Goal: Task Accomplishment & Management: Complete application form

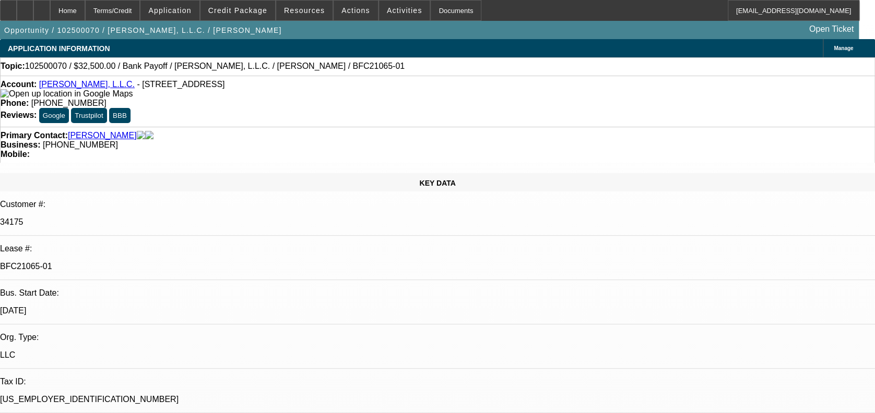
select select "0"
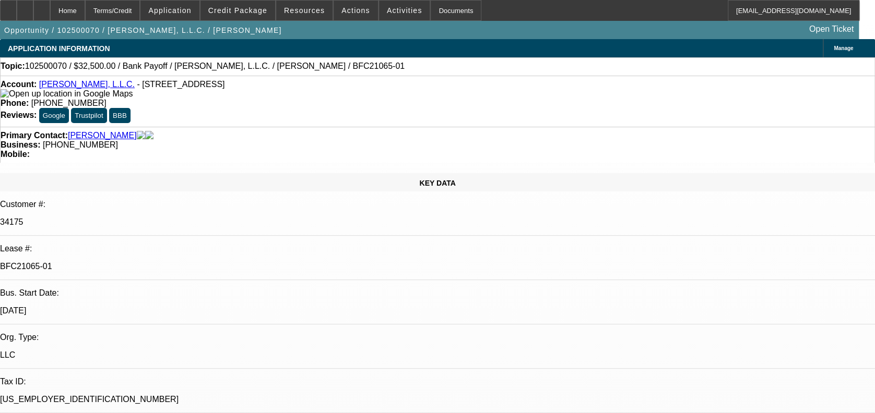
select select "0"
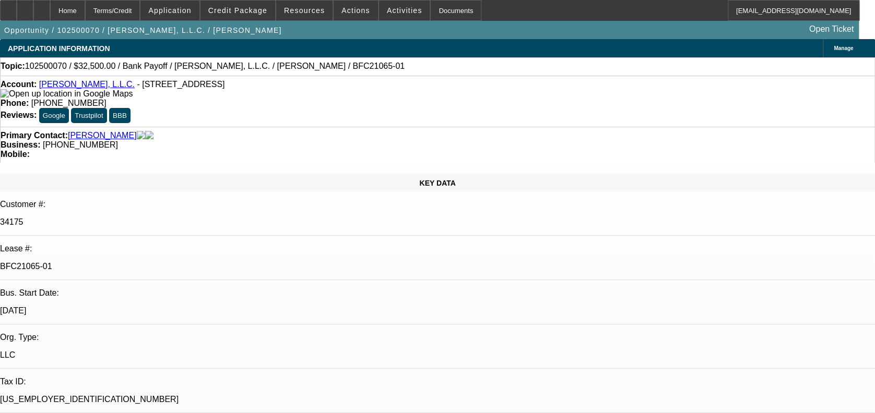
select select "0"
select select "1"
select select "3"
select select "6"
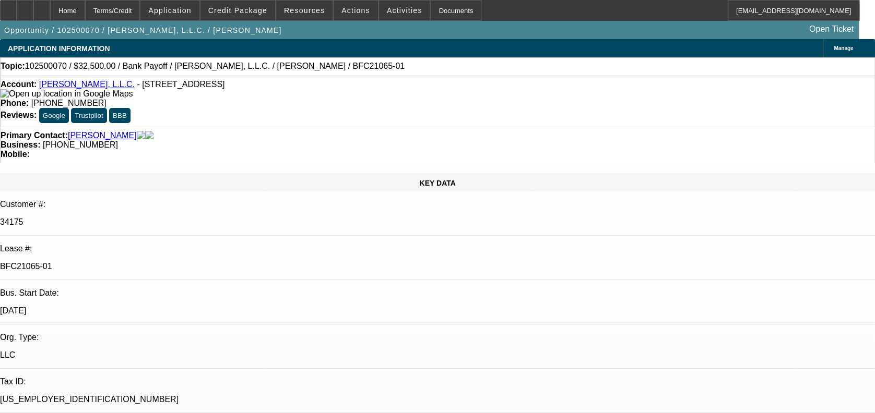
select select "1"
select select "3"
select select "6"
select select "1"
select select "3"
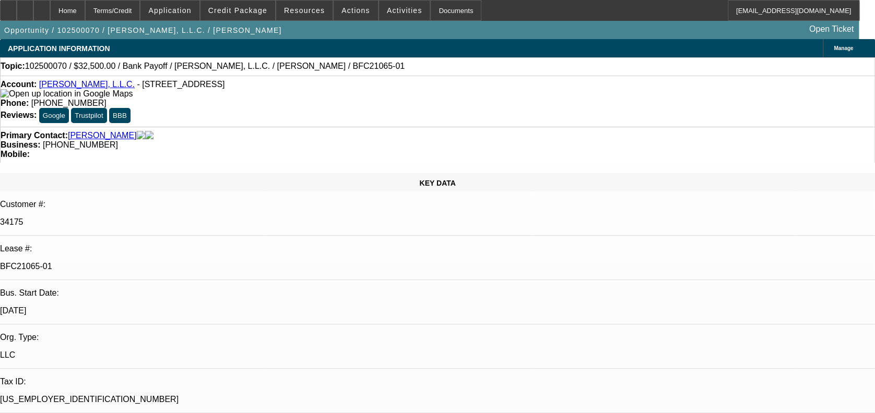
select select "6"
select select "1"
select select "6"
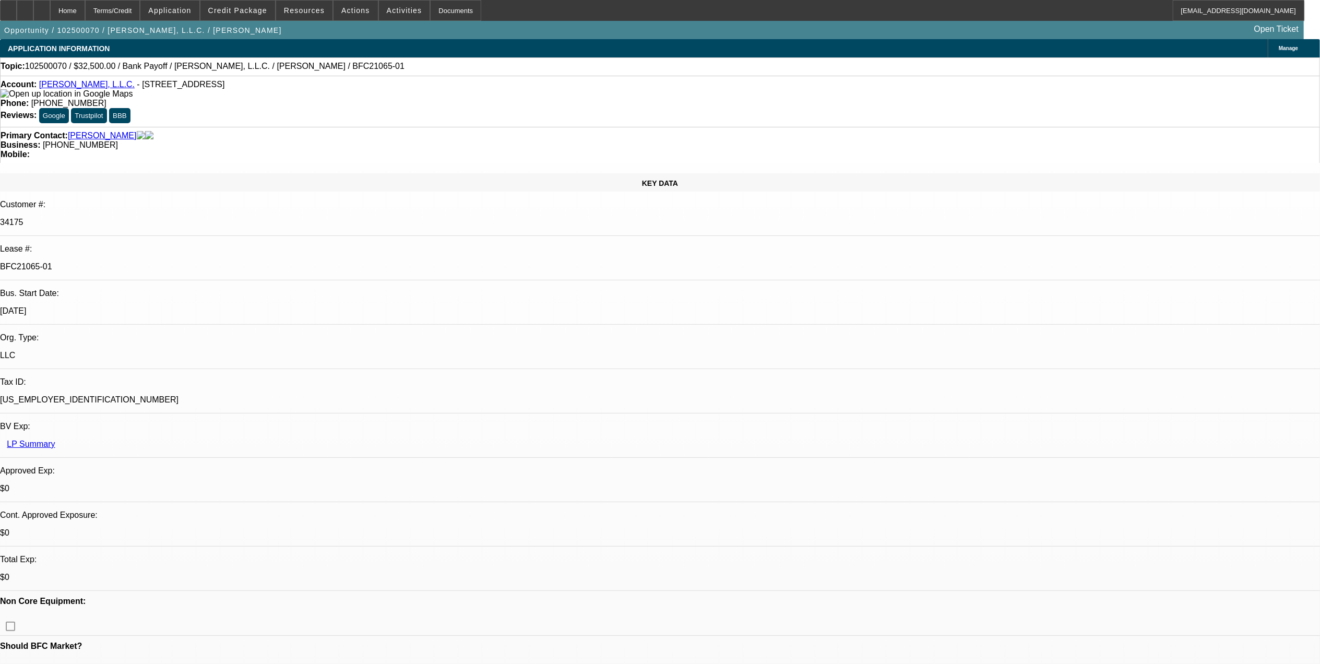
scroll to position [69, 0]
click at [260, 9] on span "Credit Package" at bounding box center [237, 10] width 59 height 8
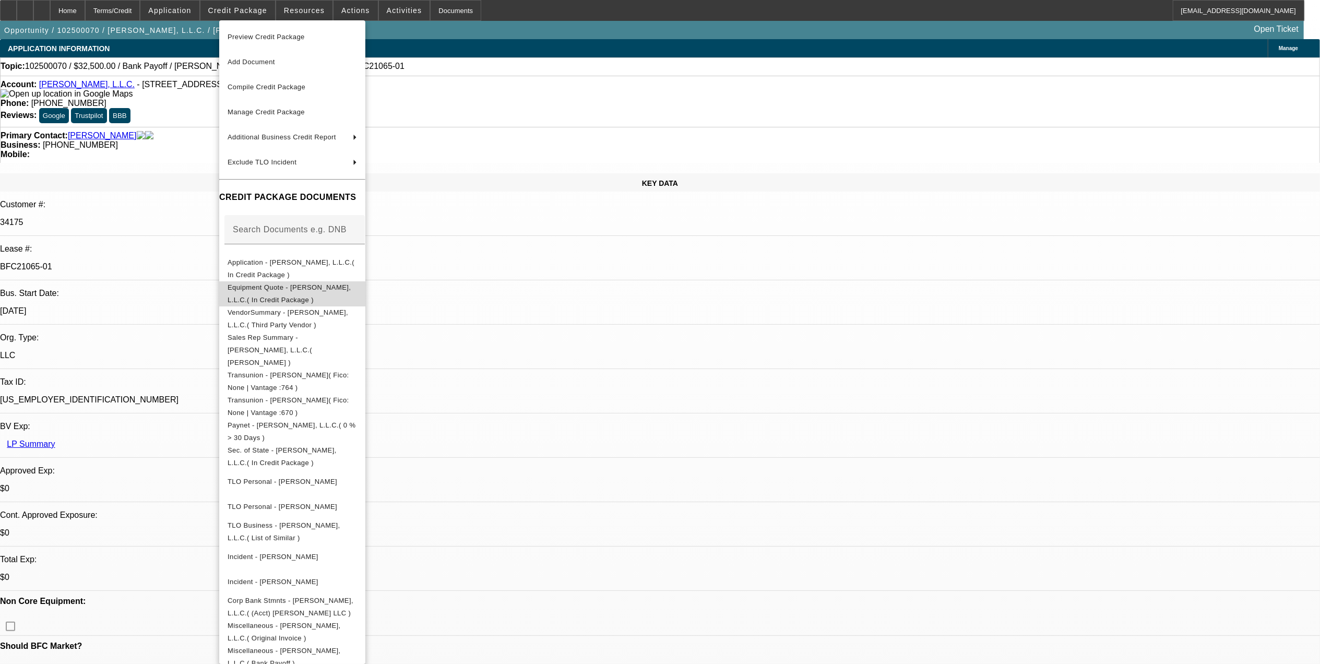
click at [279, 293] on span "Equipment Quote - CJ Walker, L.L.C.( In Credit Package )" at bounding box center [289, 293] width 123 height 20
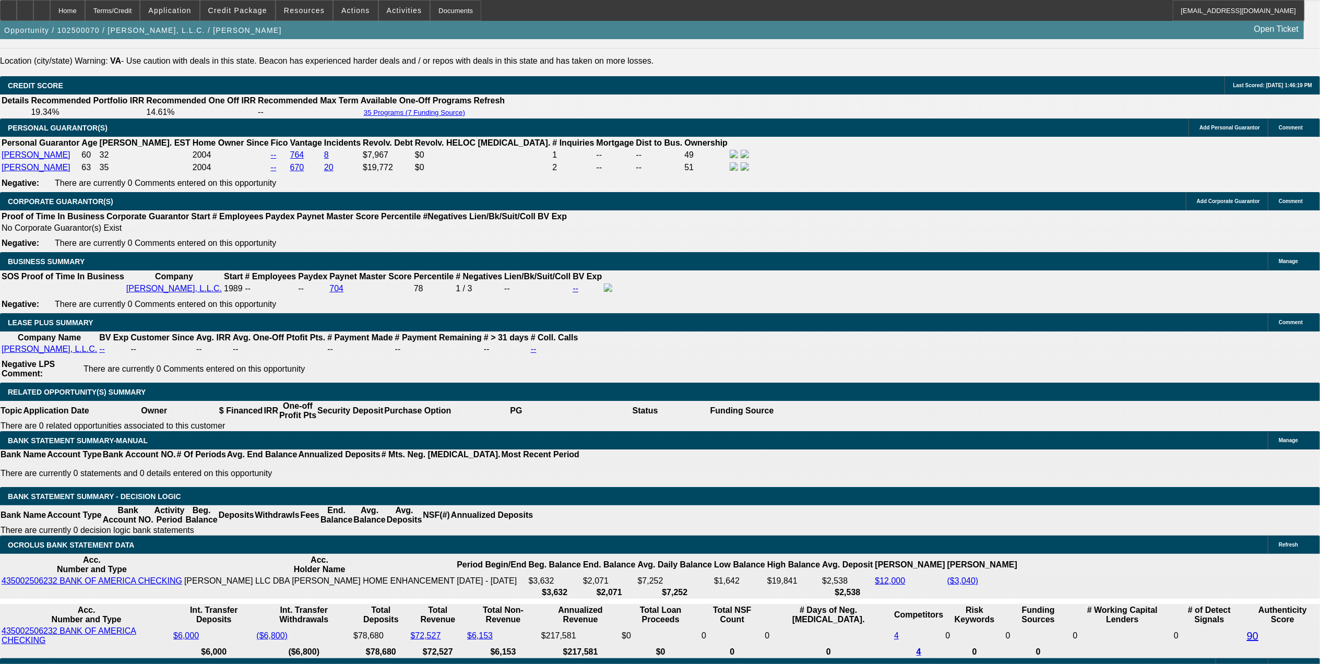
scroll to position [1577, 0]
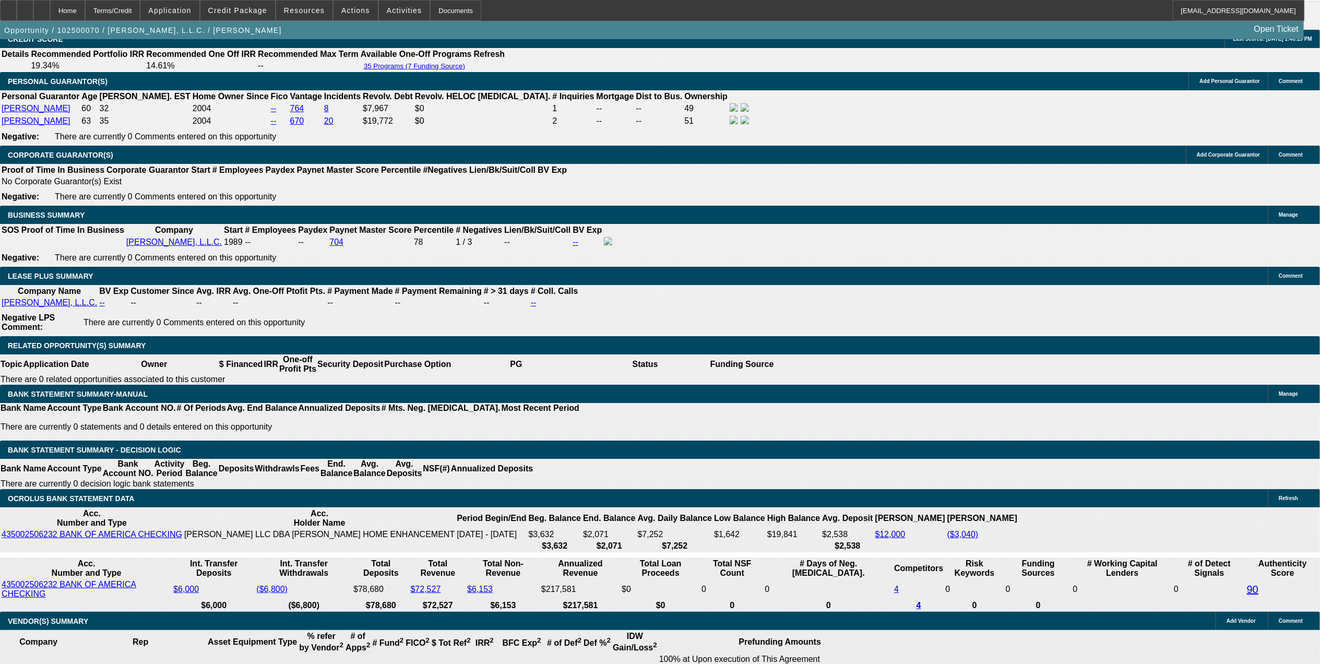
click at [50, 8] on div at bounding box center [41, 10] width 17 height 21
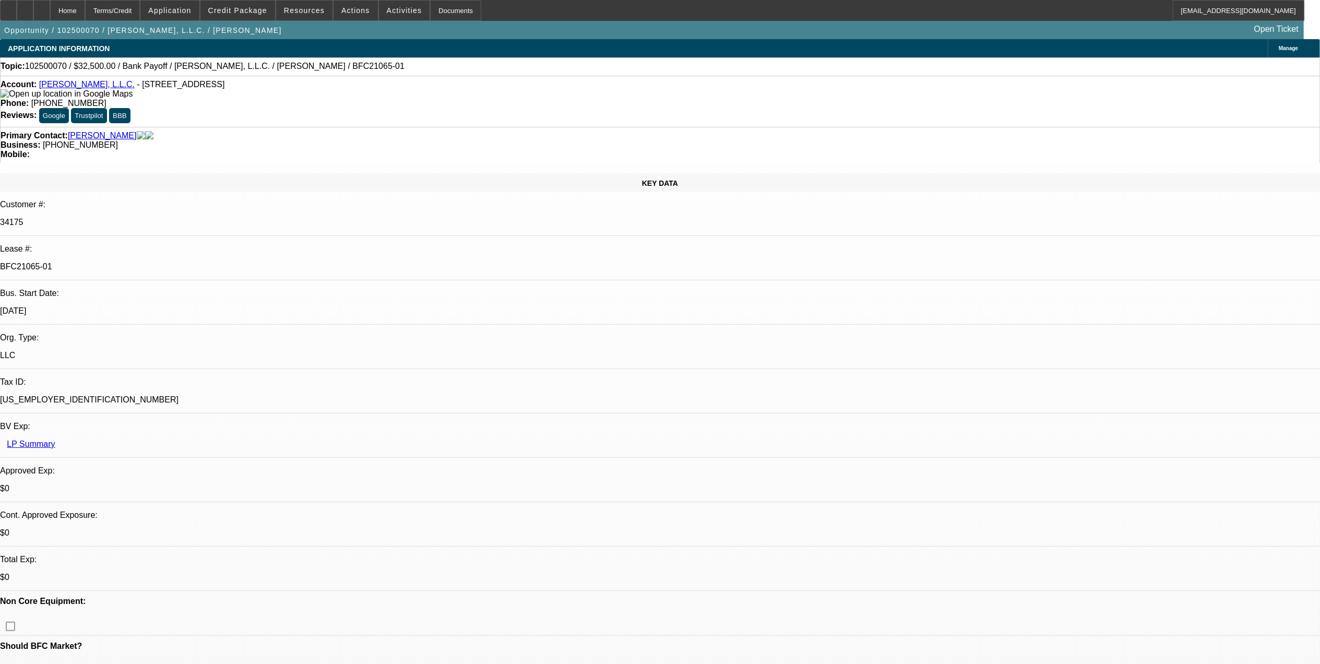
select select "0"
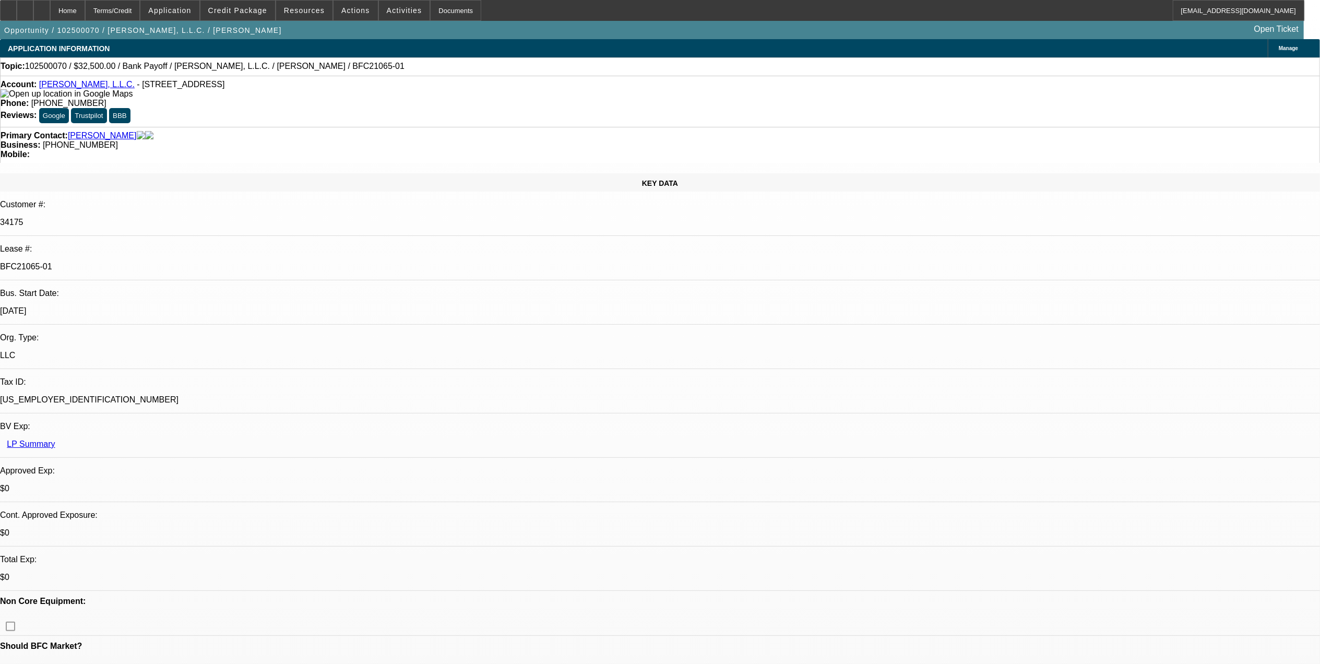
select select "0"
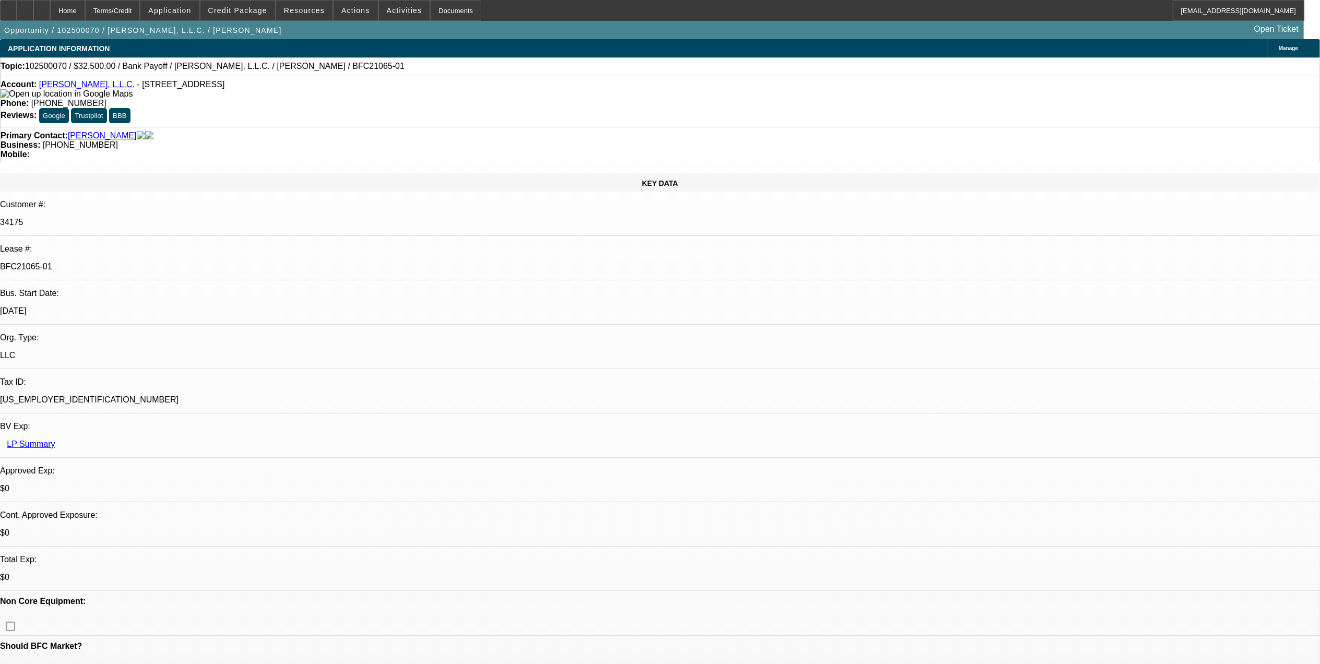
select select "0"
select select "1"
select select "3"
select select "6"
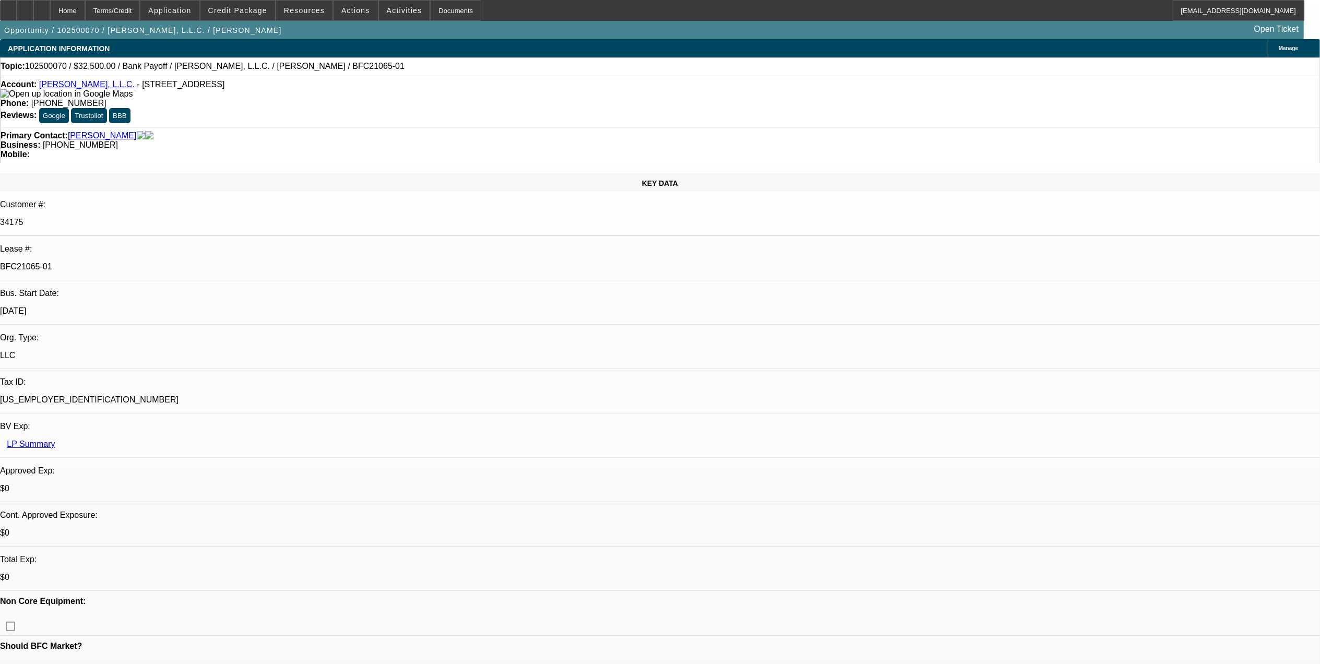
select select "1"
select select "3"
select select "6"
select select "1"
select select "3"
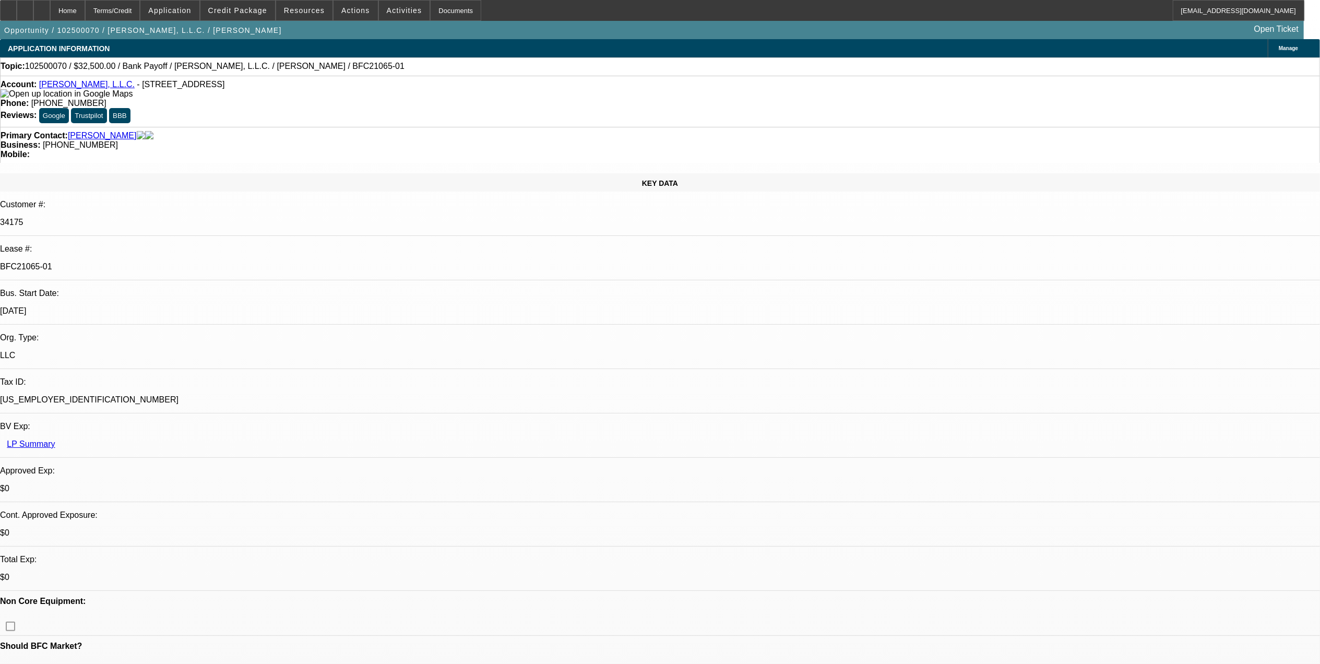
select select "6"
select select "1"
select select "6"
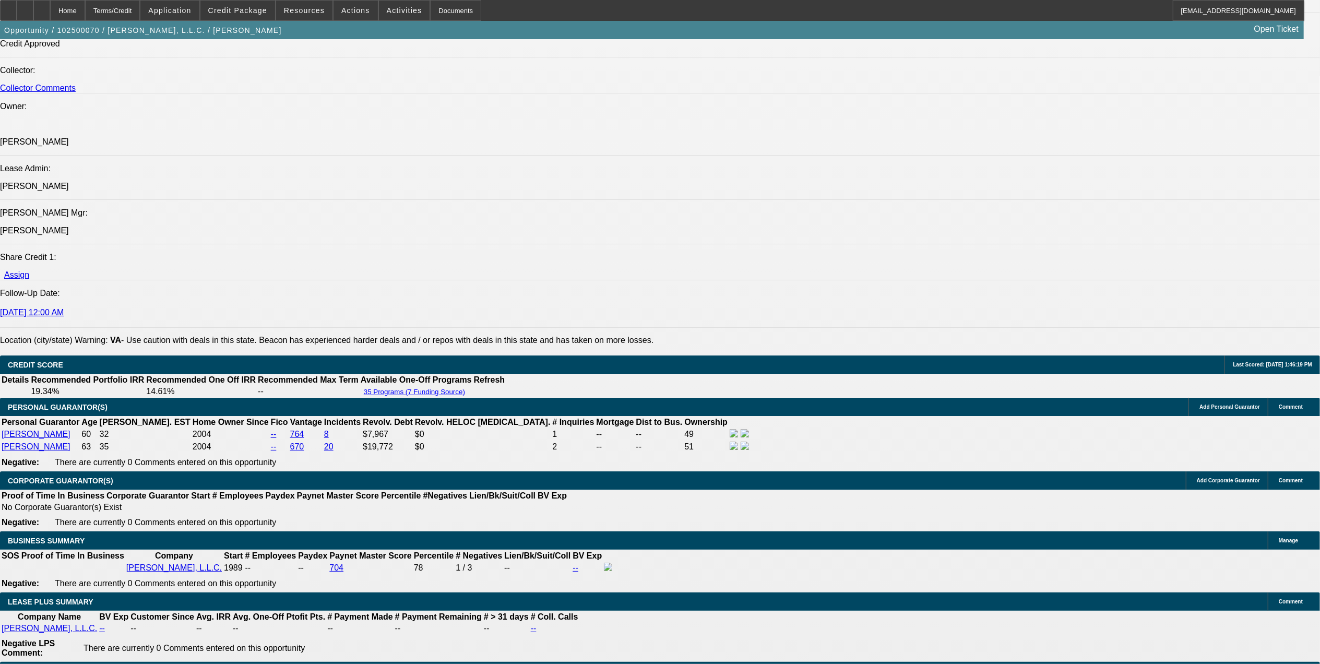
scroll to position [1392, 0]
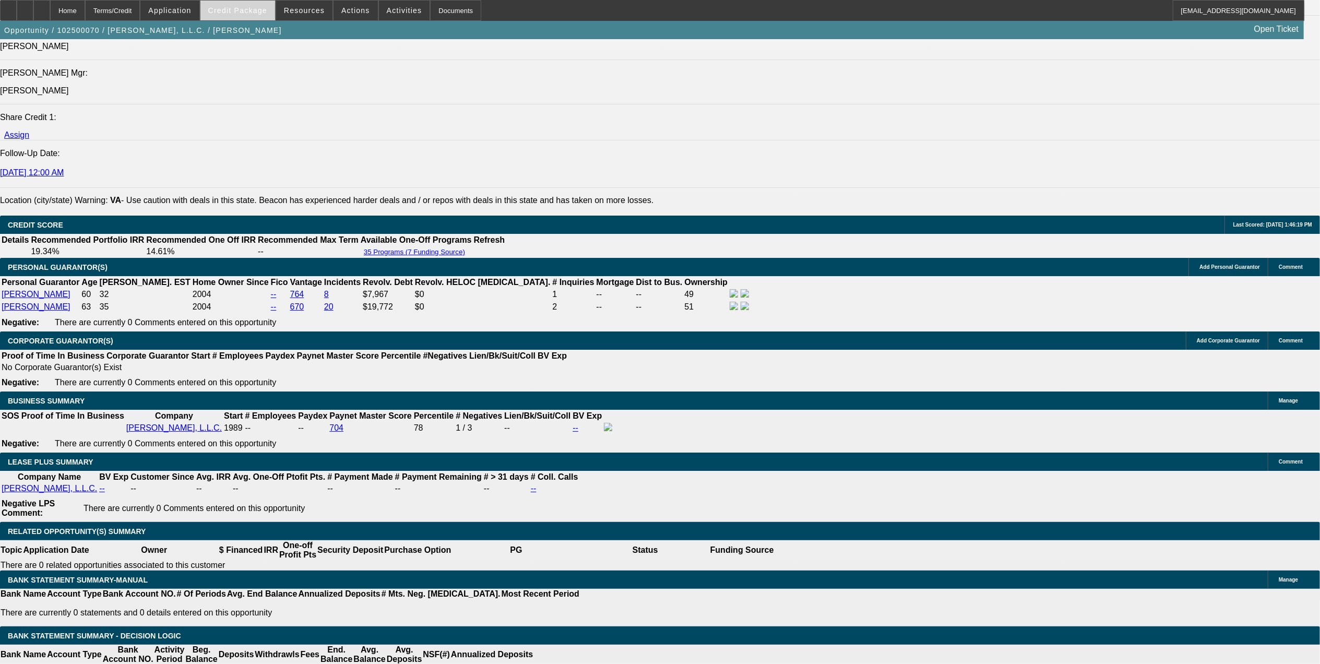
click at [275, 10] on span at bounding box center [237, 10] width 75 height 25
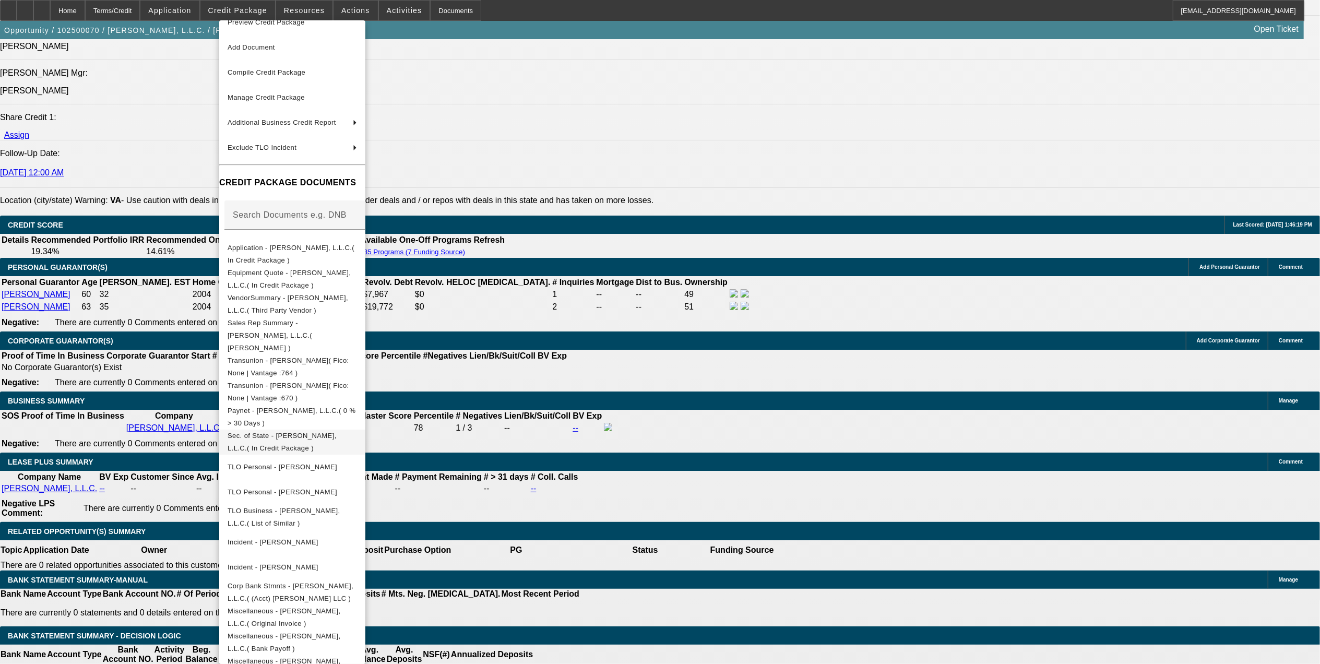
scroll to position [29, 0]
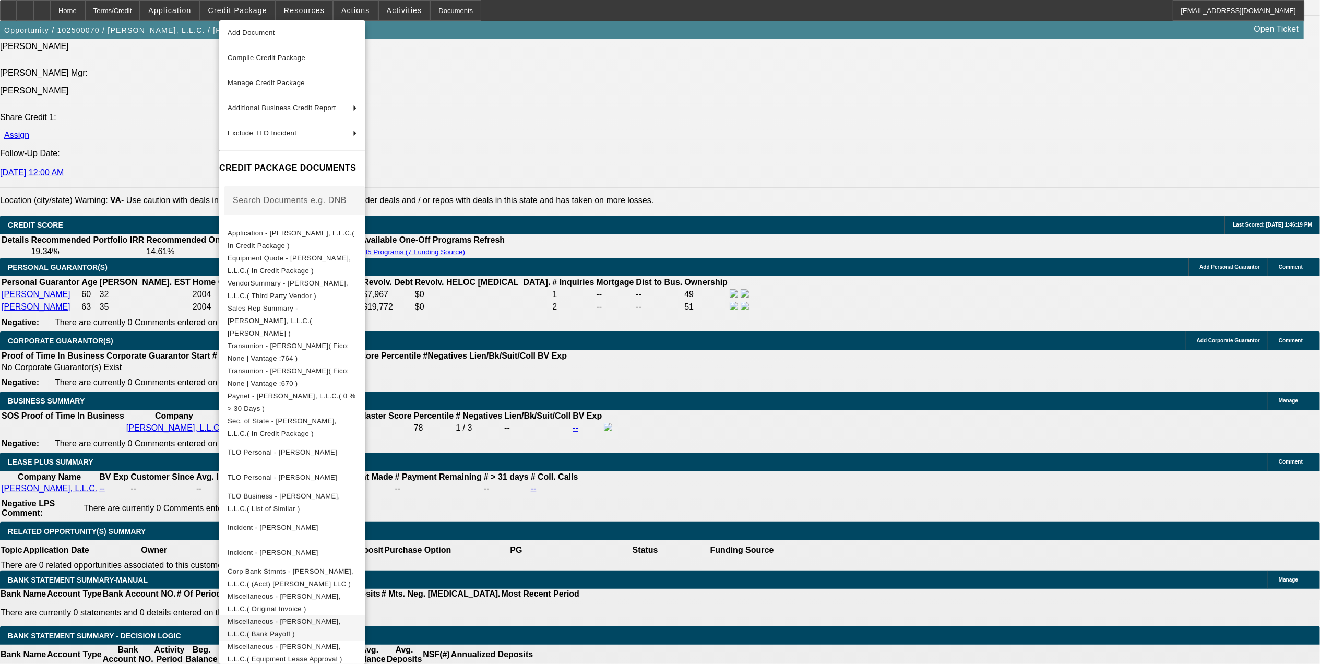
click at [345, 618] on button "Miscellaneous - CJ Walker, L.L.C.( Bank Payoff )" at bounding box center [292, 627] width 146 height 25
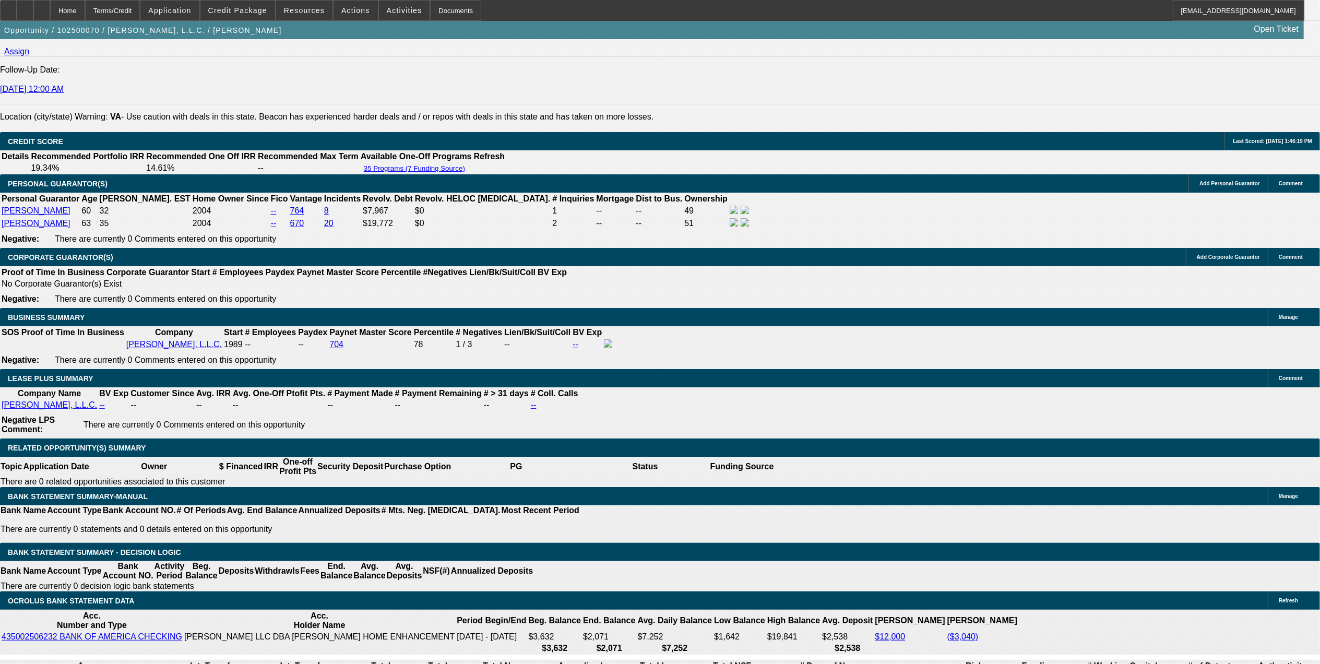
scroll to position [1508, 0]
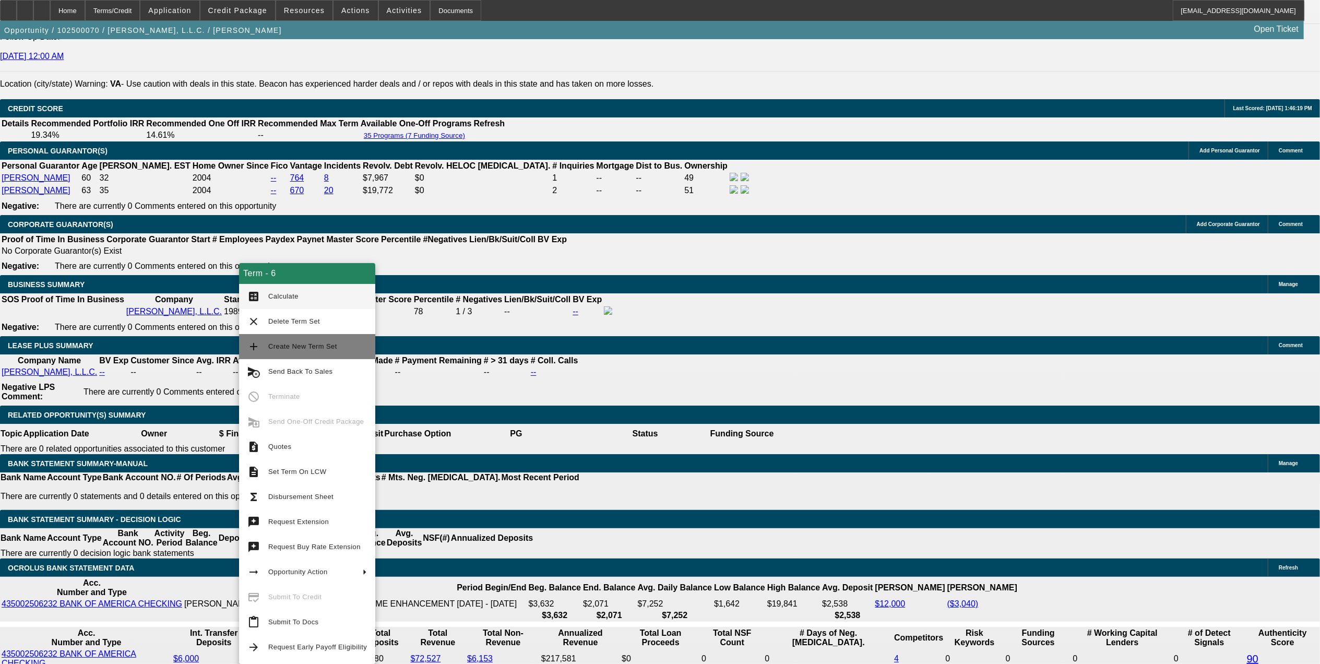
click at [290, 339] on button "add Create New Term Set" at bounding box center [307, 346] width 136 height 25
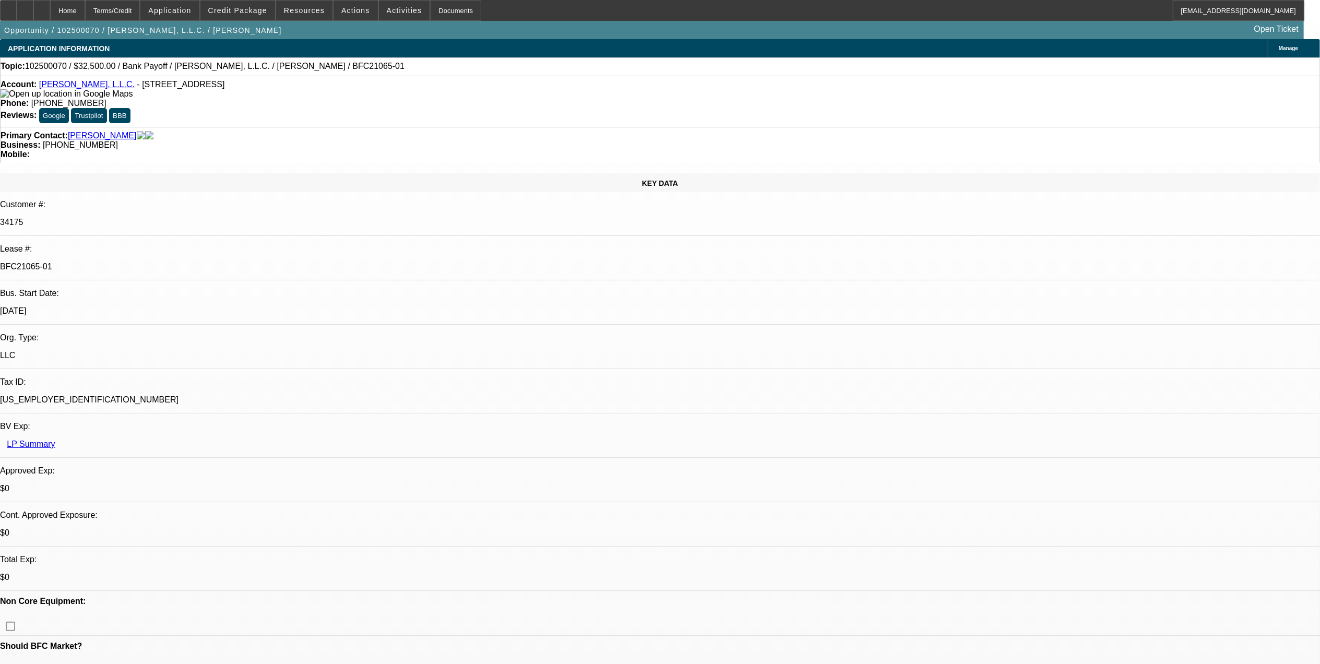
select select "0"
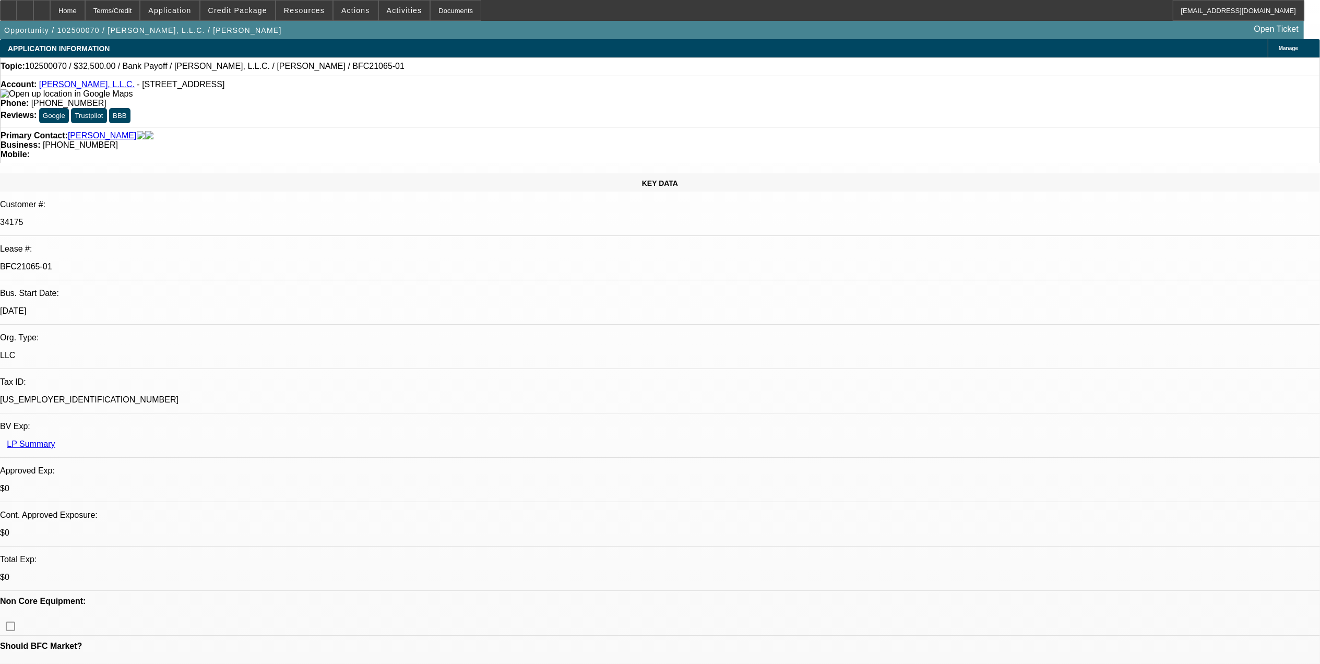
select select "0"
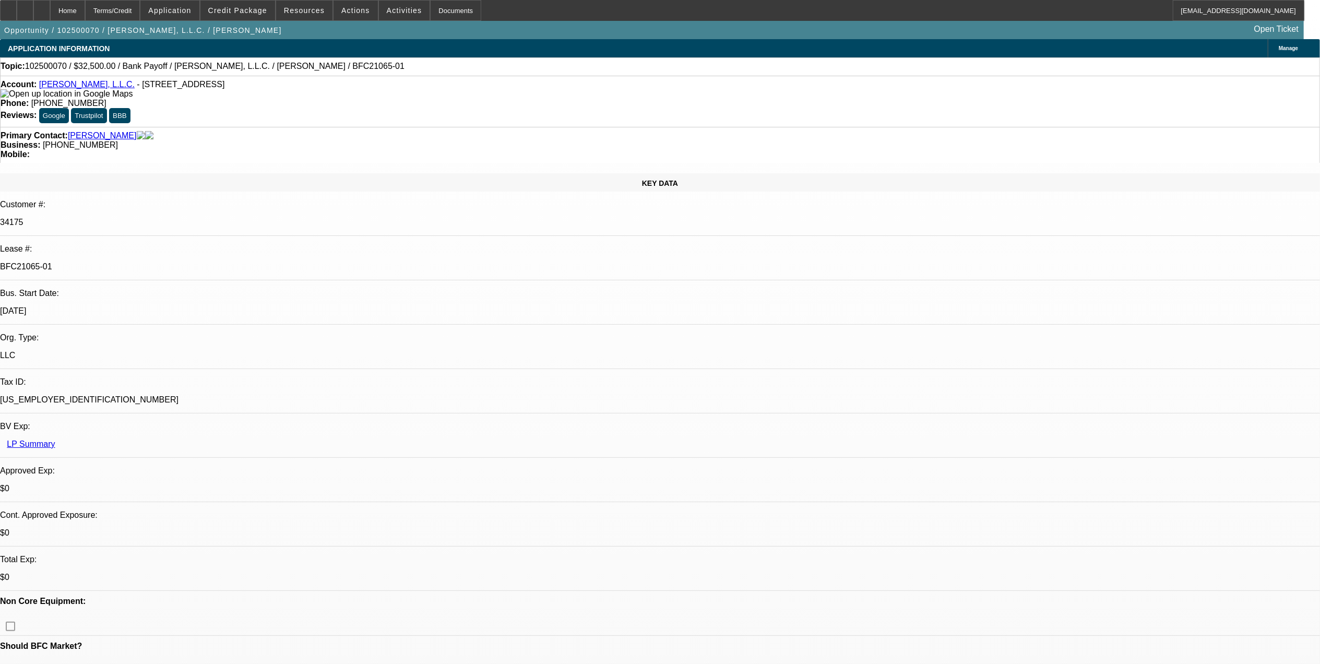
select select "0"
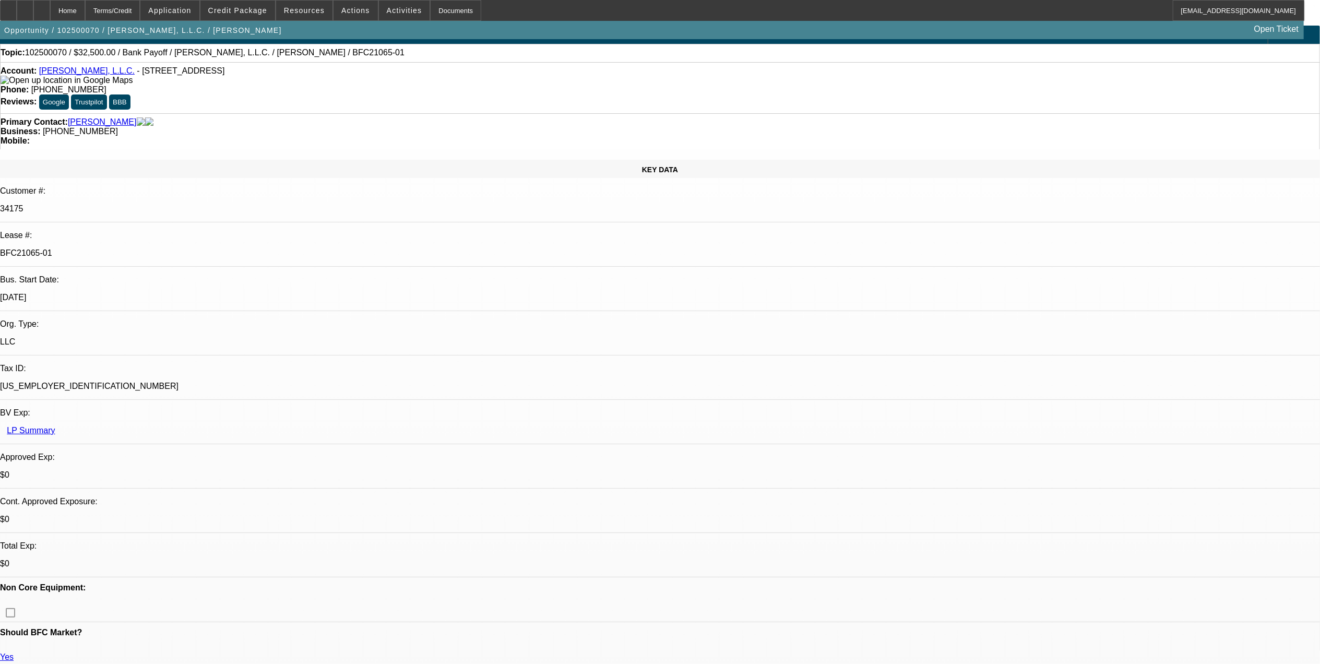
select select "1"
select select "3"
select select "6"
select select "1"
select select "3"
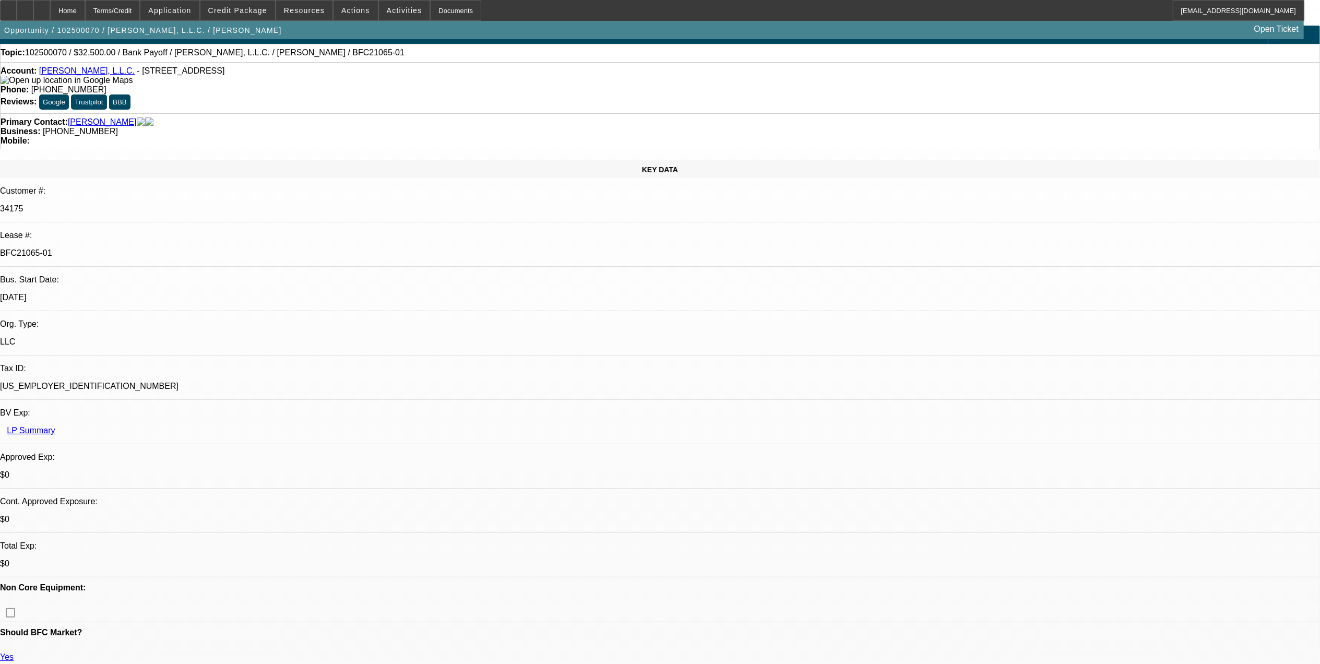
select select "6"
select select "1"
select select "3"
select select "6"
select select "1"
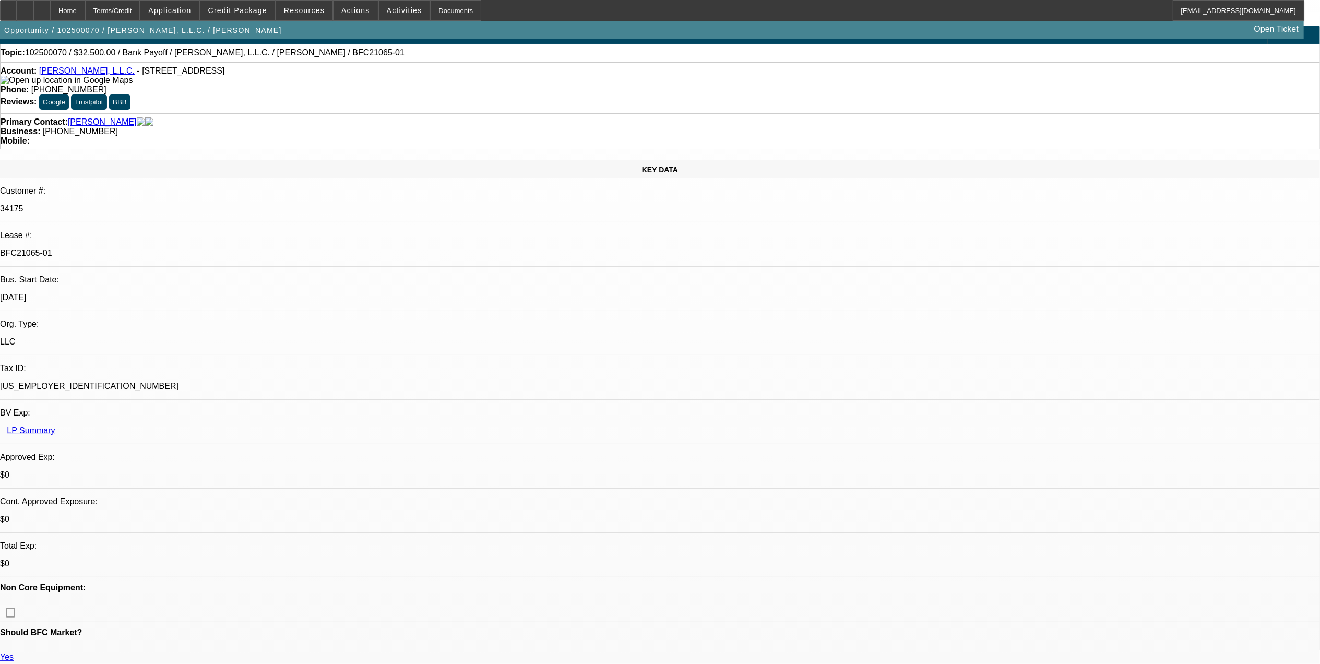
select select "3"
select select "6"
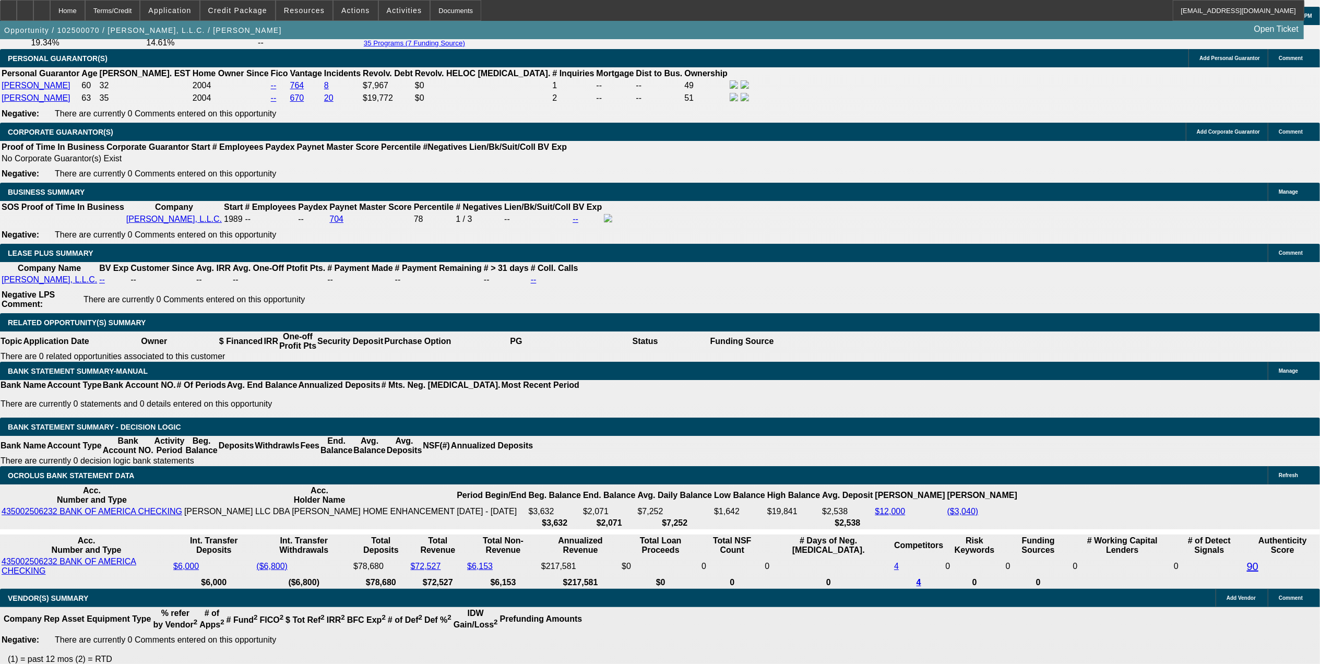
scroll to position [1461, 0]
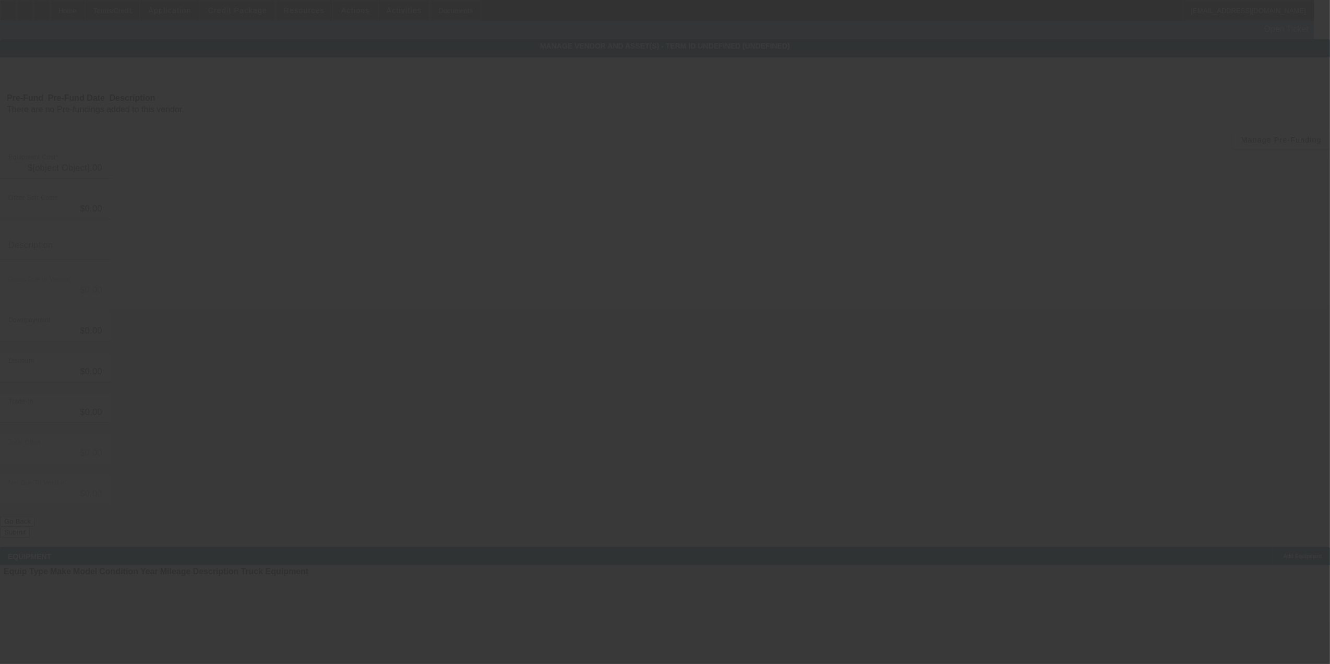
type input "$7,057.82"
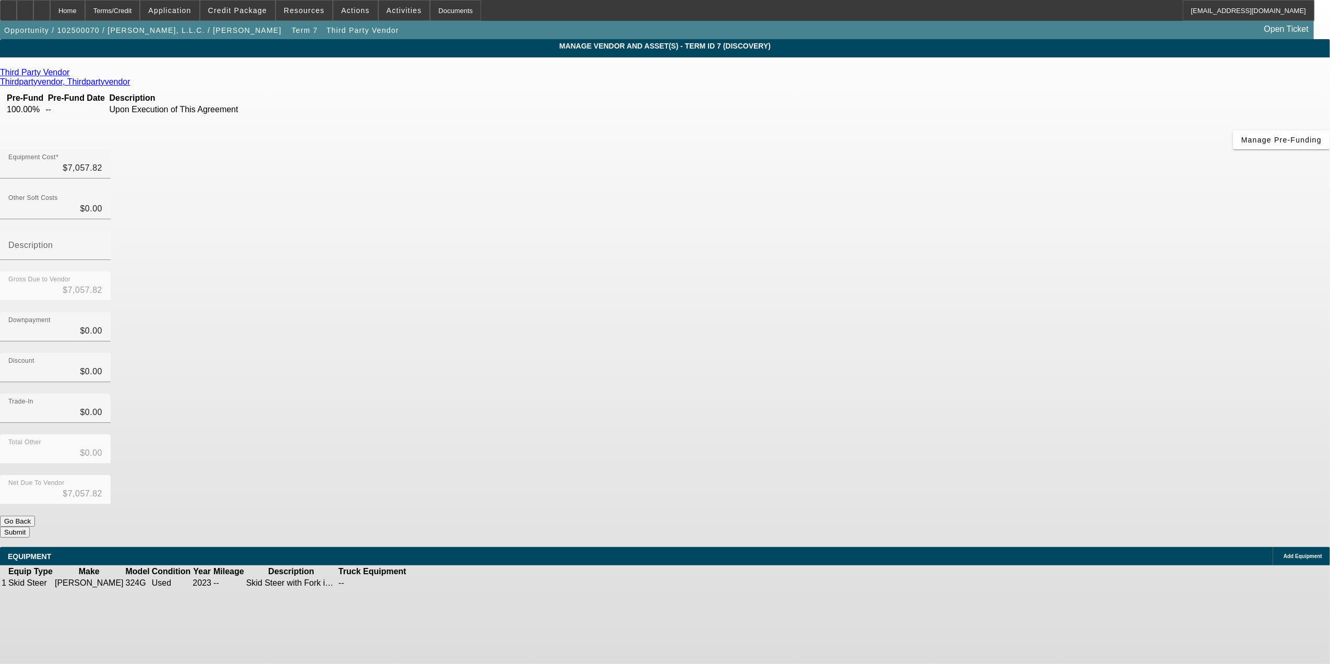
click at [439, 583] on icon at bounding box center [439, 583] width 0 height 0
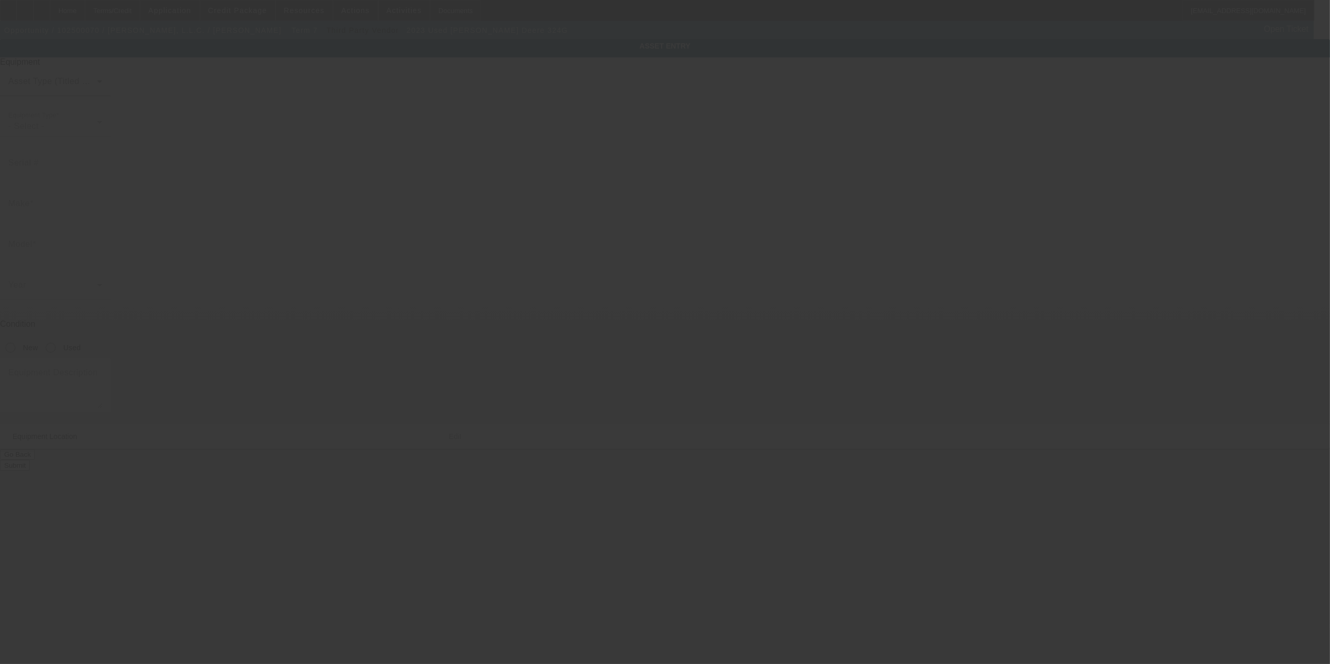
type input "1TO324GMLLJ387452"
type input "John Deere"
type input "324G"
radio input "true"
type textarea "Skid Steer with Fork includes all options, attachments, and accessories"
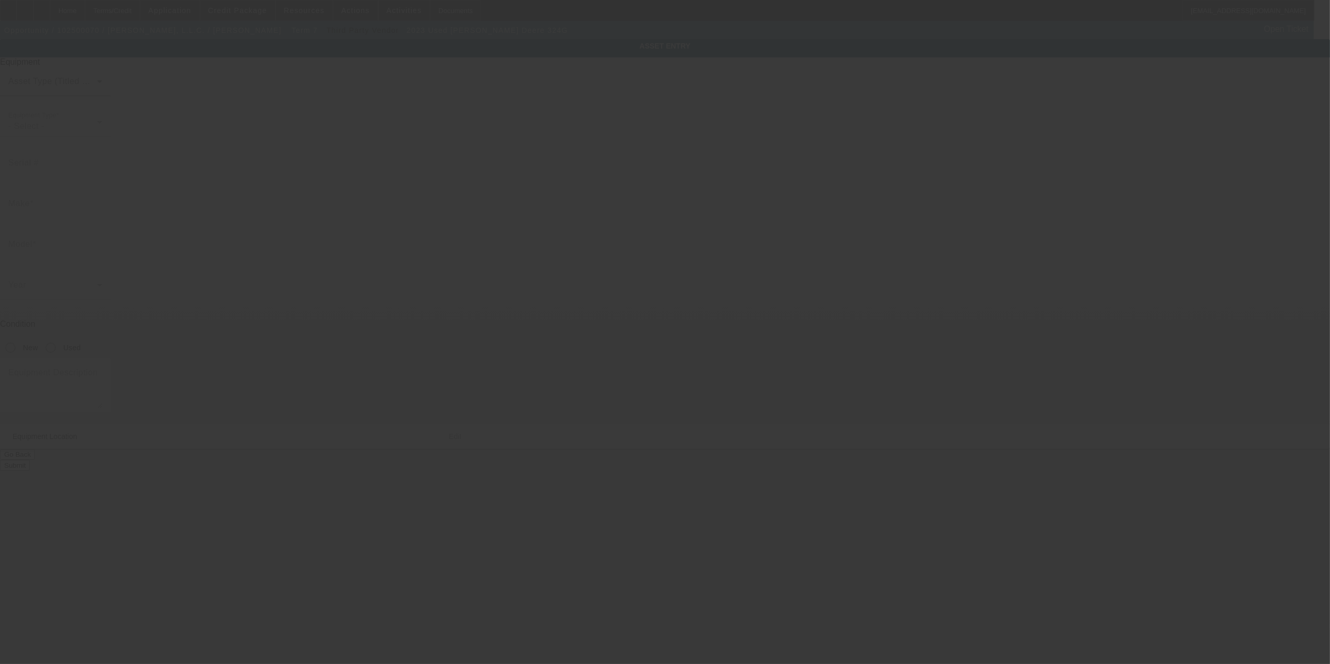
type input "129 N Church St"
type input "Berryville"
type input "22611"
type input "Clarke"
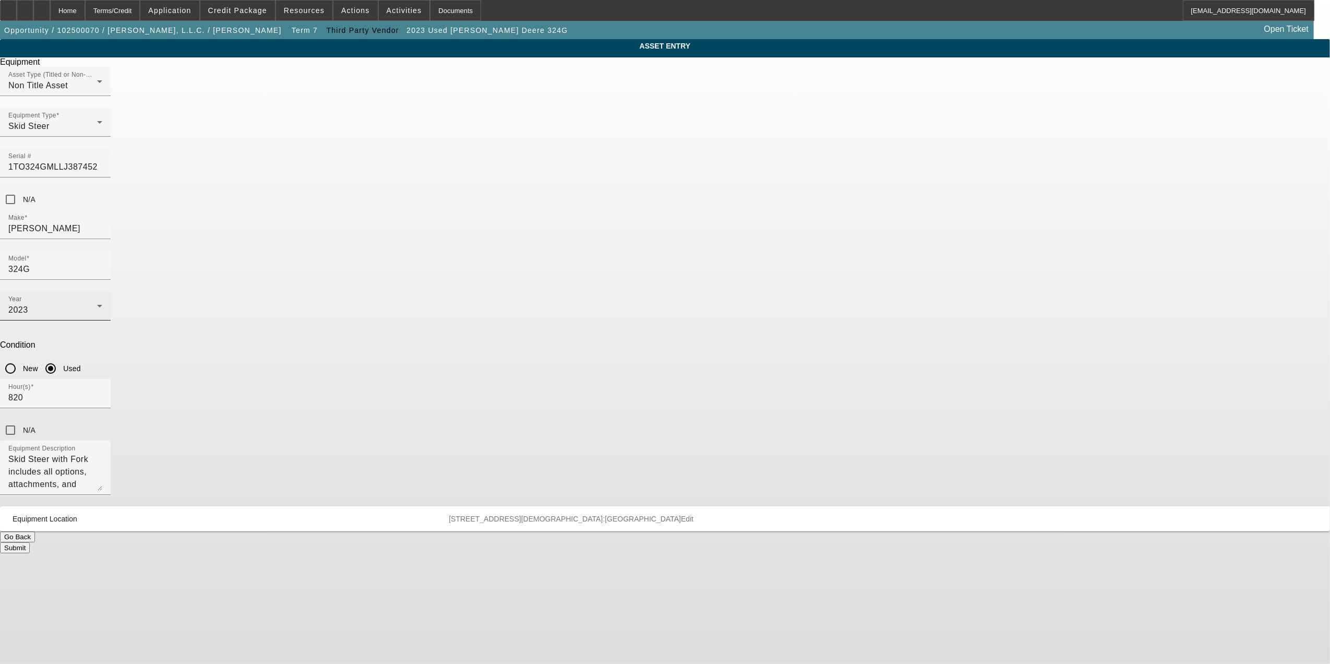
click at [97, 304] on div "2023" at bounding box center [52, 310] width 89 height 13
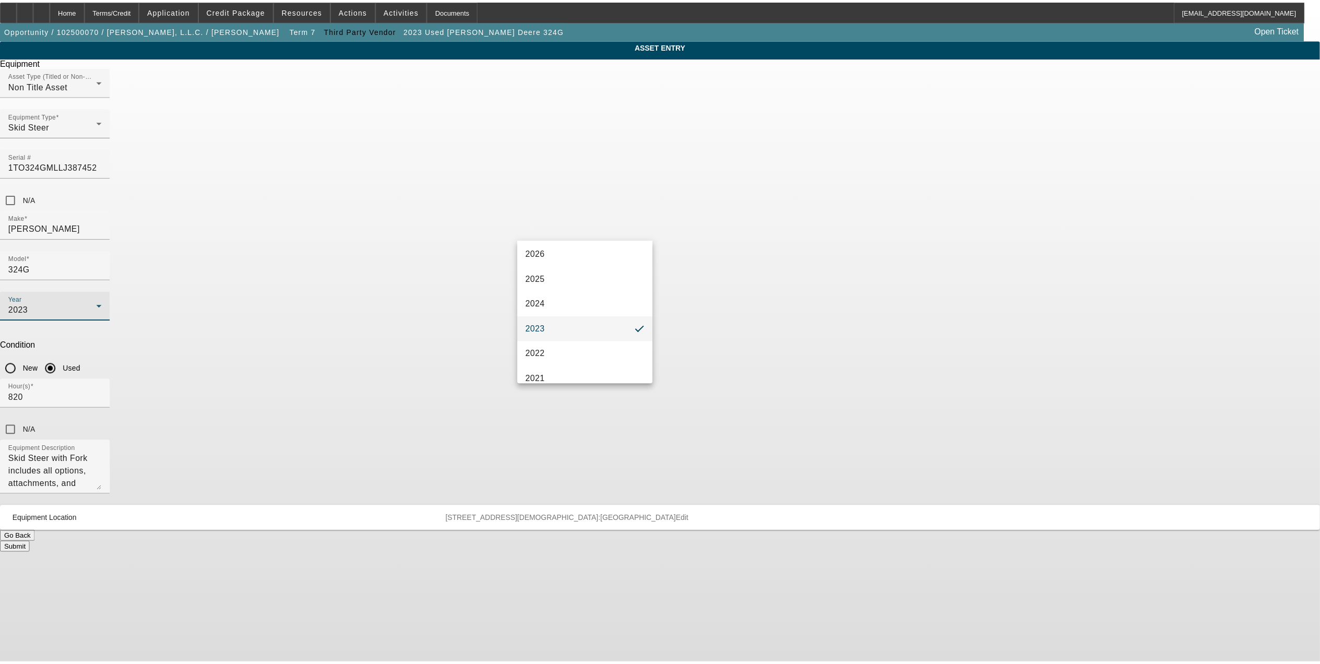
scroll to position [150, 0]
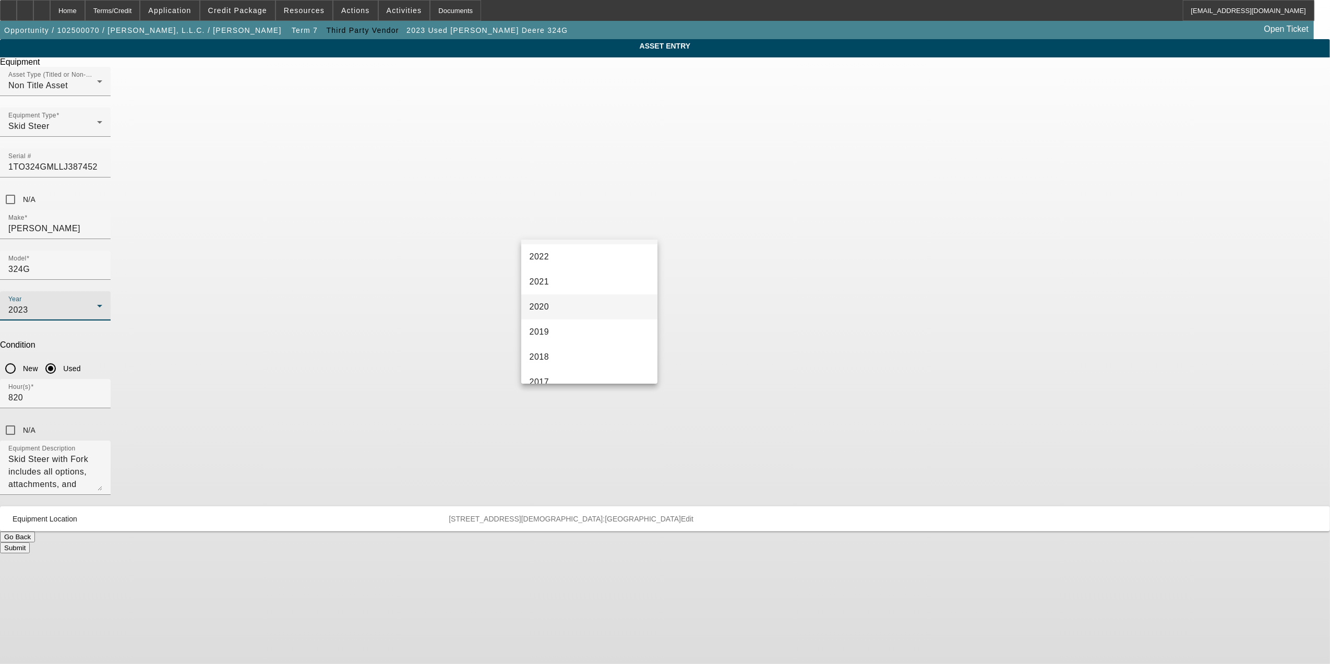
click at [620, 318] on mat-option "2020" at bounding box center [589, 306] width 136 height 25
click at [30, 542] on button "Submit" at bounding box center [15, 547] width 30 height 11
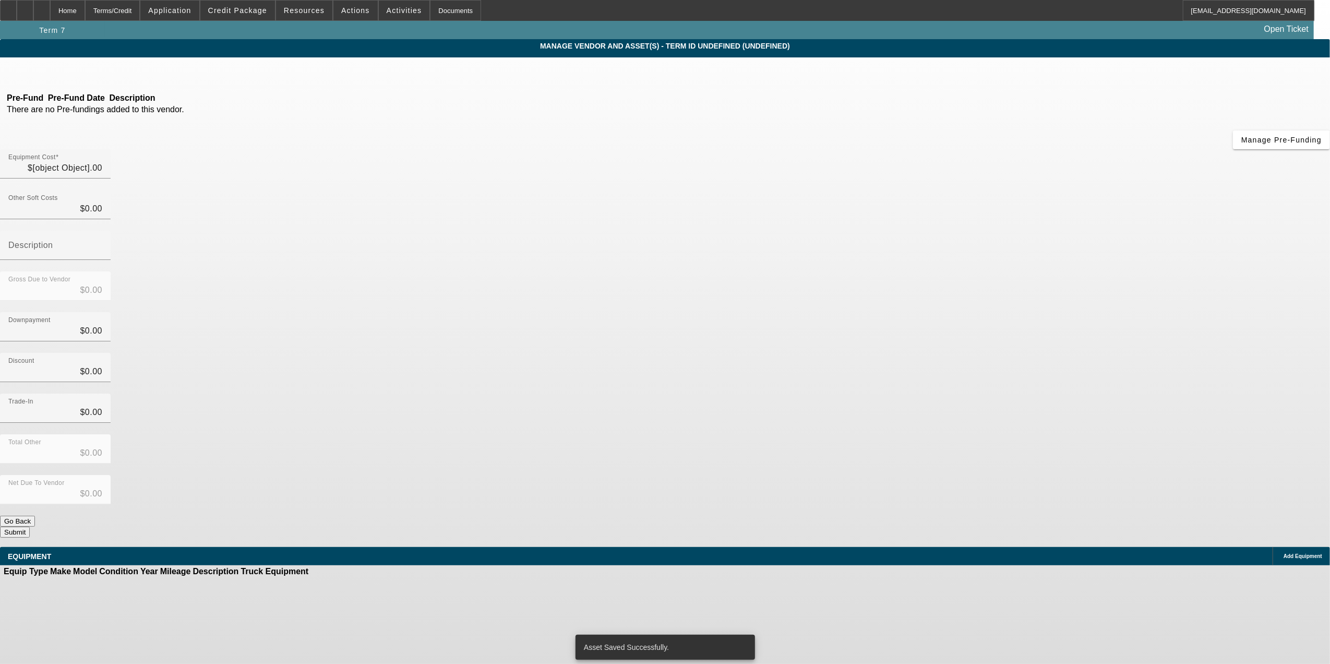
type input "$7,057.82"
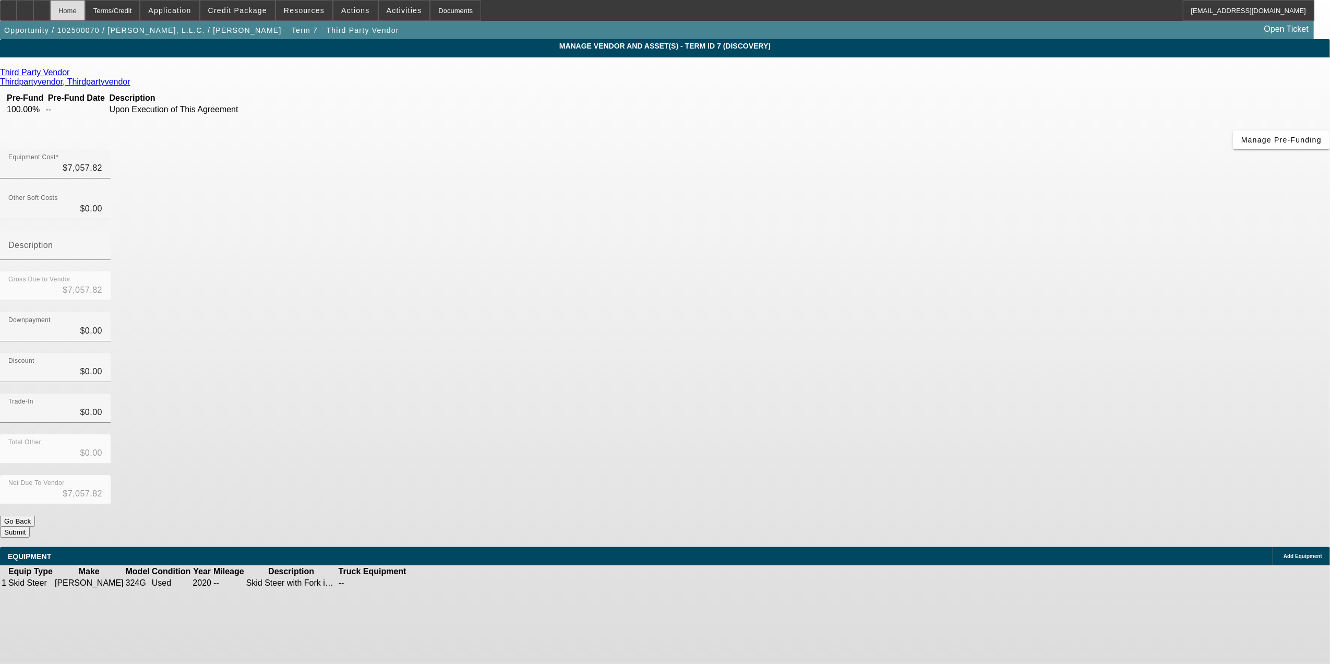
click at [85, 15] on div "Home" at bounding box center [67, 10] width 35 height 21
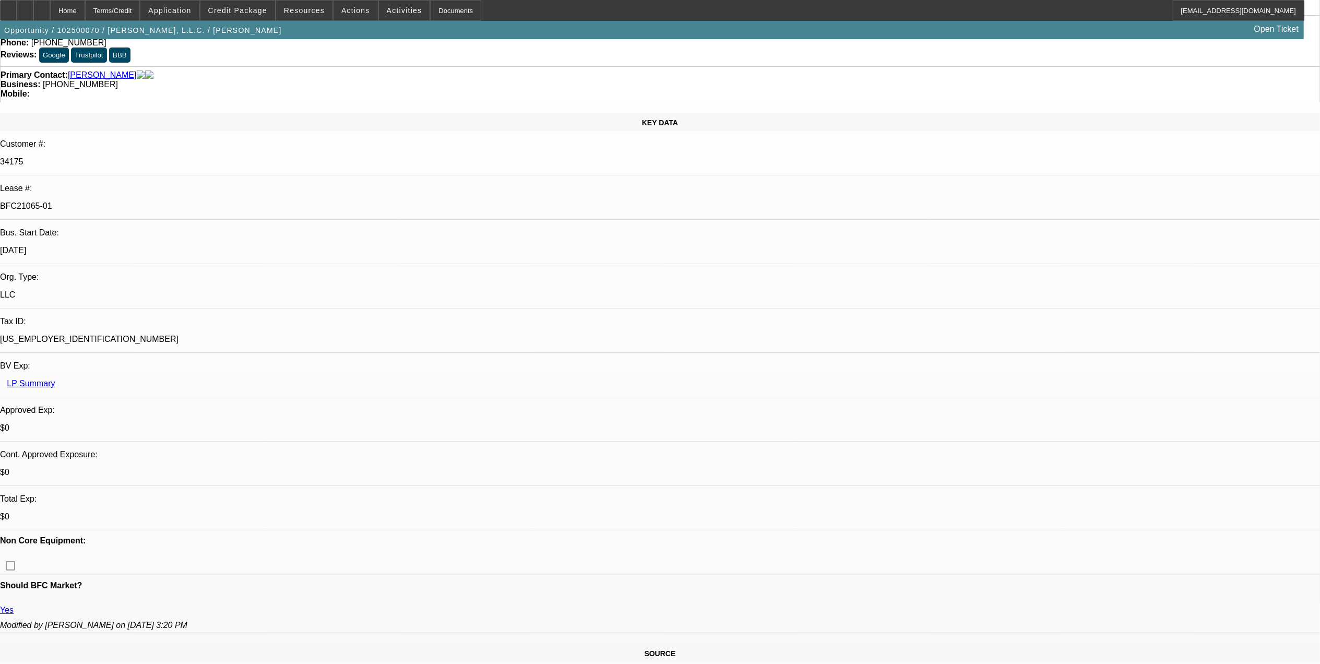
select select "0"
select select "3"
select select "0"
select select "6"
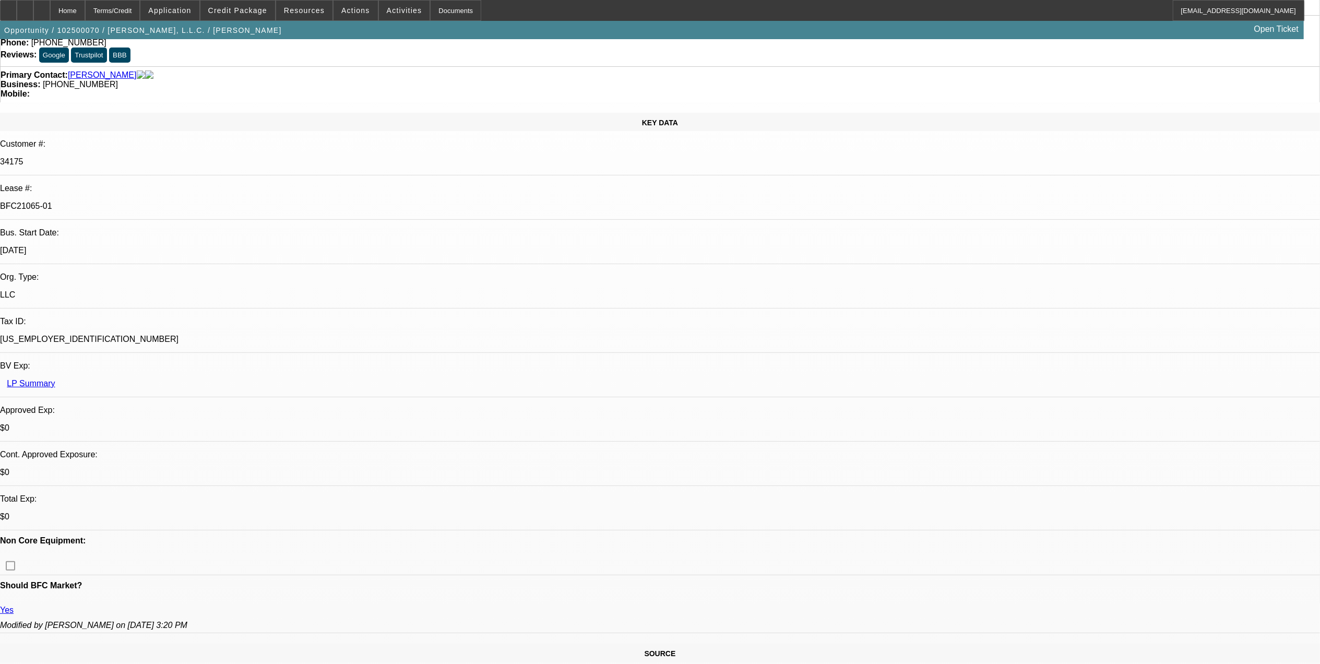
select select "0"
select select "3"
select select "0"
select select "6"
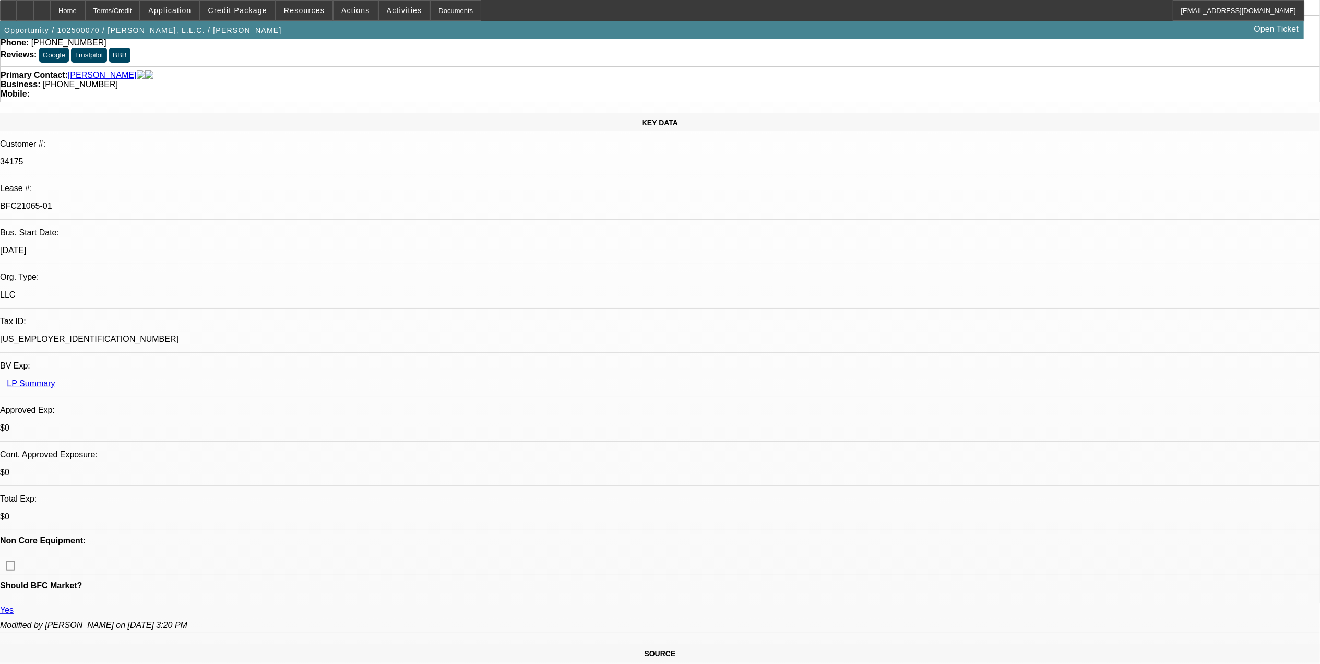
select select "0"
select select "3"
select select "0"
select select "6"
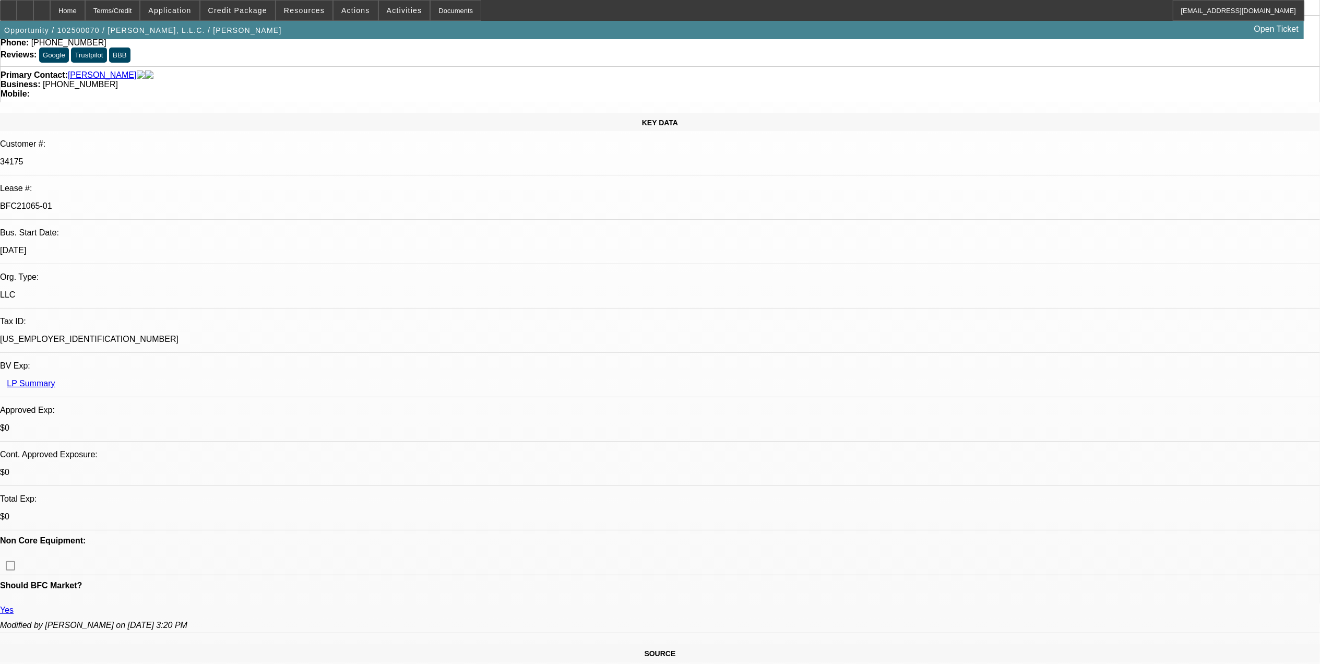
select select "0"
select select "3"
select select "0"
select select "6"
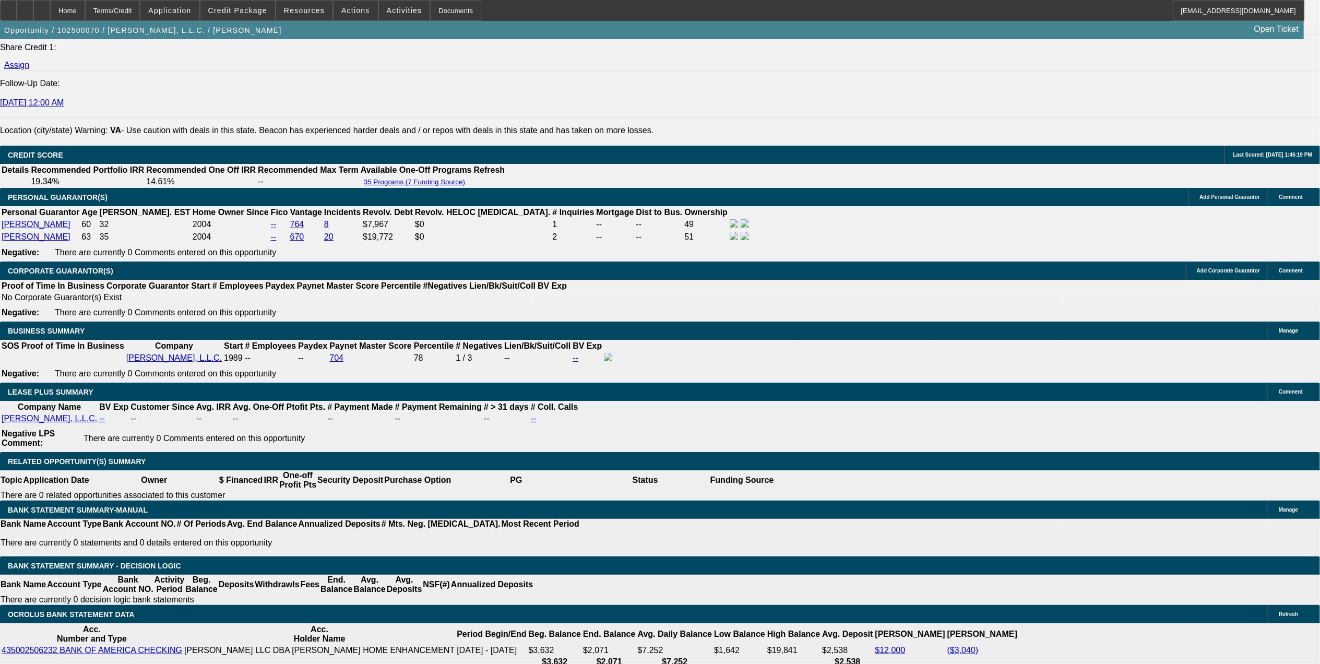
scroll to position [1508, 0]
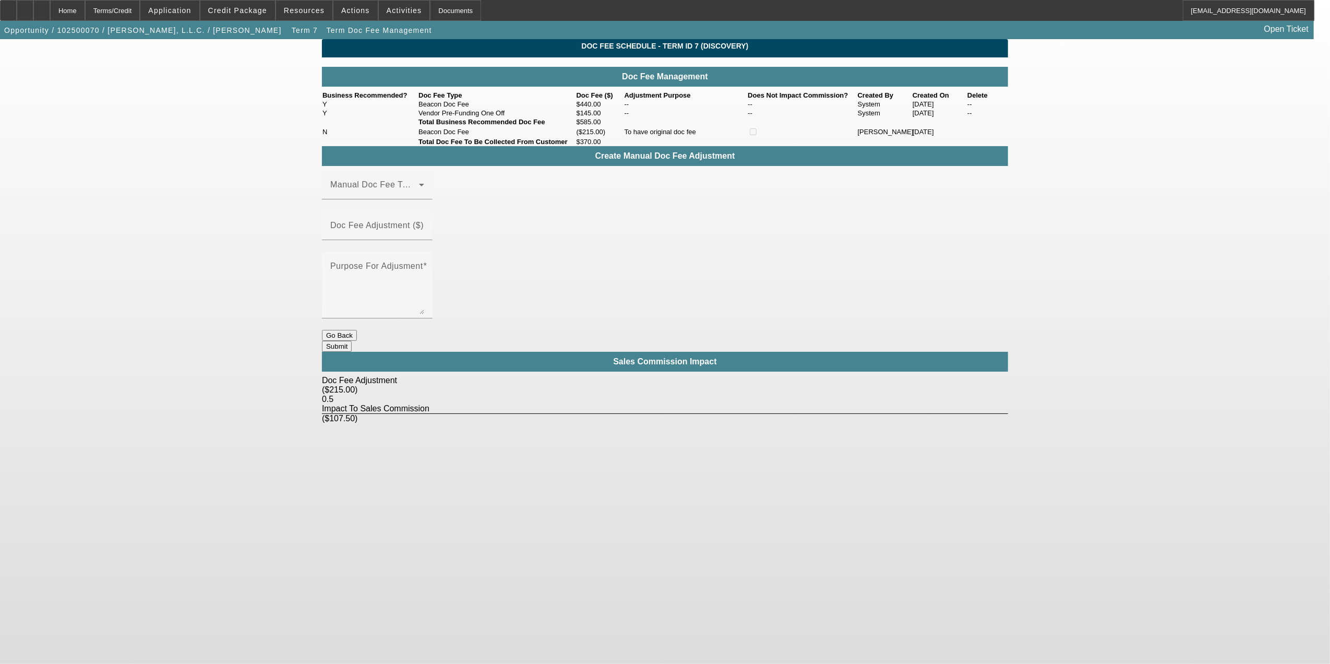
click at [357, 330] on button "Go Back" at bounding box center [339, 335] width 35 height 11
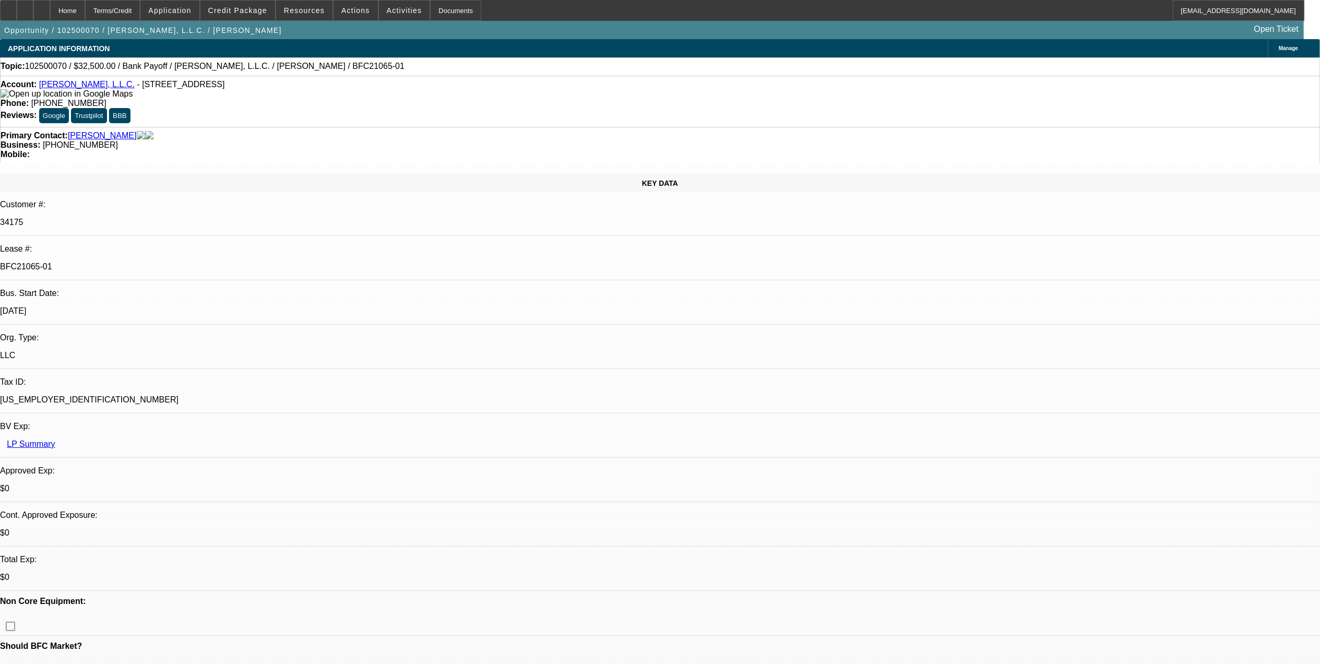
select select "0"
select select "3"
select select "0"
select select "6"
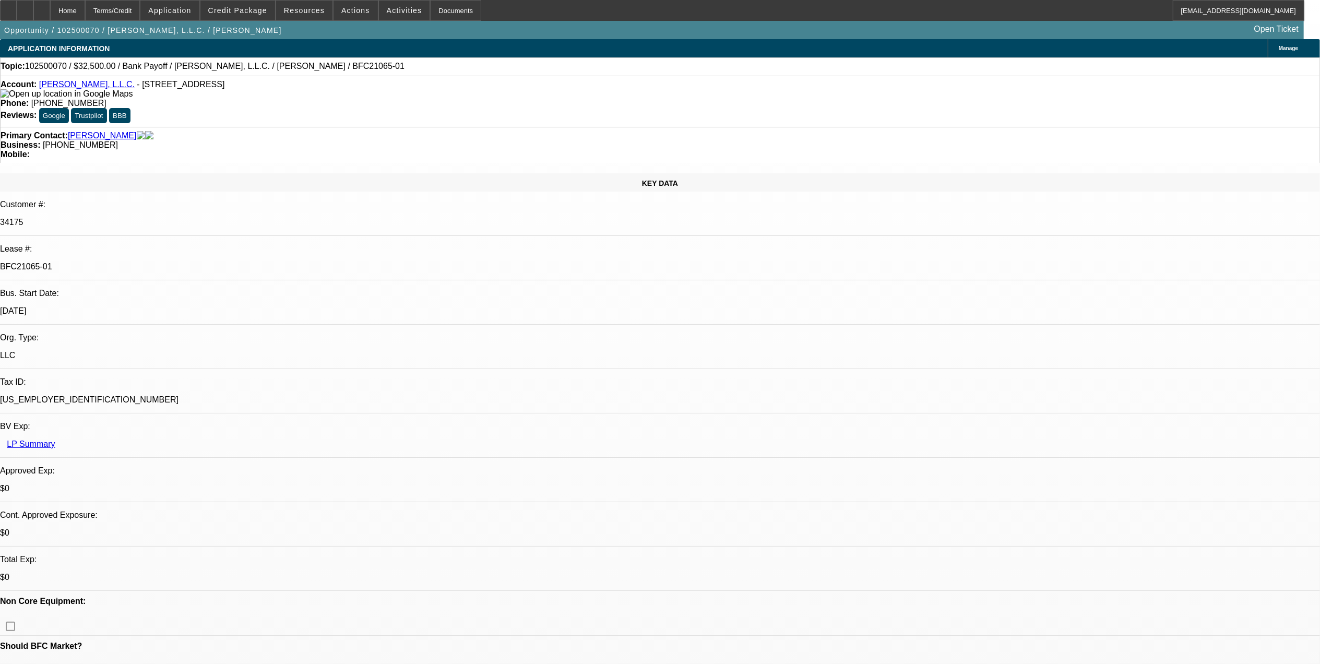
select select "0"
select select "3"
select select "0"
select select "6"
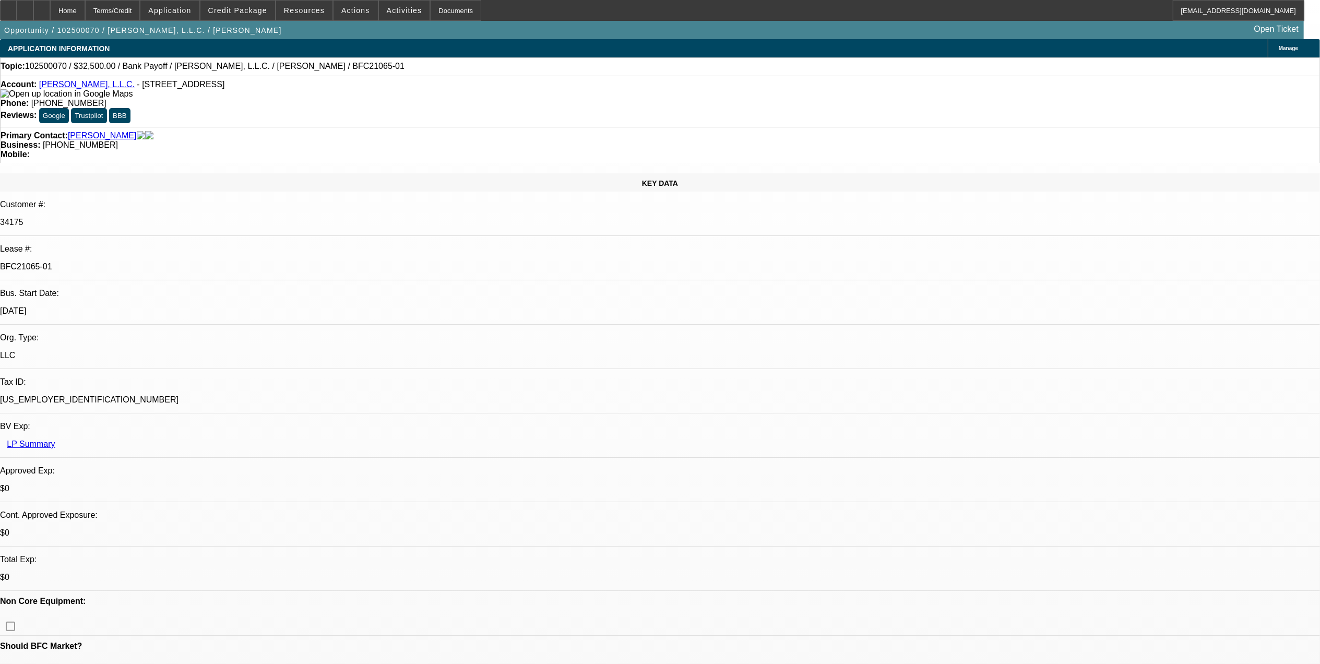
select select "0"
select select "3"
select select "0"
select select "6"
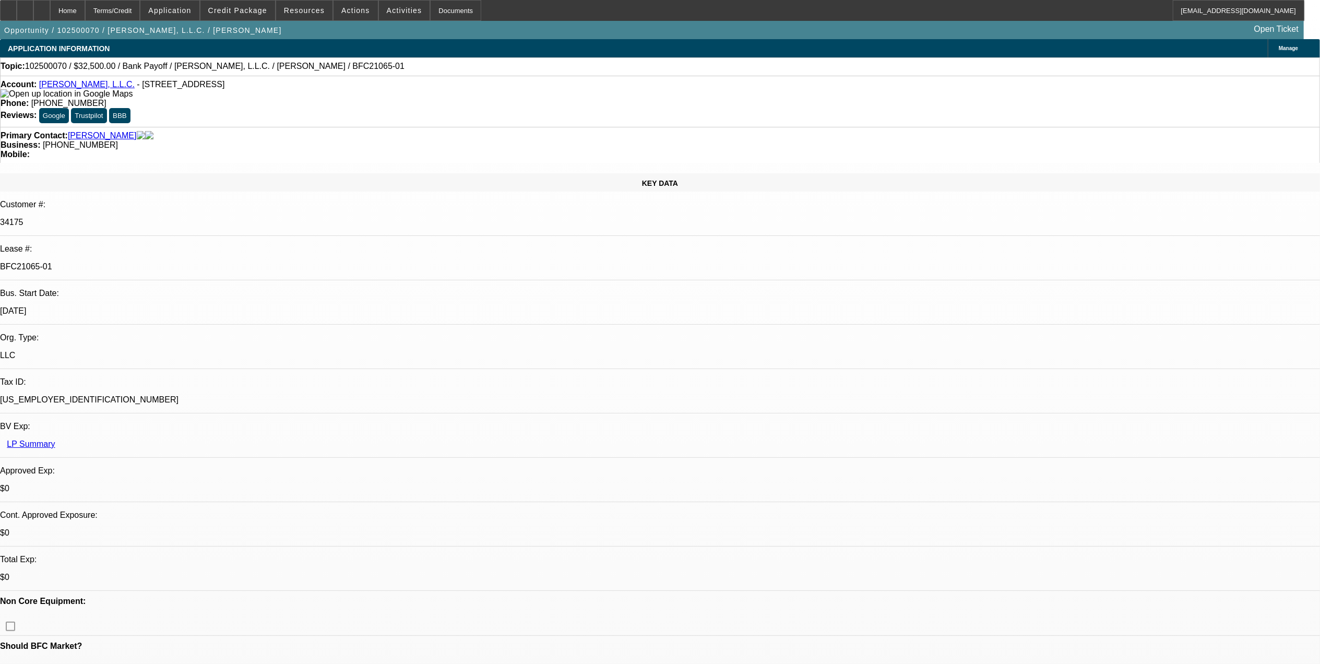
select select "0"
select select "3"
select select "0"
select select "6"
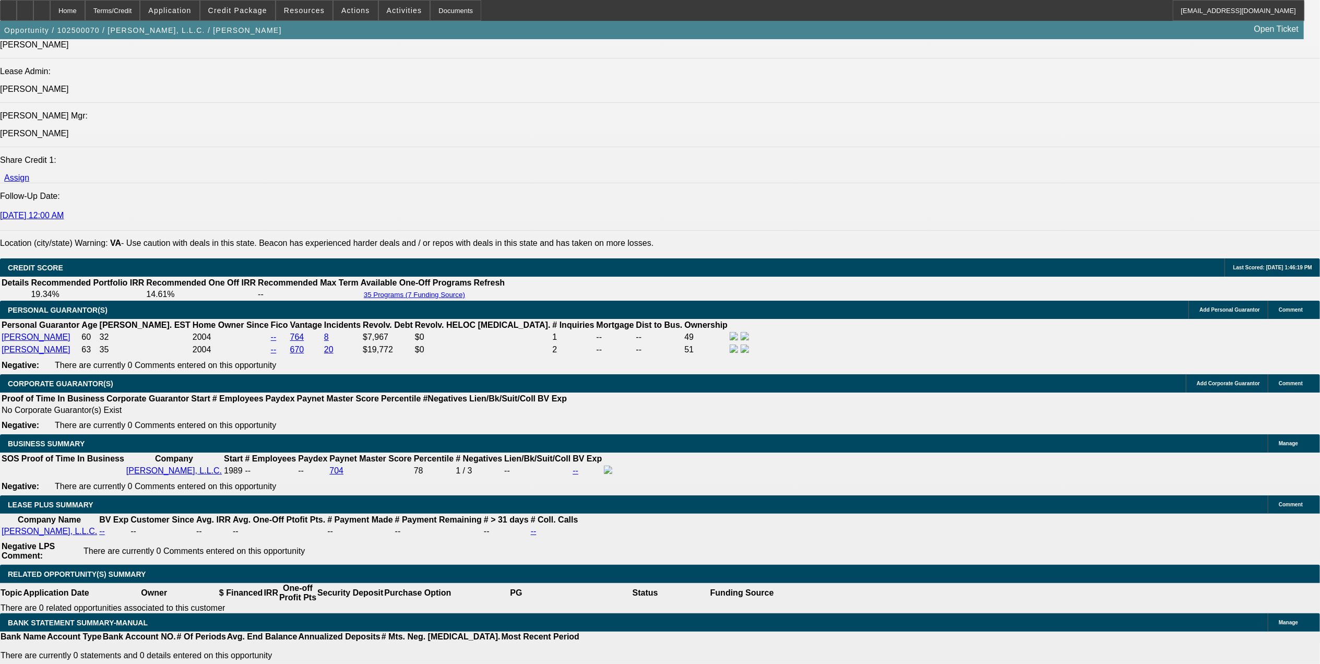
scroll to position [1461, 0]
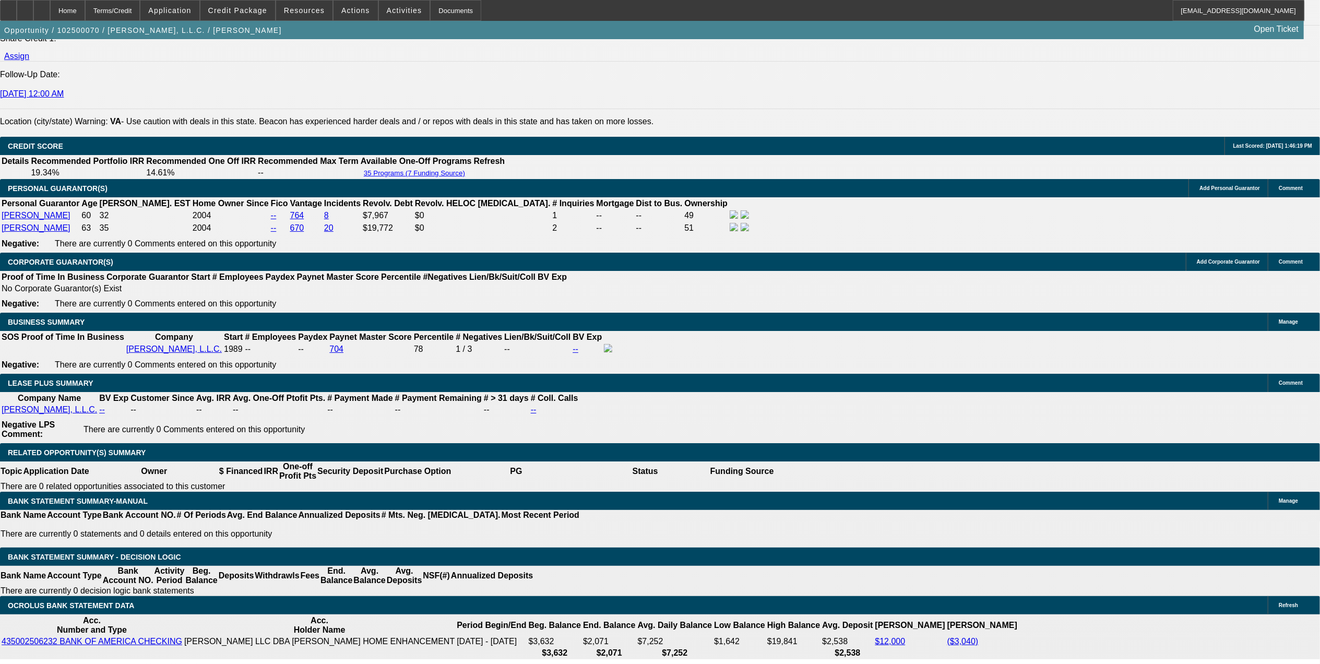
scroll to position [1438, 0]
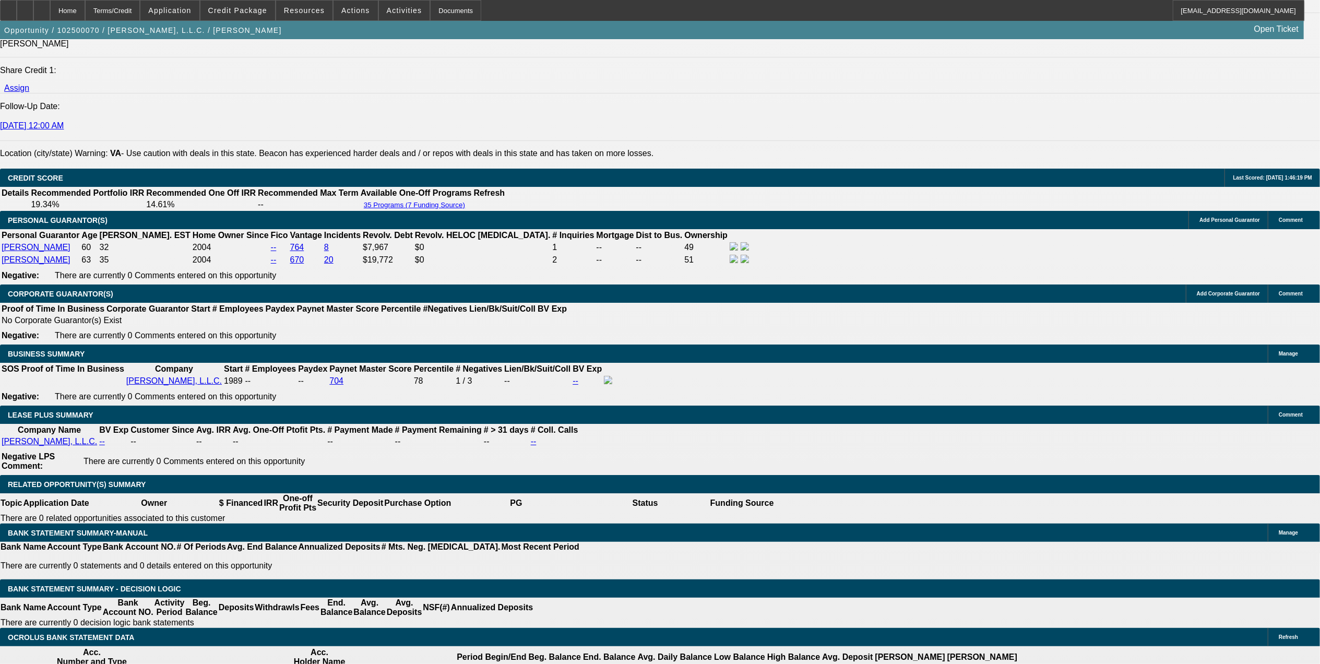
drag, startPoint x: 889, startPoint y: 136, endPoint x: 912, endPoint y: 151, distance: 27.8
click at [1147, 197] on span "Reply All" at bounding box center [1140, 192] width 28 height 13
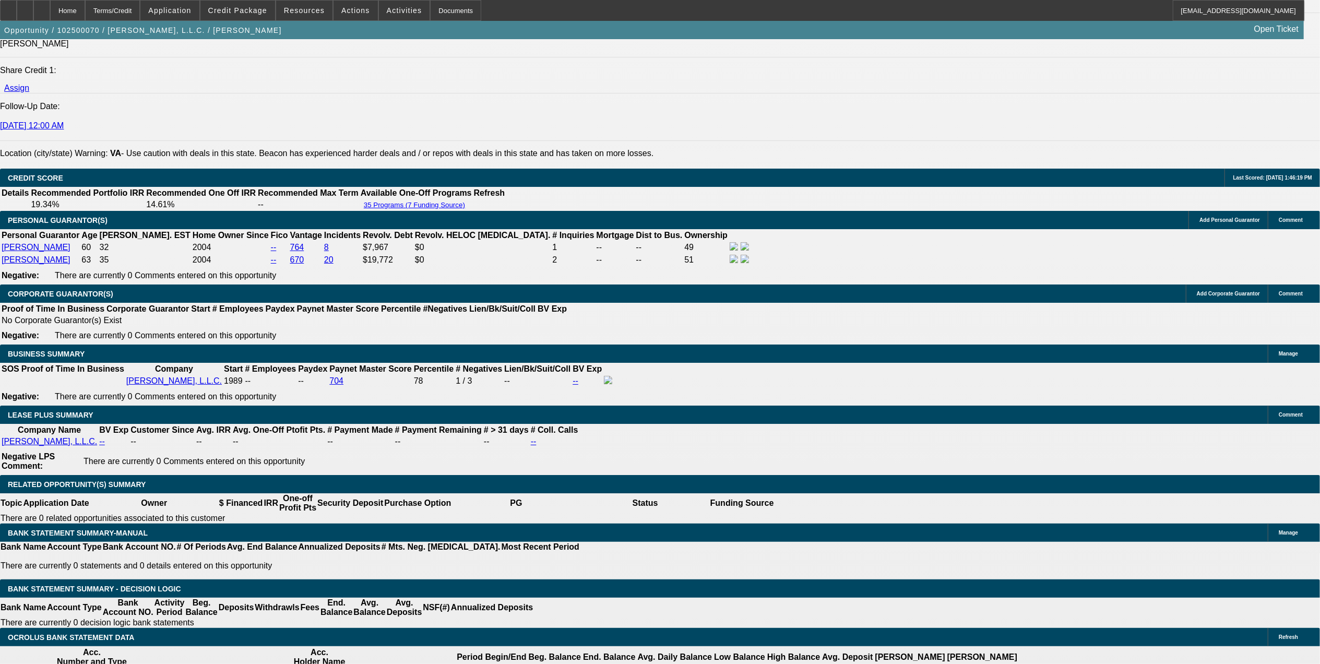
scroll to position [696, 0]
drag, startPoint x: 1011, startPoint y: 227, endPoint x: 1017, endPoint y: 227, distance: 5.7
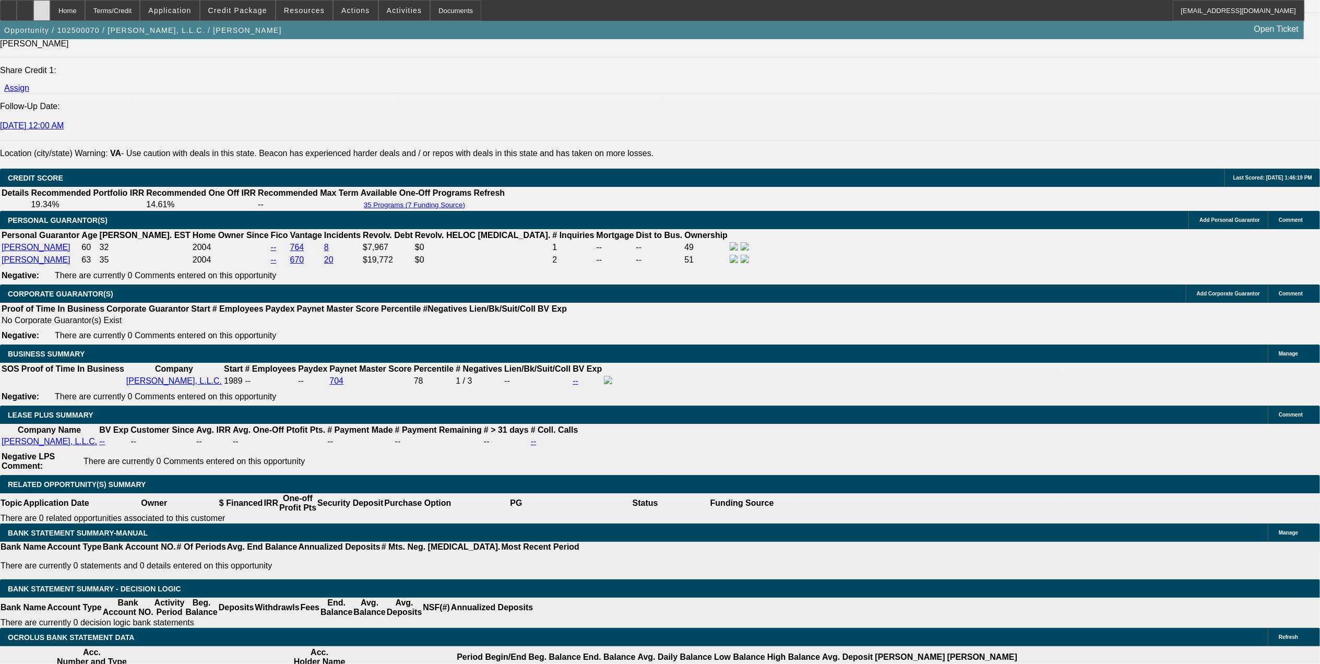
drag, startPoint x: 79, startPoint y: 7, endPoint x: 65, endPoint y: 13, distance: 15.2
click at [65, 13] on div "Home Terms/Credit Application Credit Package Resources Actions Activities Docum…" at bounding box center [652, 10] width 1304 height 21
click at [42, 7] on icon at bounding box center [42, 7] width 0 height 0
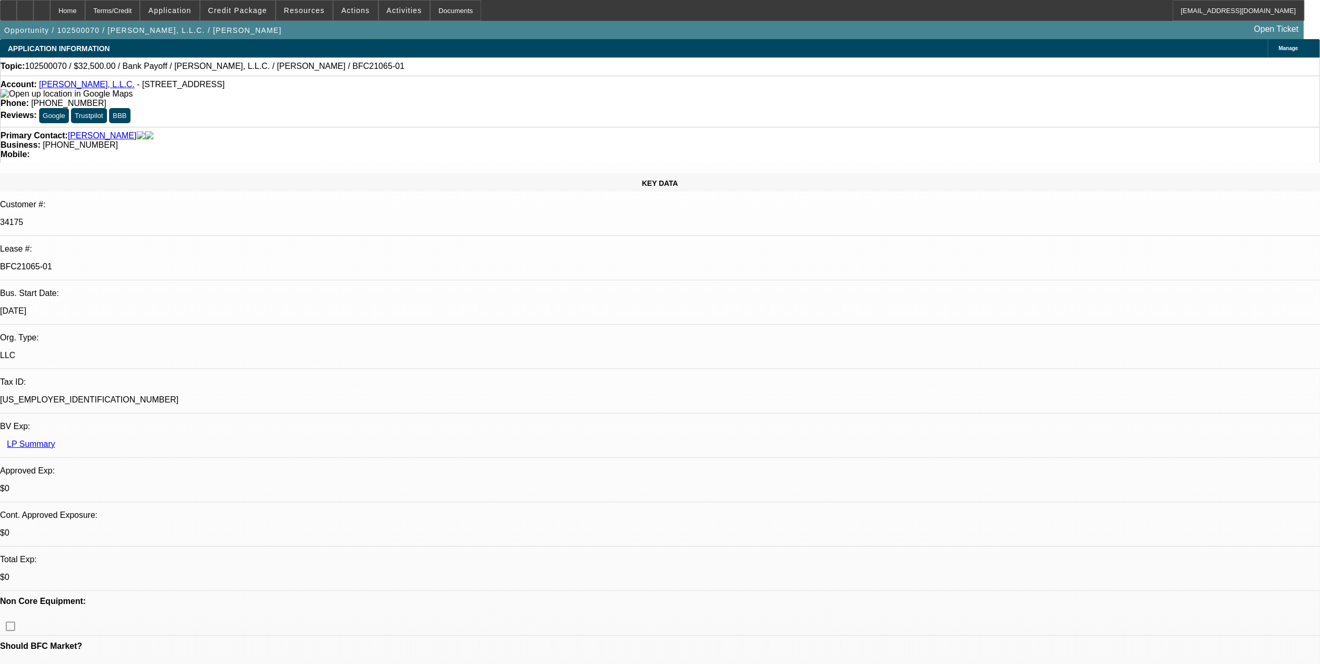
select select "0"
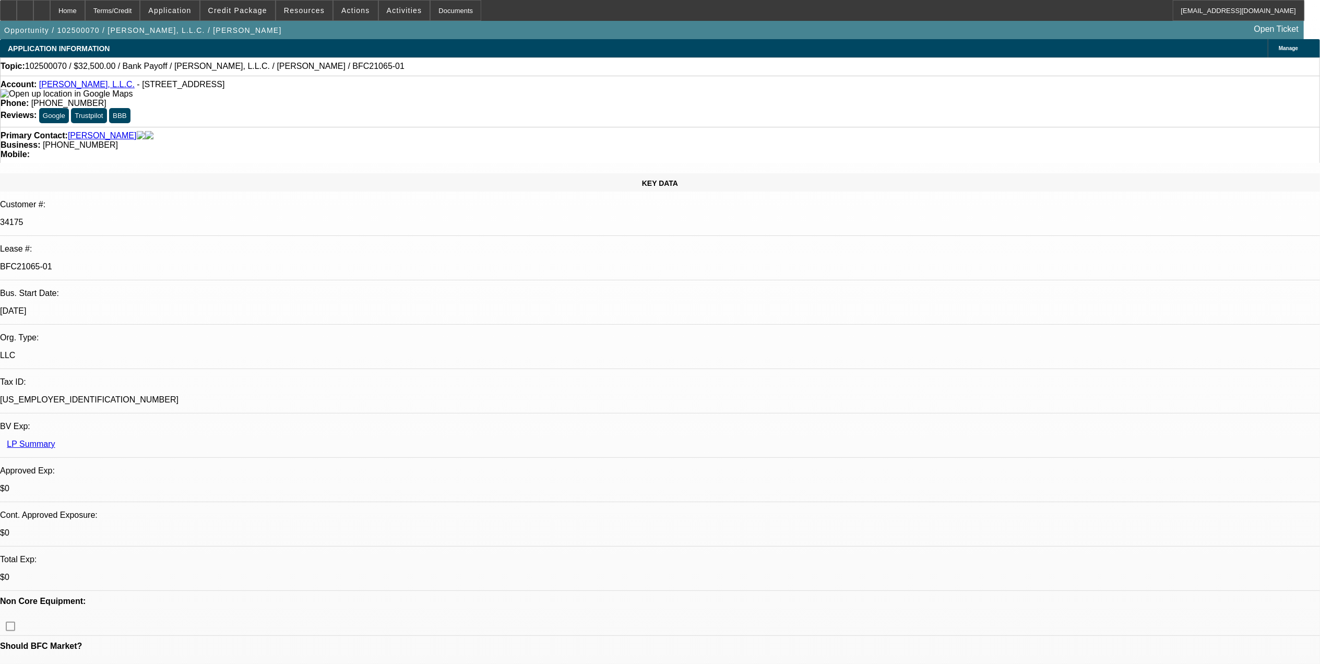
select select "0"
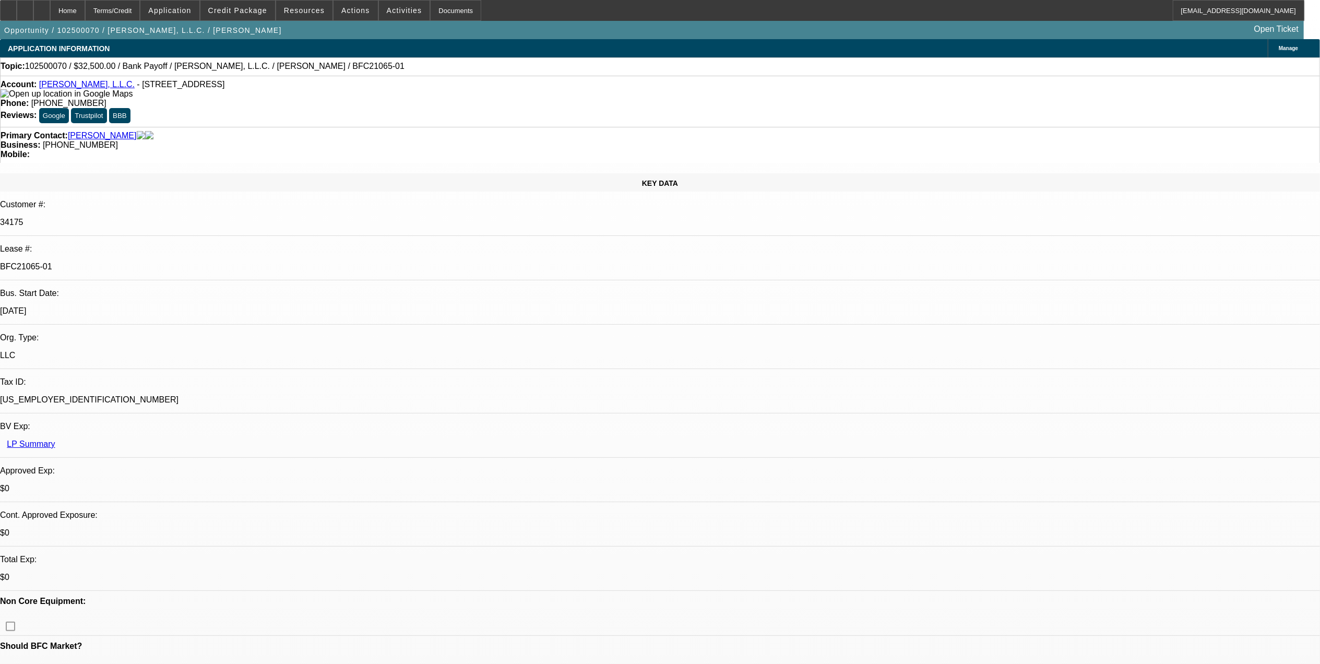
select select "0"
select select "1"
select select "3"
select select "6"
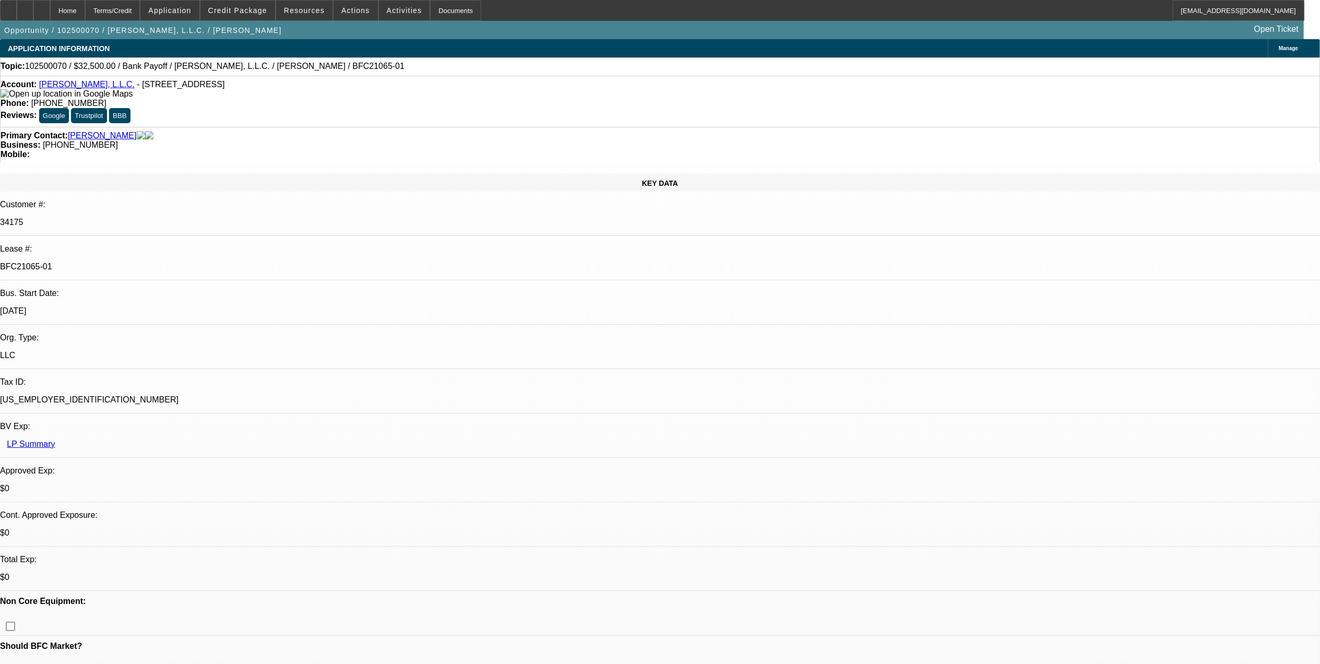
select select "1"
select select "3"
select select "6"
select select "1"
select select "3"
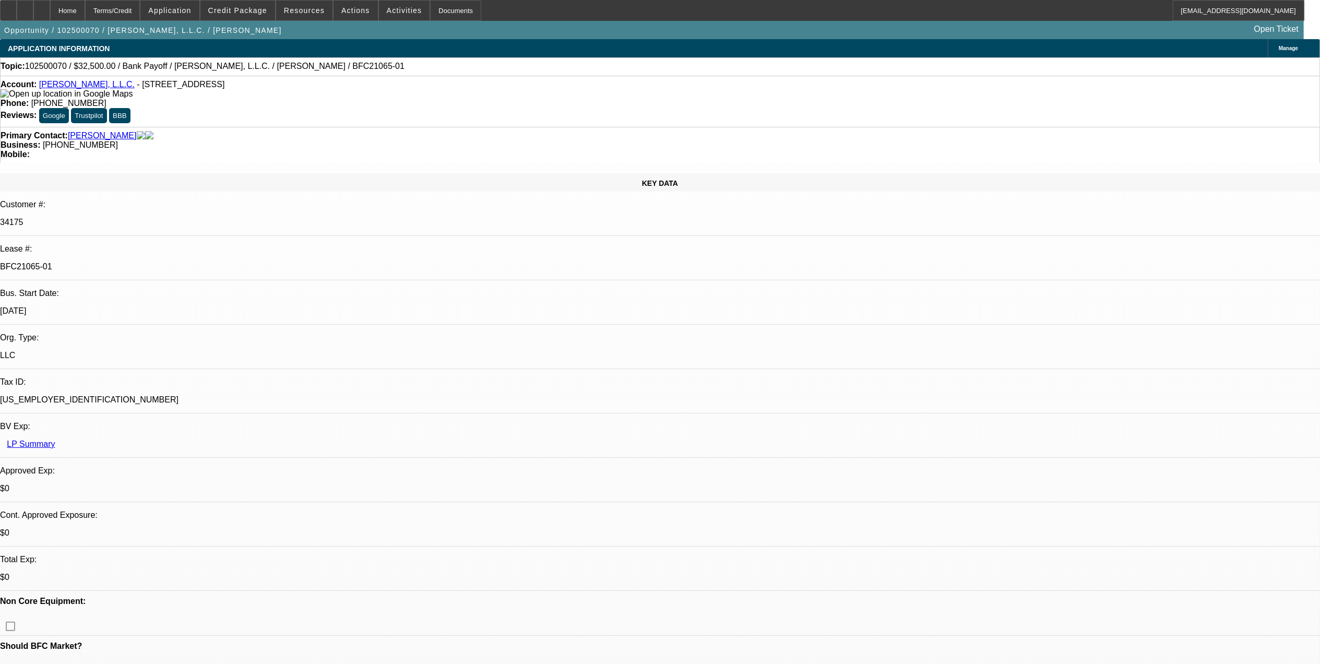
select select "6"
select select "1"
select select "3"
select select "6"
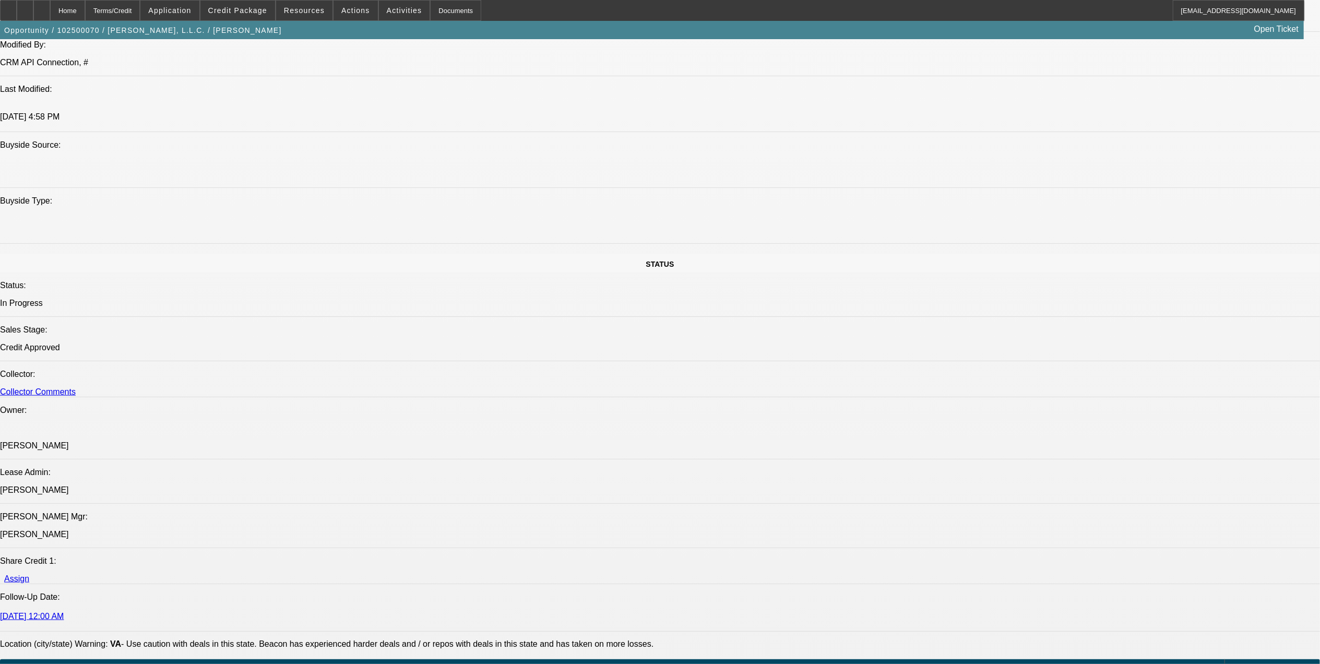
scroll to position [1253, 0]
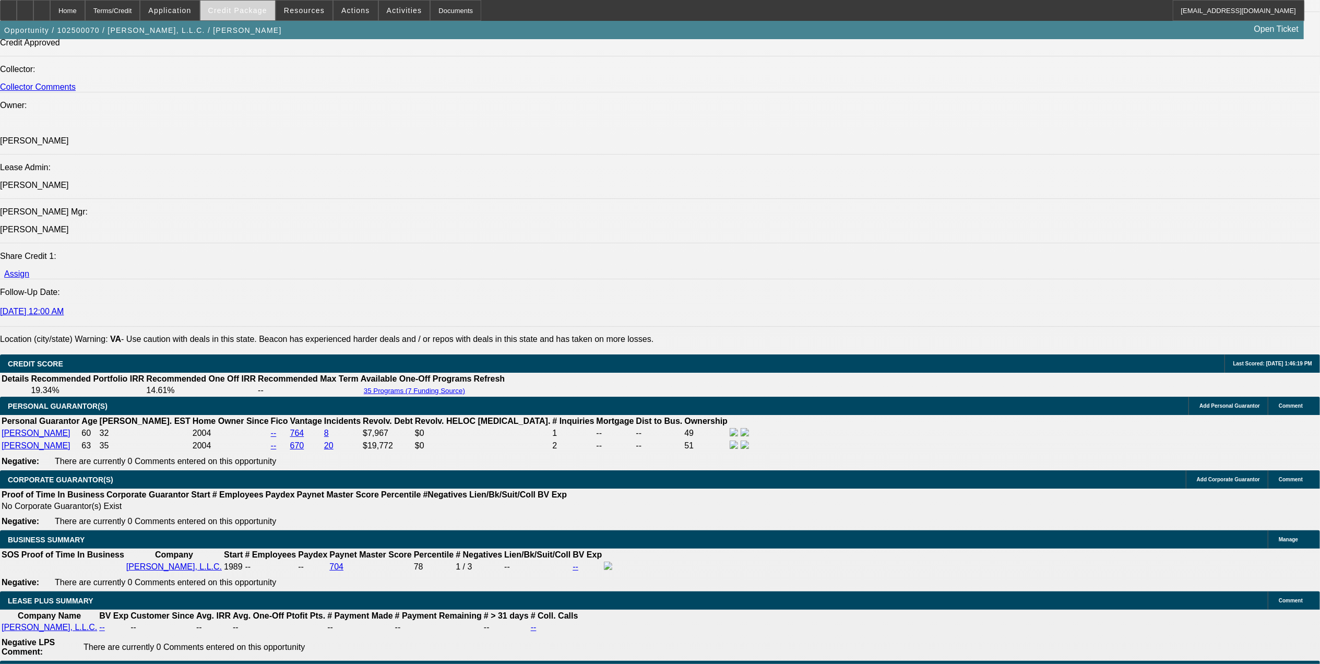
click at [269, 15] on span at bounding box center [237, 10] width 75 height 25
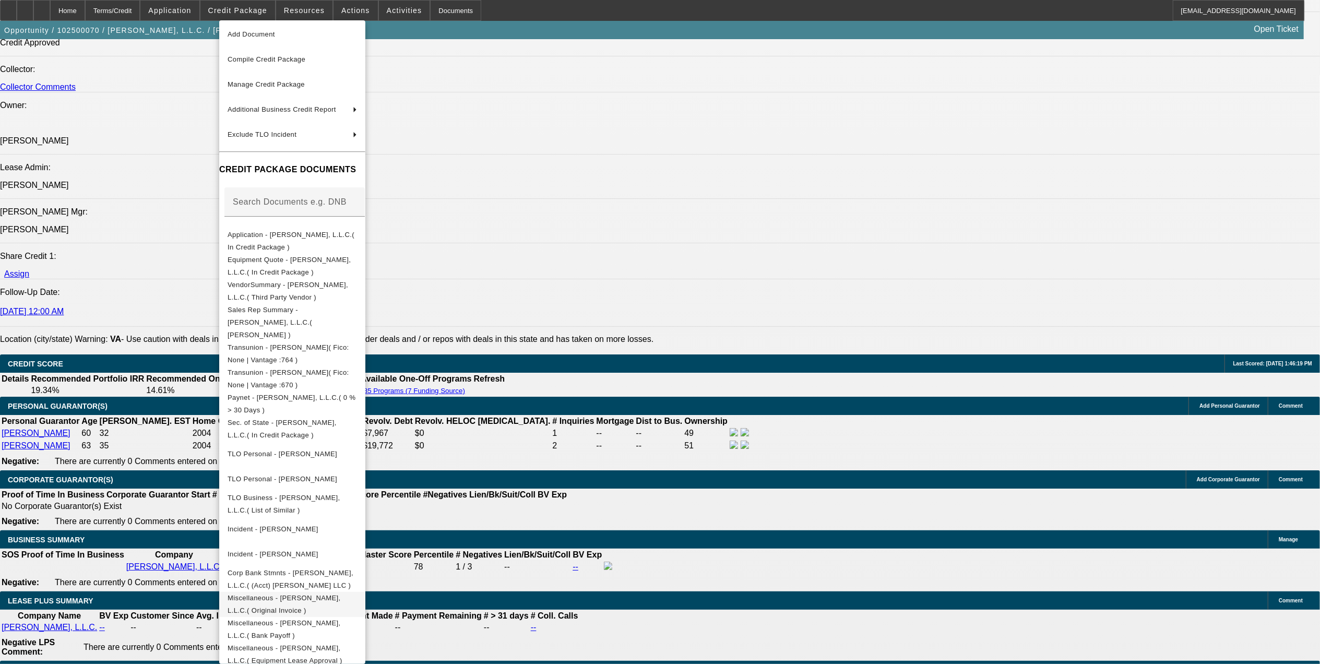
scroll to position [29, 0]
click at [357, 590] on span "Miscellaneous - CJ Walker, L.L.C.( Original Invoice )" at bounding box center [292, 602] width 129 height 25
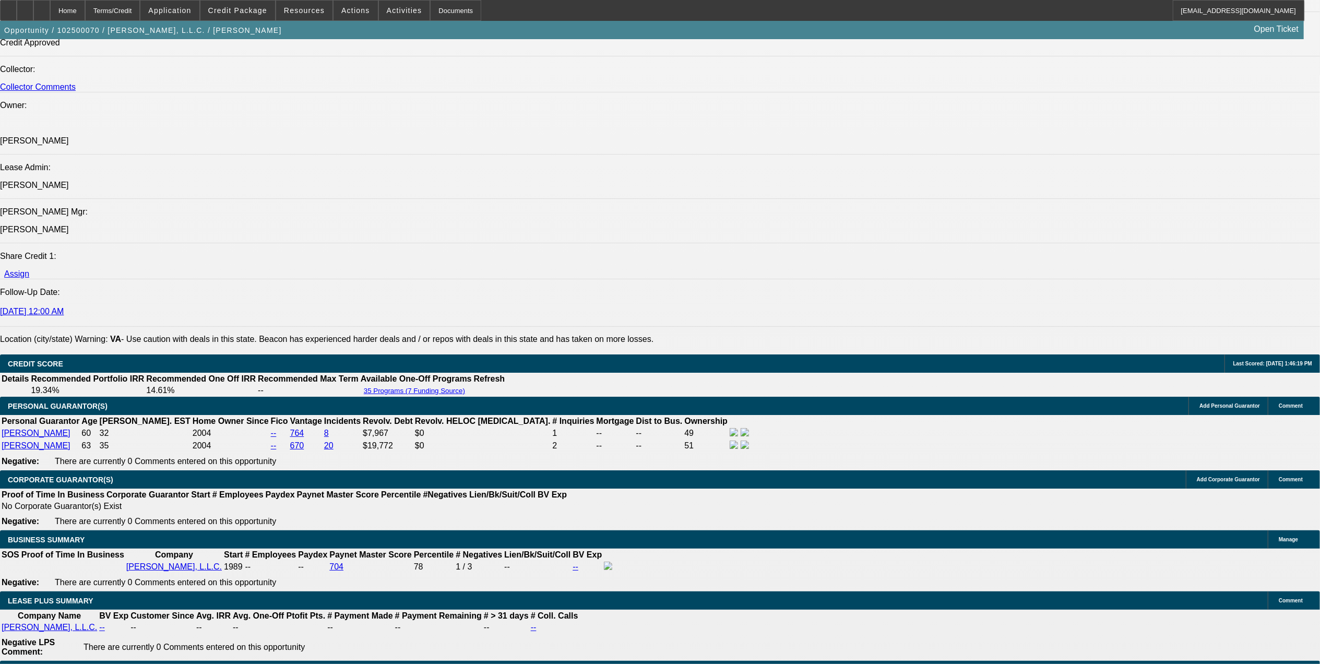
scroll to position [1299, 0]
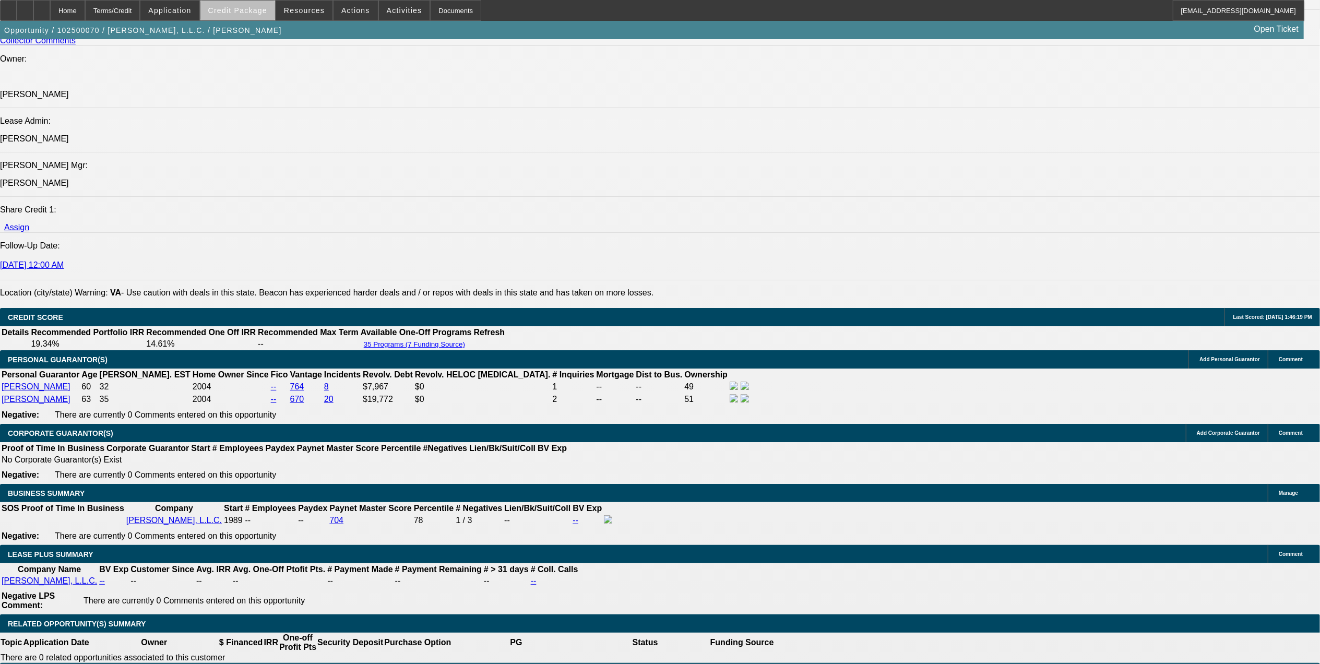
click at [272, 15] on span at bounding box center [237, 10] width 75 height 25
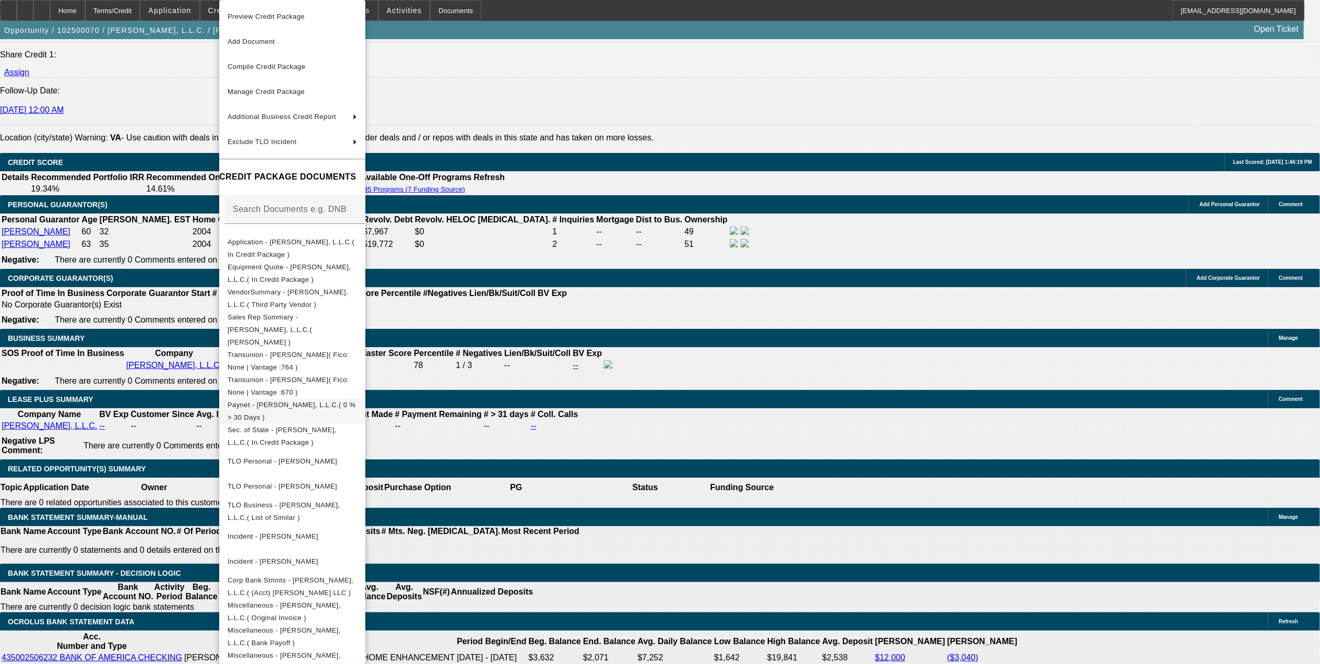
scroll to position [1577, 0]
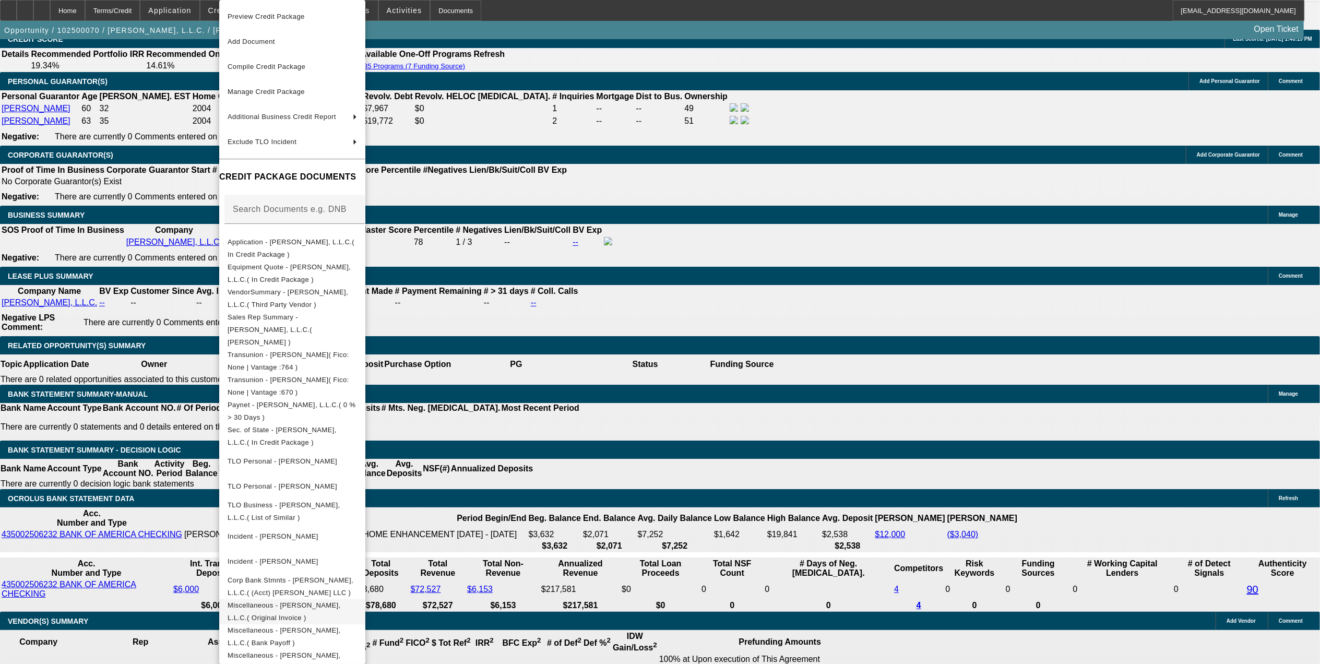
click at [341, 601] on span "Miscellaneous - CJ Walker, L.L.C.( Original Invoice )" at bounding box center [284, 611] width 113 height 20
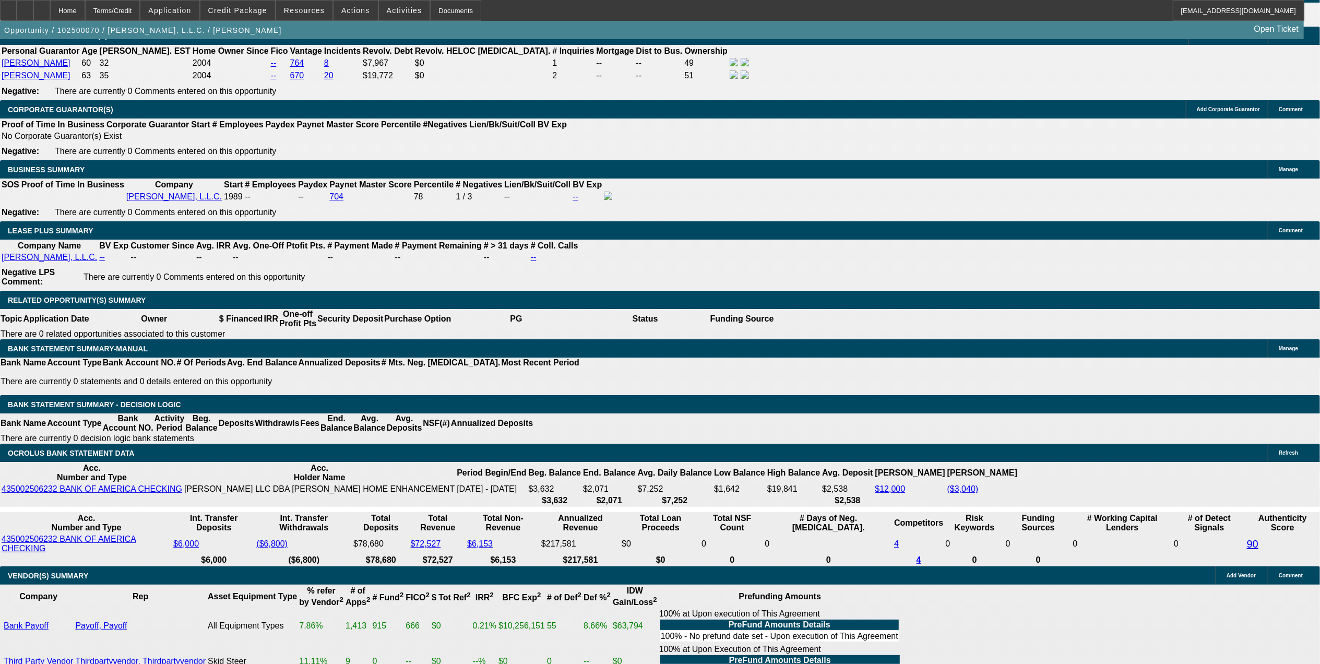
scroll to position [1647, 0]
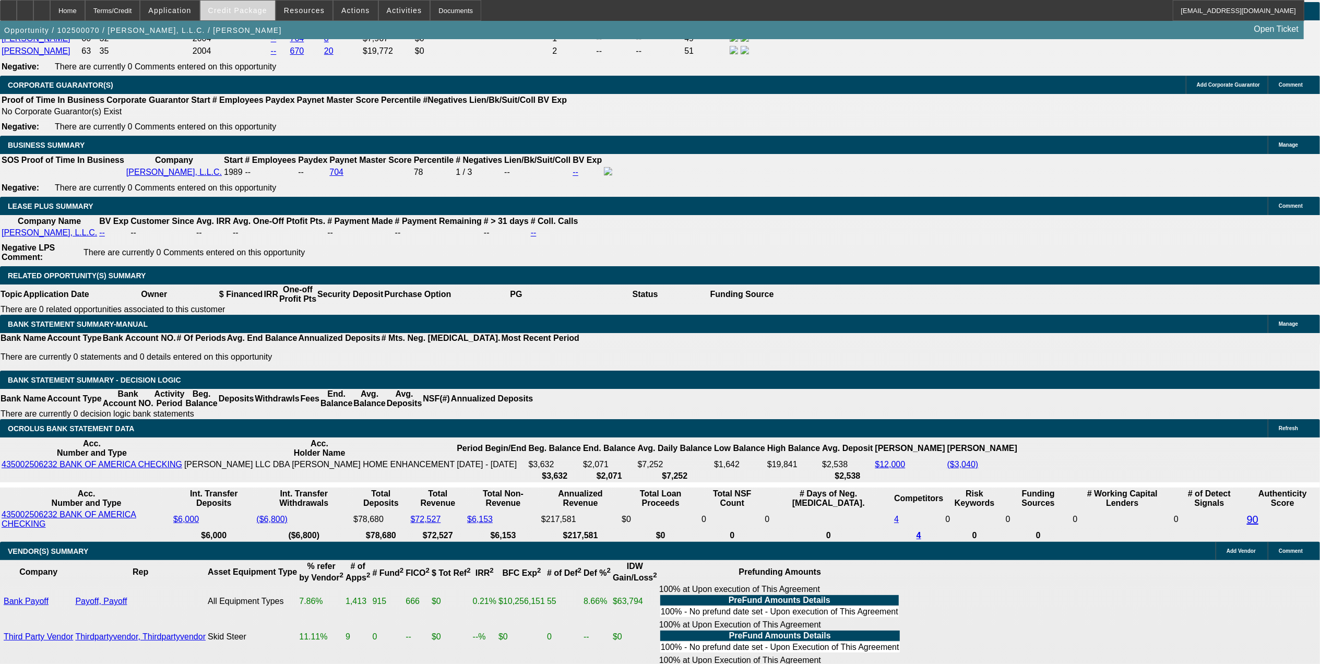
click at [257, 13] on span "Credit Package" at bounding box center [237, 10] width 59 height 8
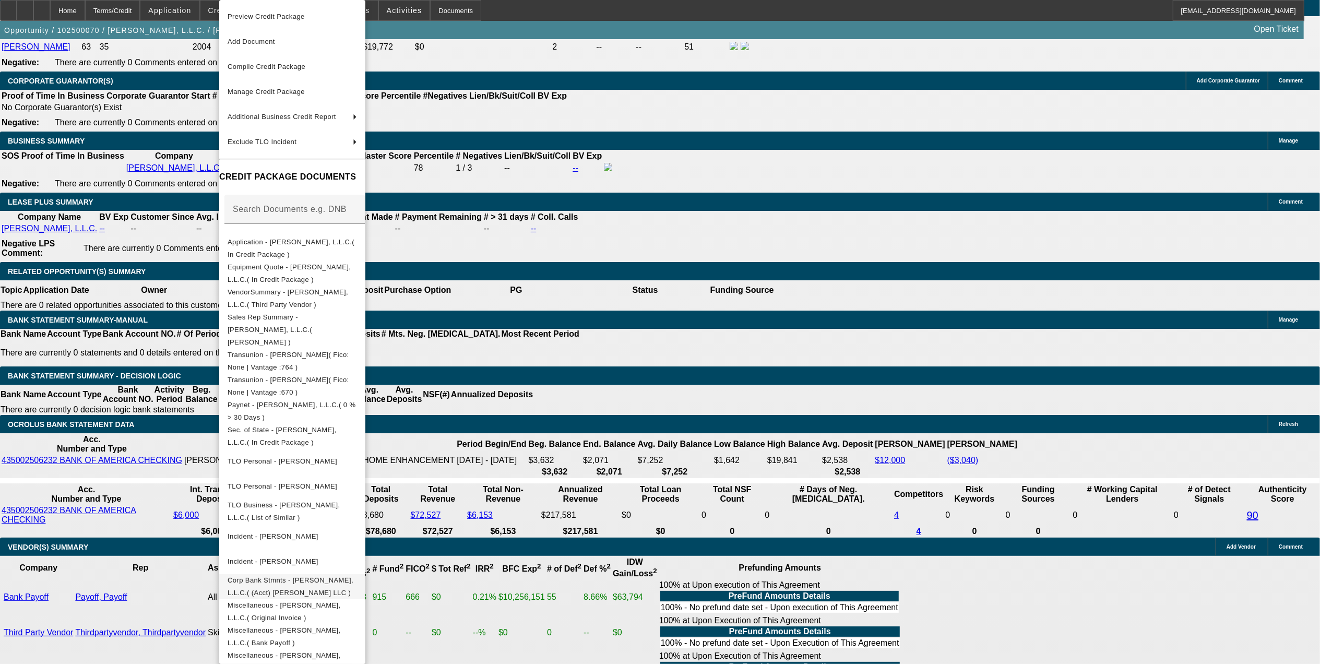
scroll to position [1717, 0]
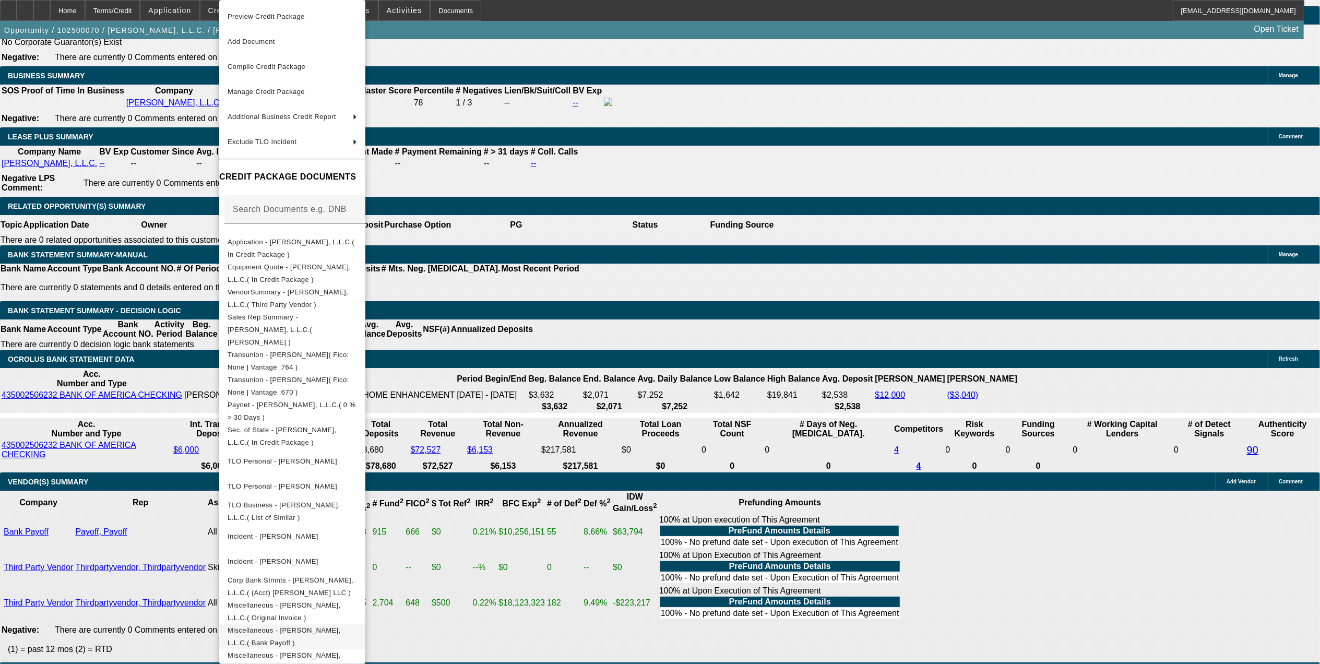
click at [284, 628] on button "Miscellaneous - CJ Walker, L.L.C.( Bank Payoff )" at bounding box center [292, 636] width 146 height 25
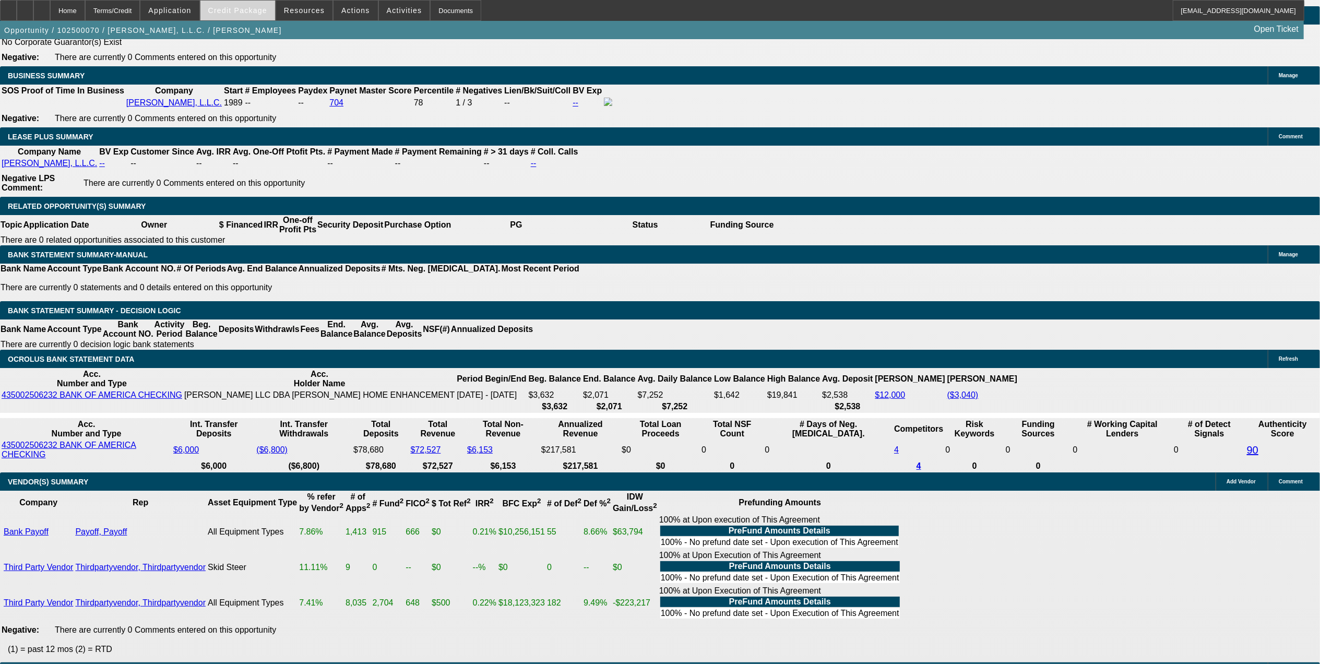
click at [268, 5] on span at bounding box center [237, 10] width 75 height 25
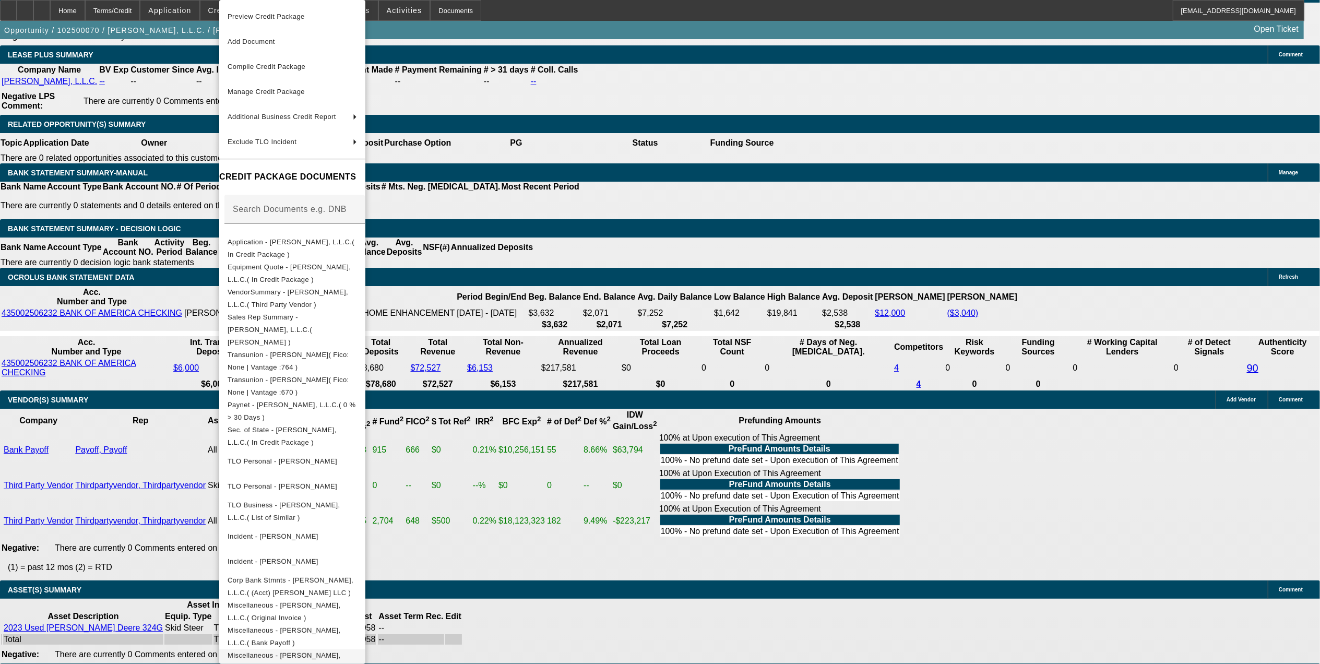
scroll to position [1892, 0]
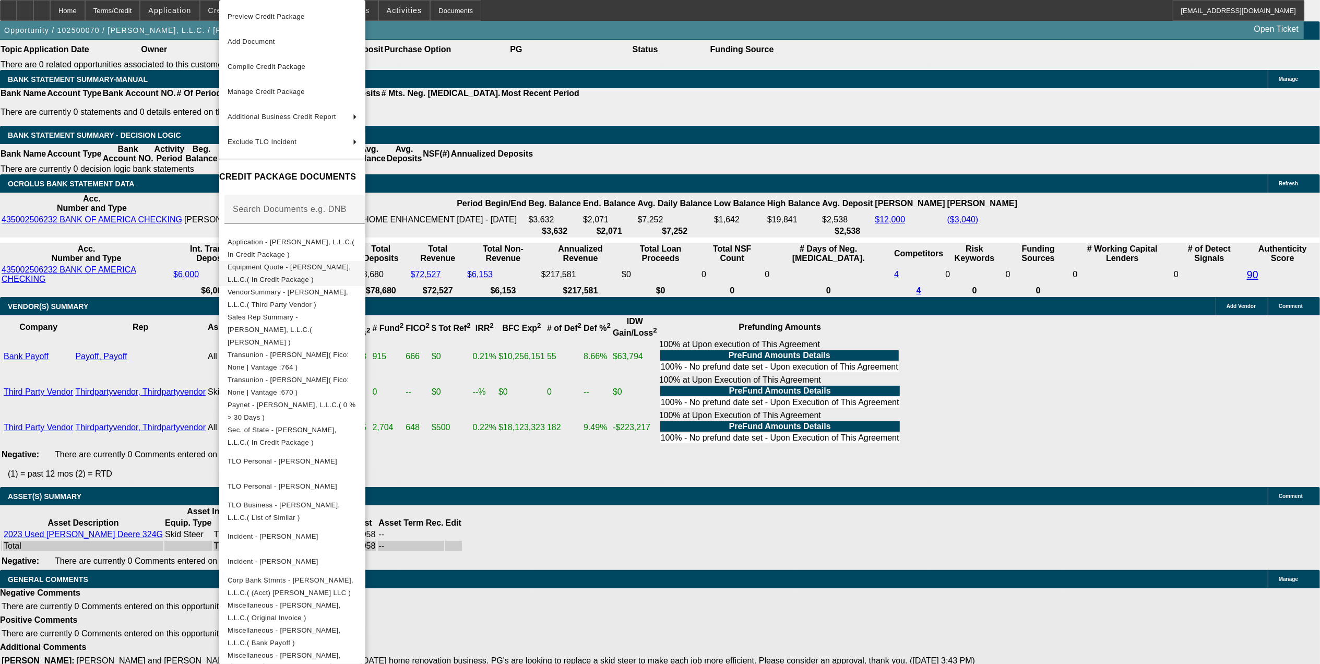
click at [327, 274] on span "Equipment Quote - CJ Walker, L.L.C.( In Credit Package )" at bounding box center [292, 273] width 129 height 25
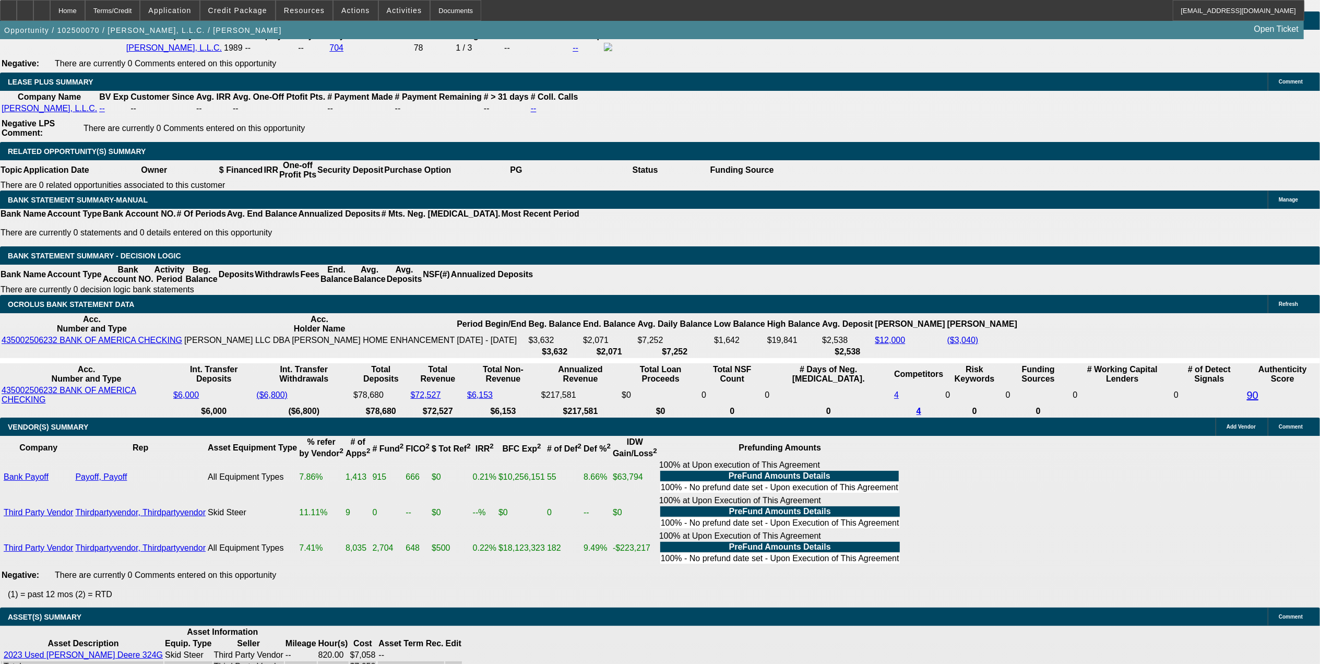
scroll to position [1544, 0]
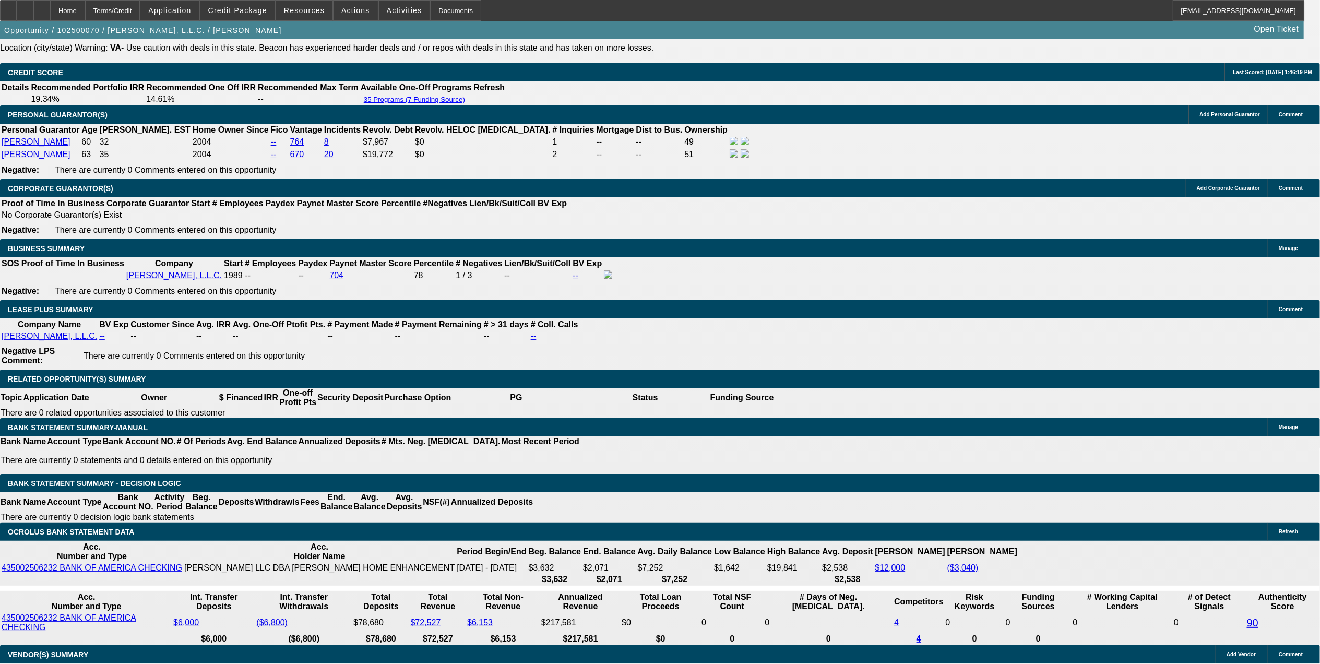
click at [50, 3] on div at bounding box center [41, 10] width 17 height 21
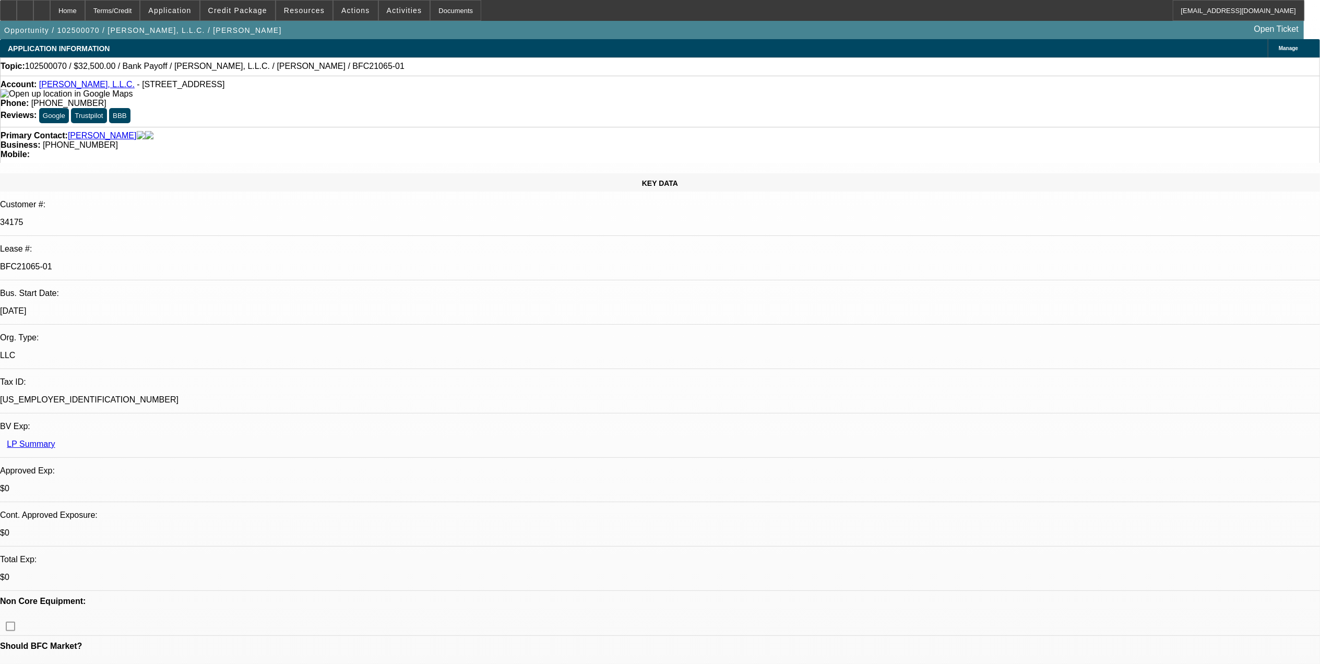
select select "0"
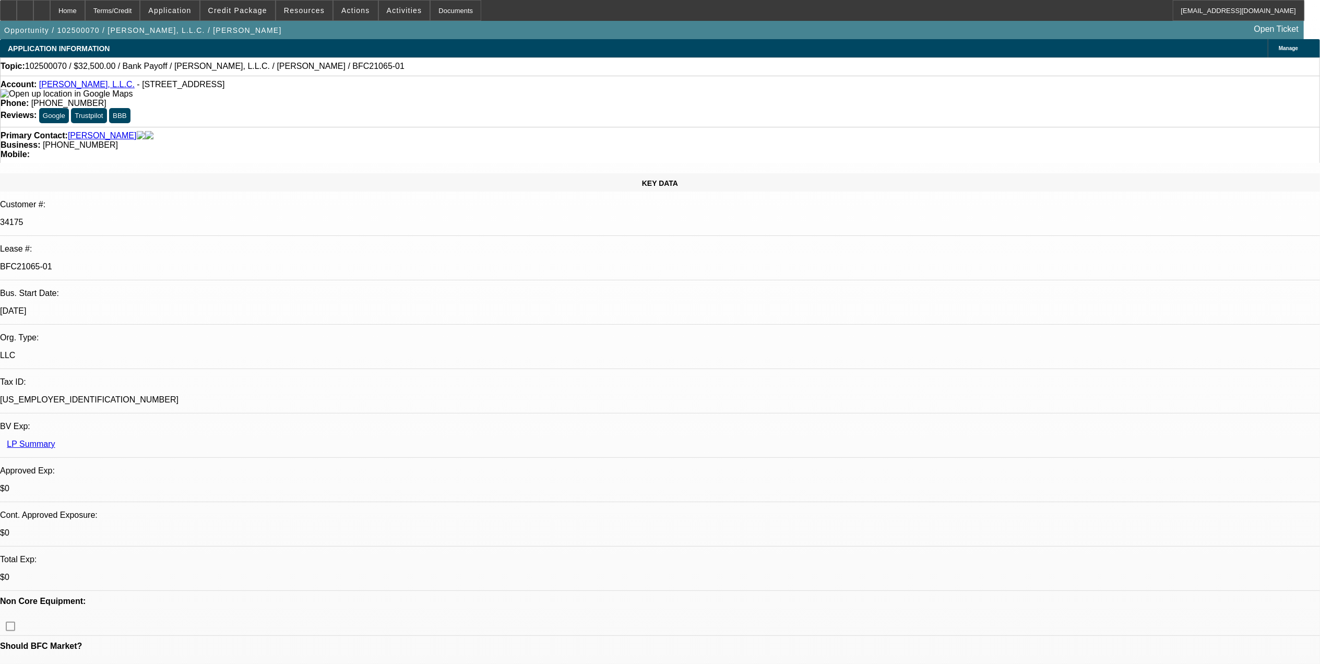
select select "0"
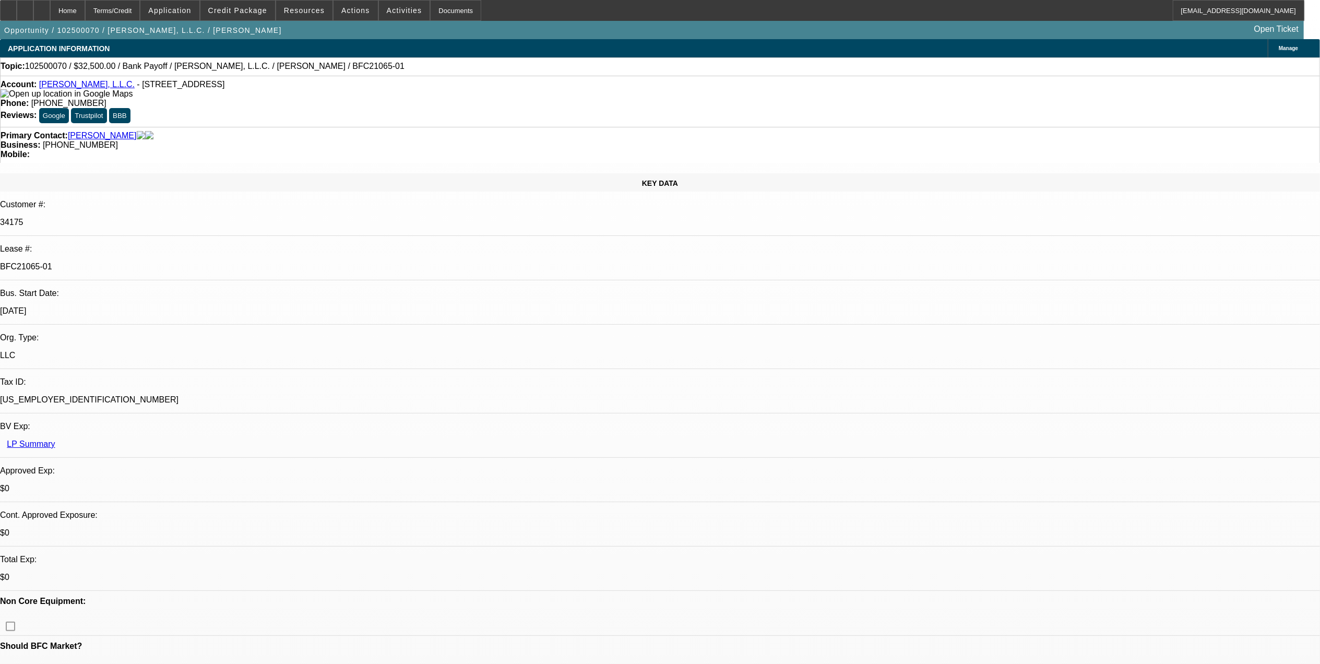
select select "0"
select select "1"
select select "3"
select select "6"
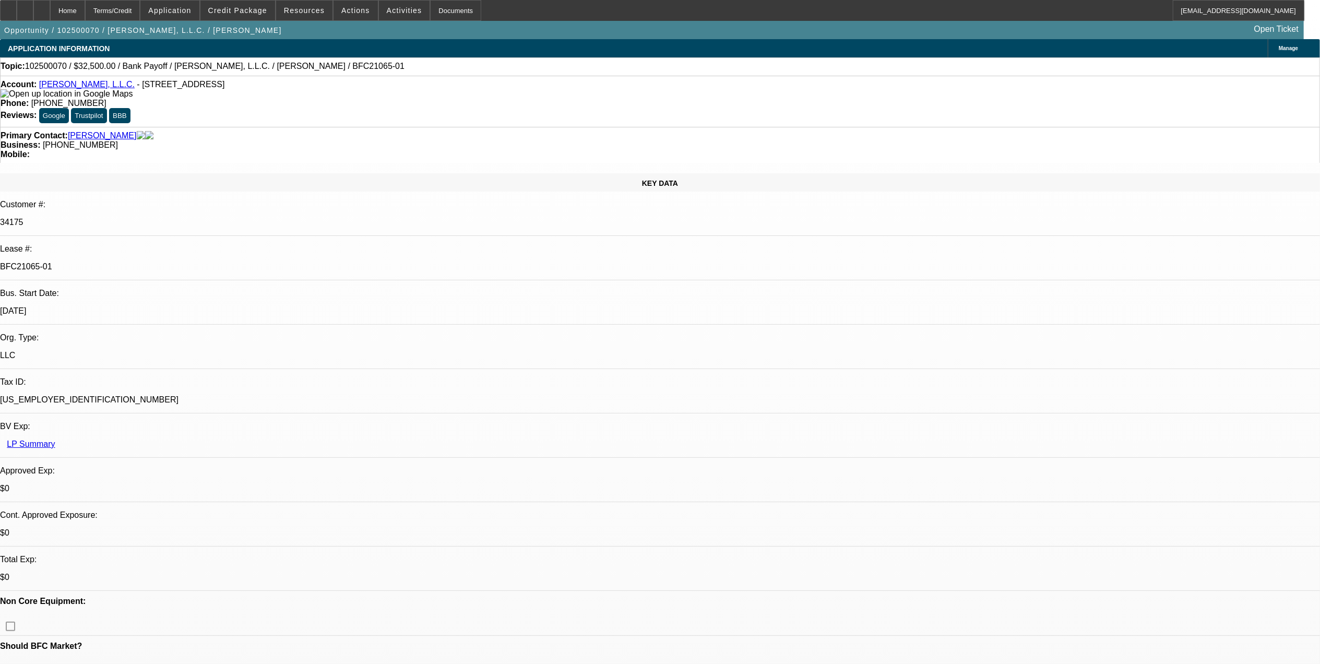
select select "1"
select select "3"
select select "6"
select select "1"
select select "3"
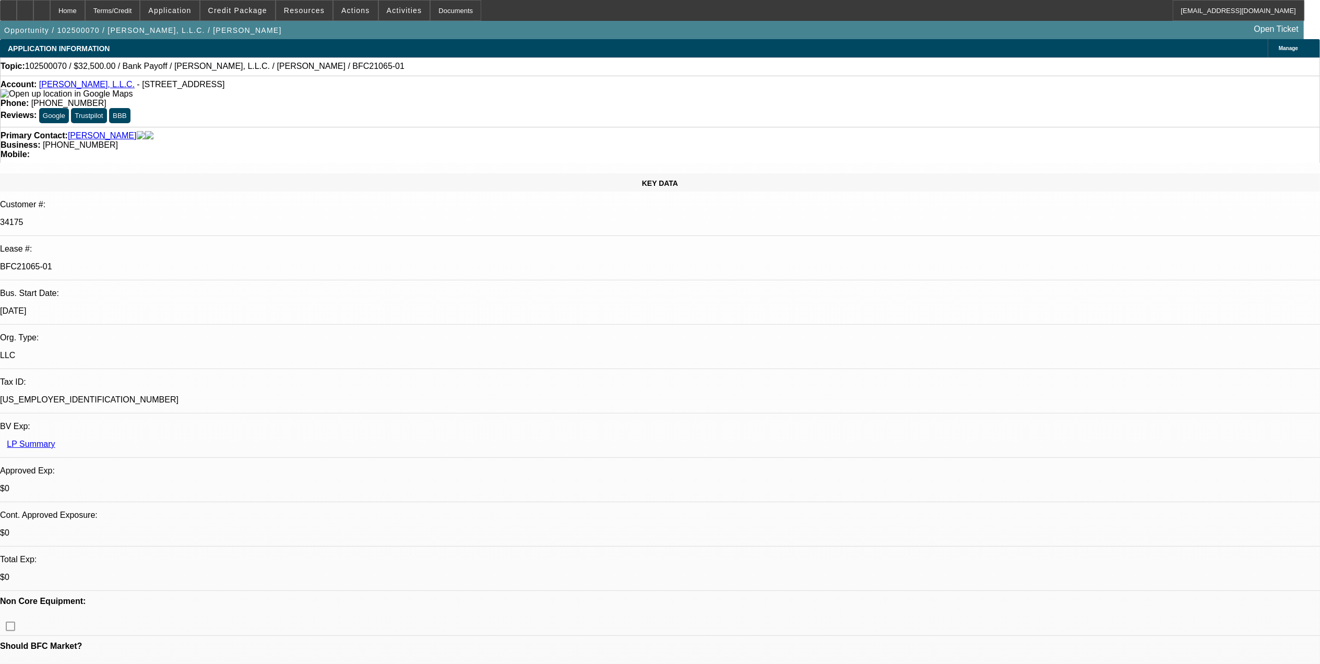
select select "6"
select select "1"
select select "3"
select select "6"
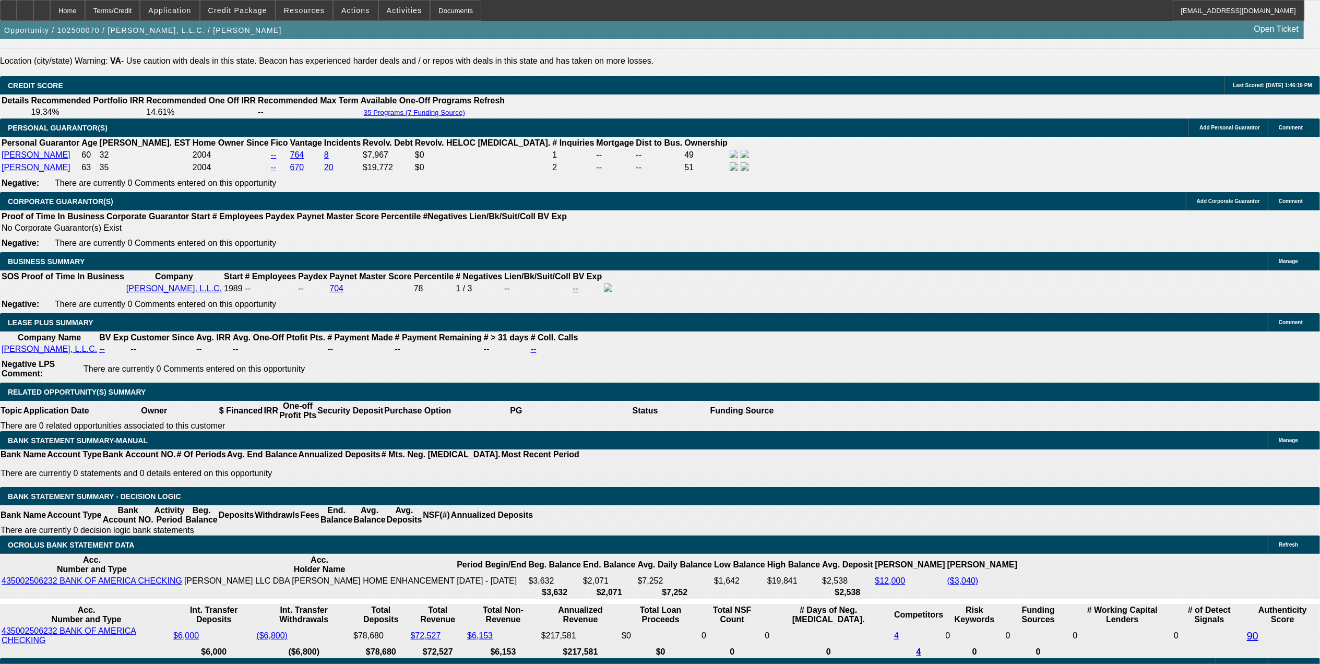
scroll to position [1577, 0]
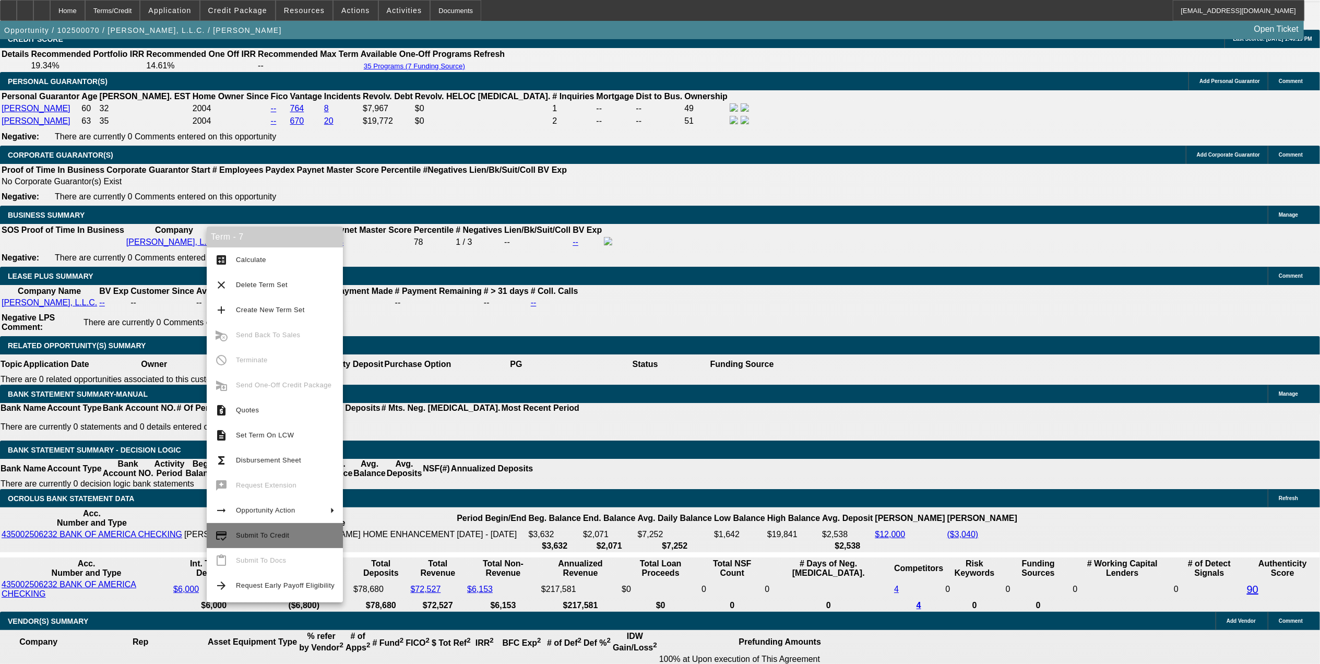
click at [290, 537] on span "Submit To Credit" at bounding box center [285, 535] width 99 height 13
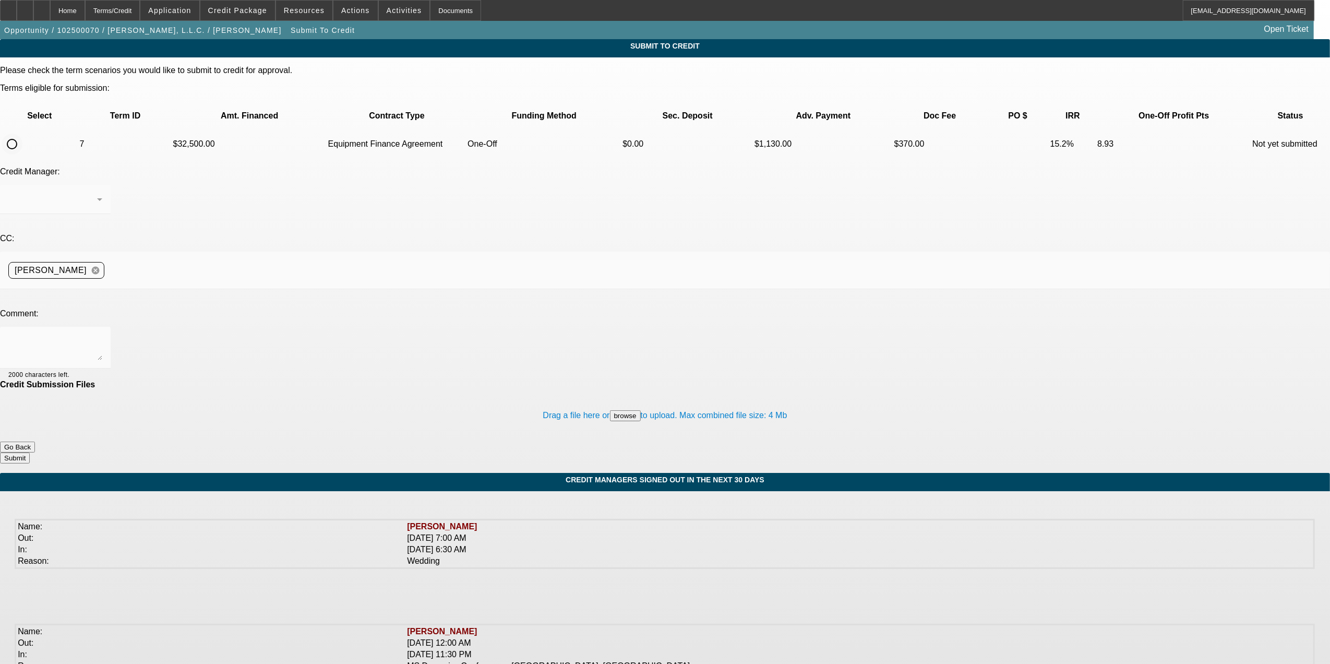
click at [22, 134] on input "radio" at bounding box center [12, 144] width 21 height 21
radio input "true"
click at [102, 335] on textarea at bounding box center [55, 347] width 94 height 25
type textarea "M"
type textarea "Machine is from 2020 not 2023."
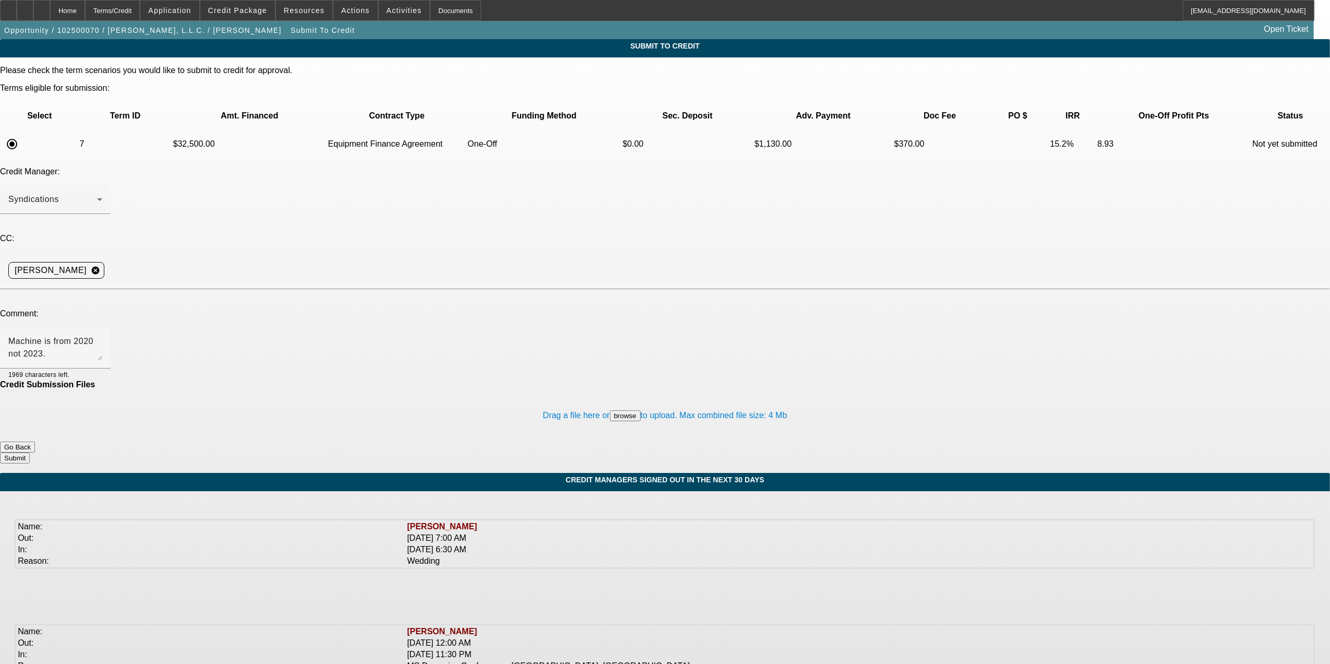
click at [30, 453] on button "Submit" at bounding box center [15, 458] width 30 height 11
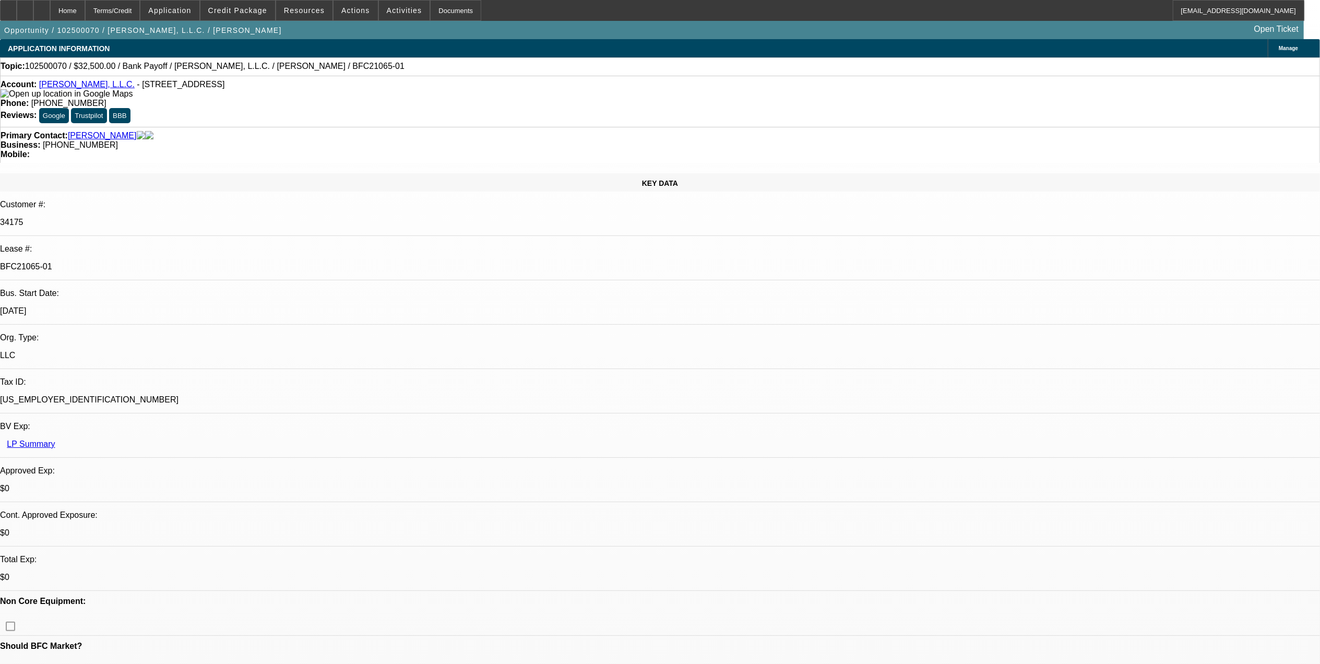
select select "0"
select select "3"
select select "0"
select select "6"
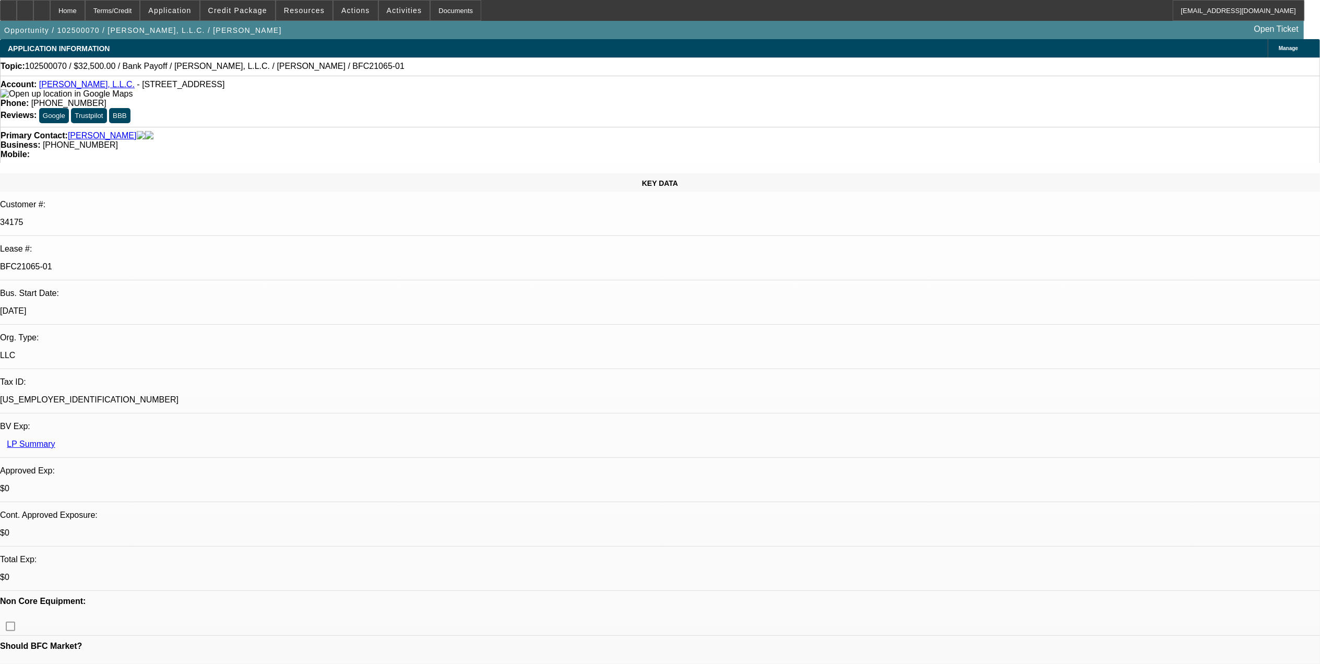
select select "0"
select select "3"
select select "0"
select select "6"
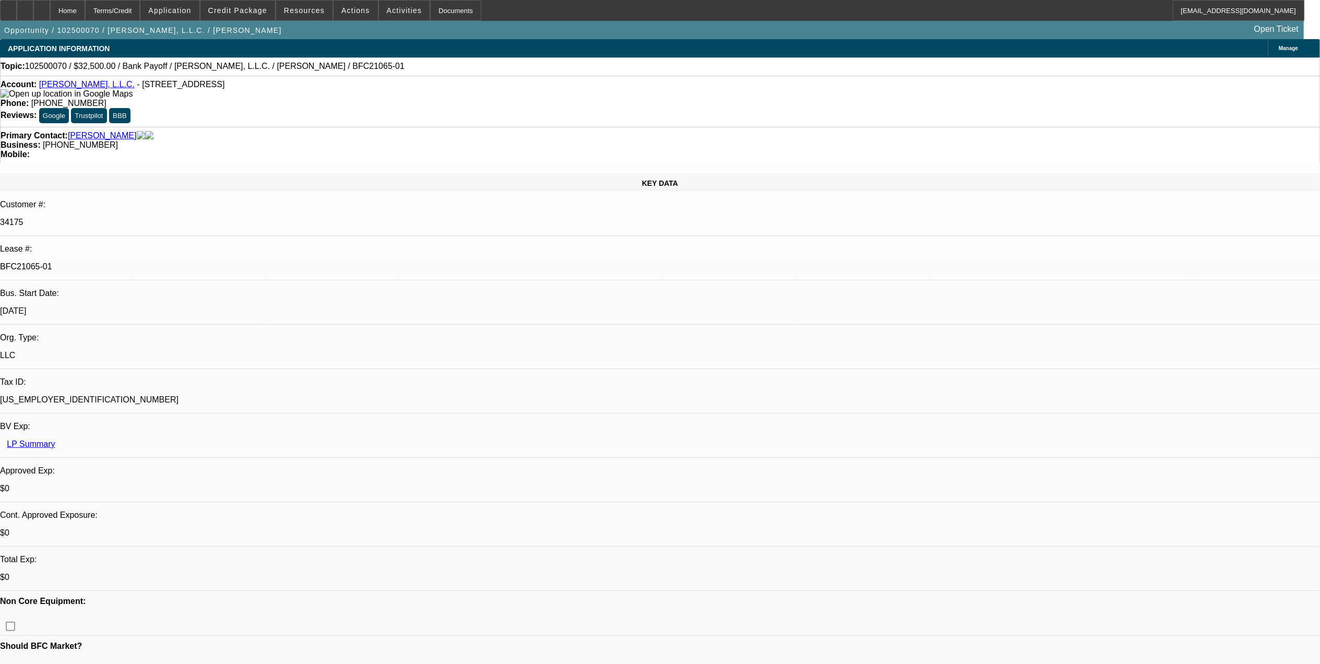
select select "0"
select select "3"
select select "0"
select select "6"
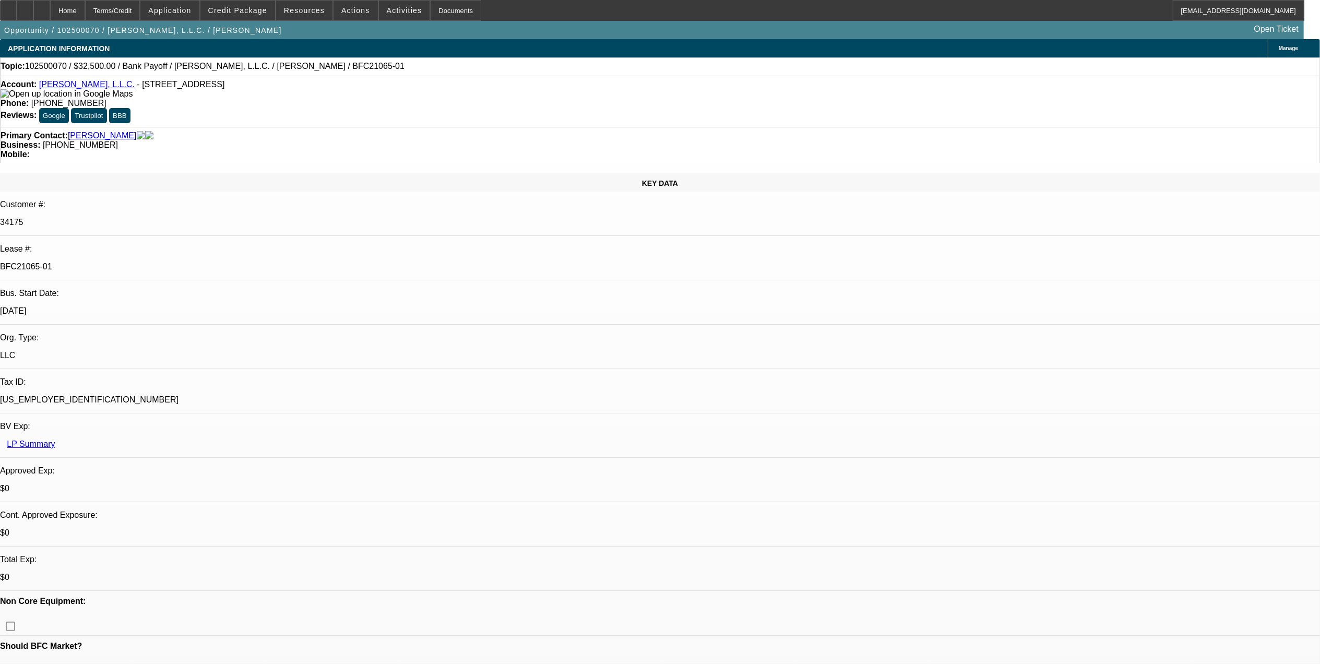
select select "0"
select select "3"
select select "0"
select select "6"
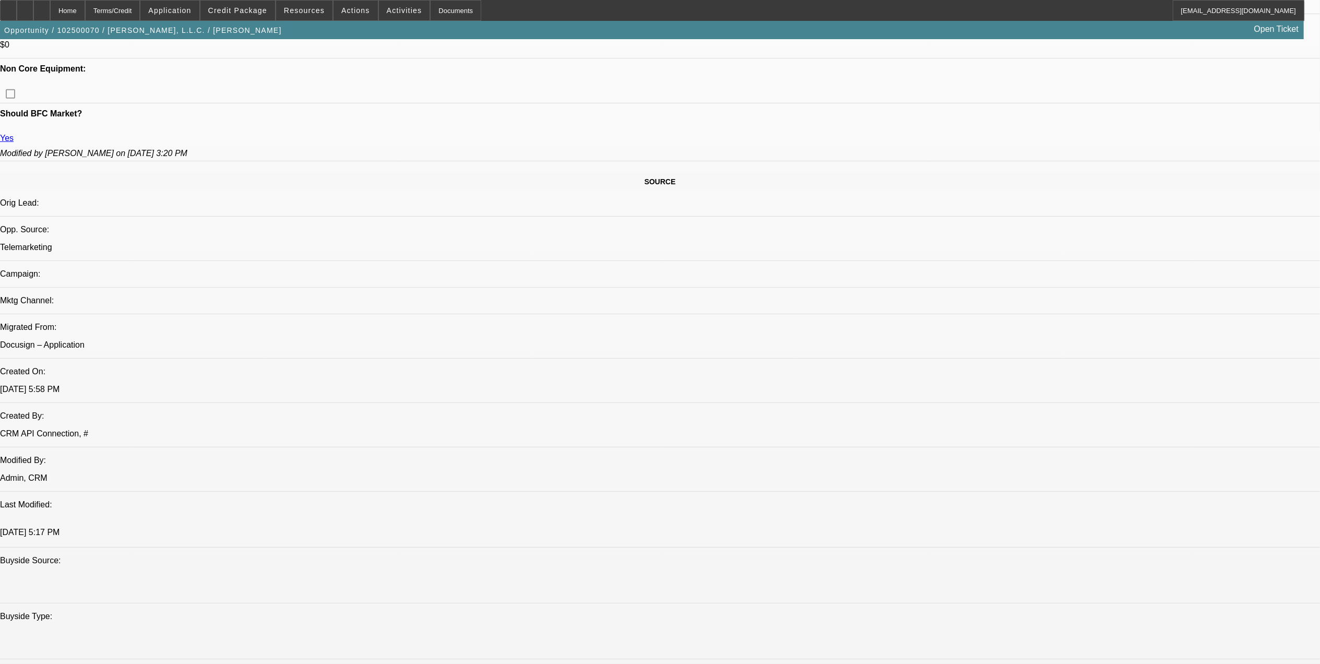
scroll to position [556, 0]
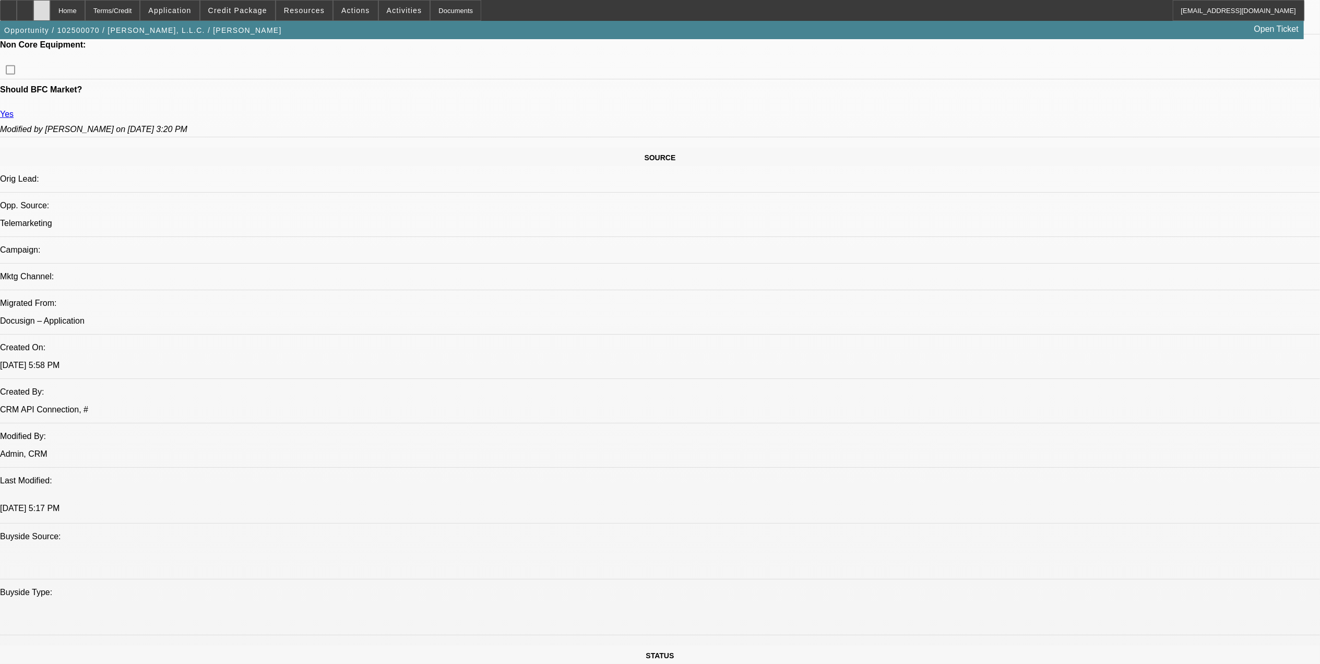
click at [50, 15] on div at bounding box center [41, 10] width 17 height 21
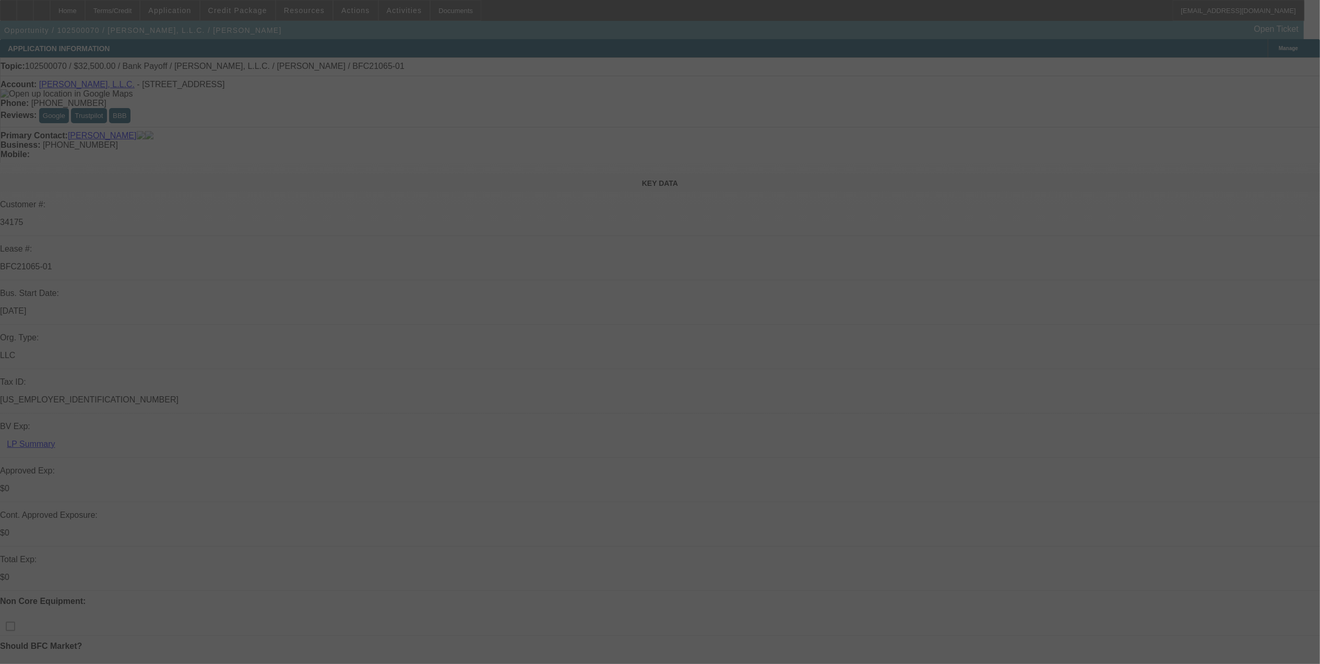
select select "0"
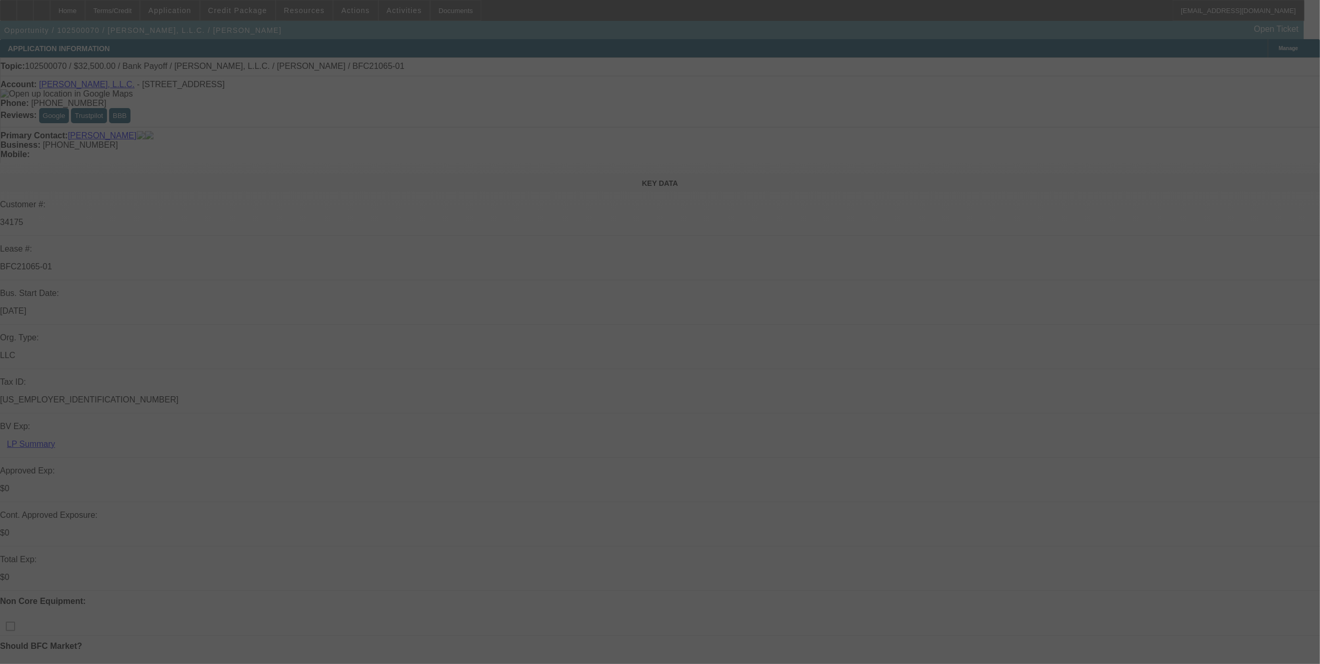
select select "0"
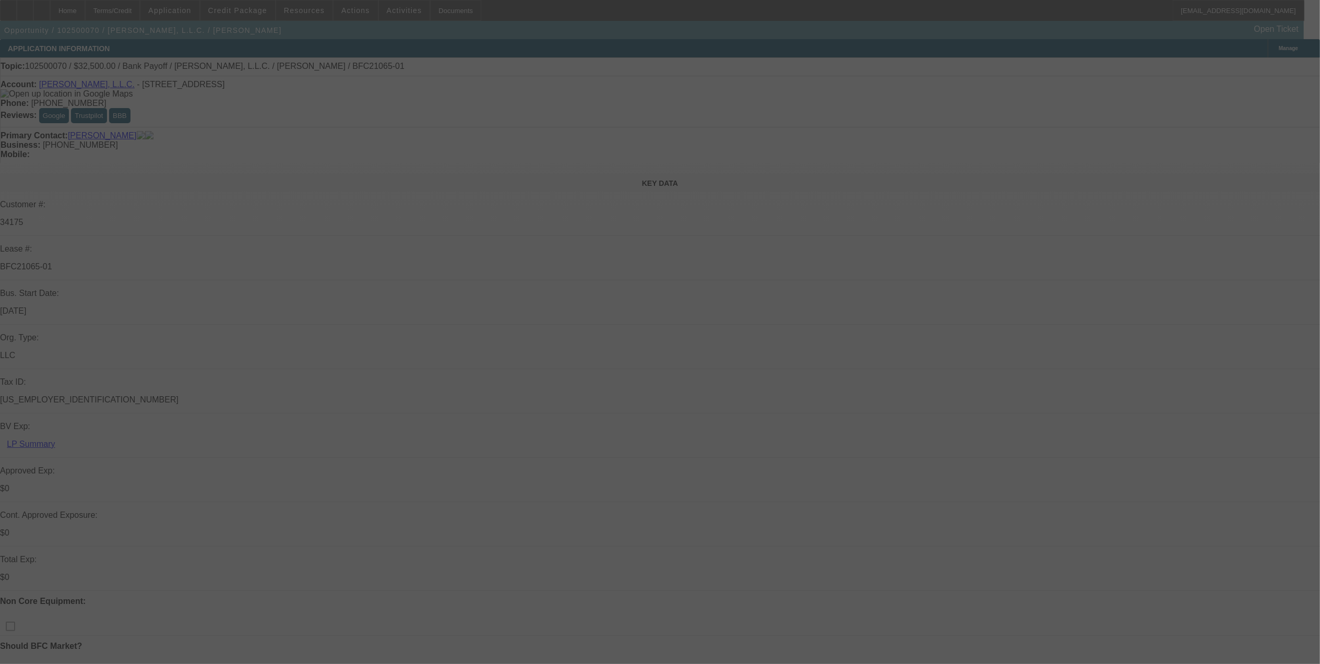
select select "0"
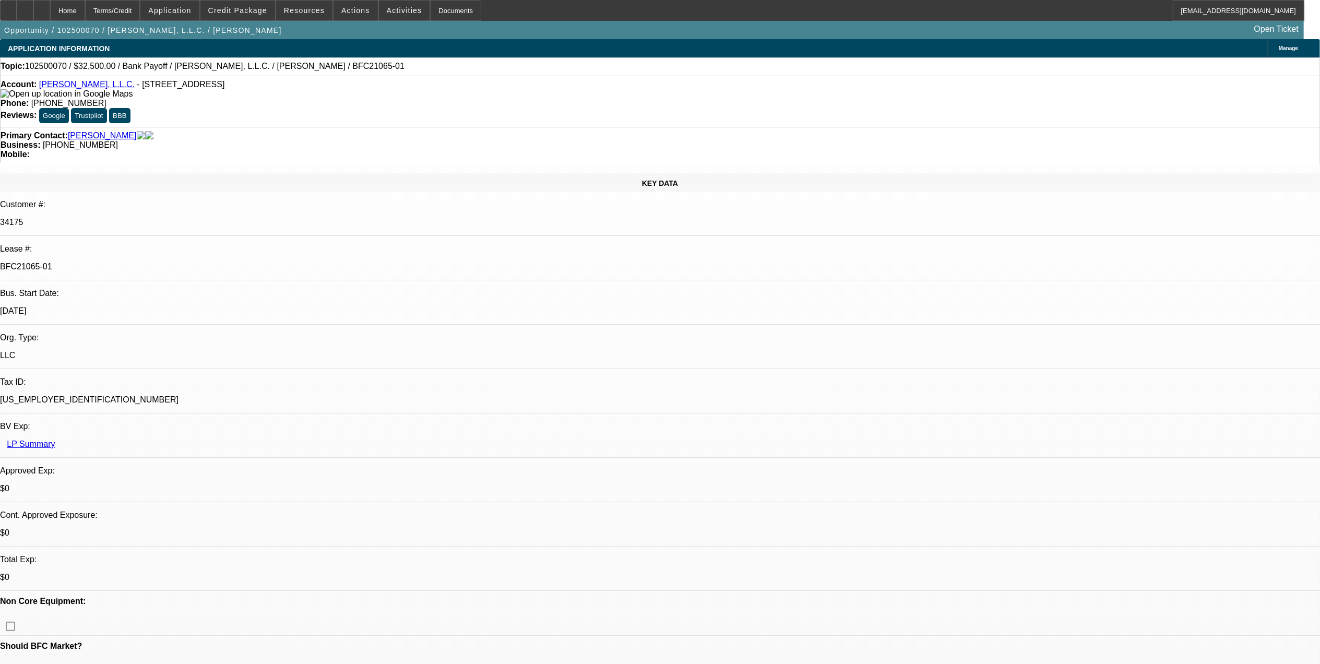
select select "1"
select select "3"
select select "6"
select select "1"
select select "3"
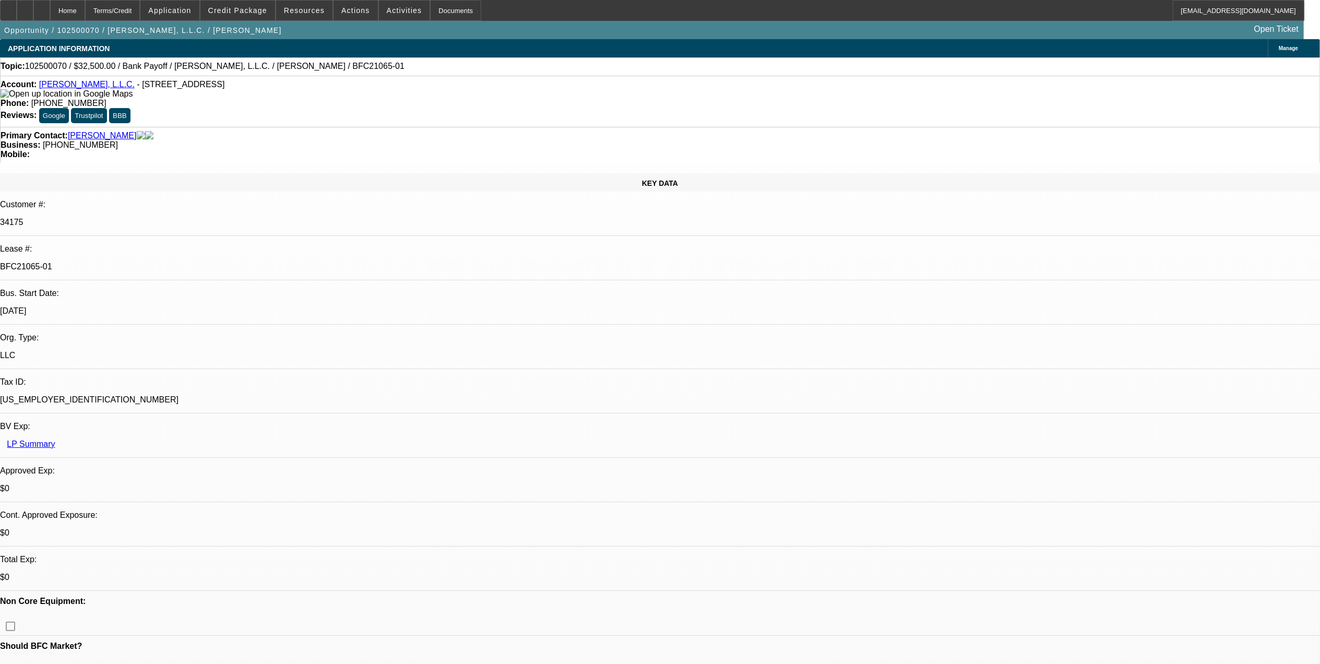
select select "6"
select select "1"
select select "3"
select select "6"
select select "1"
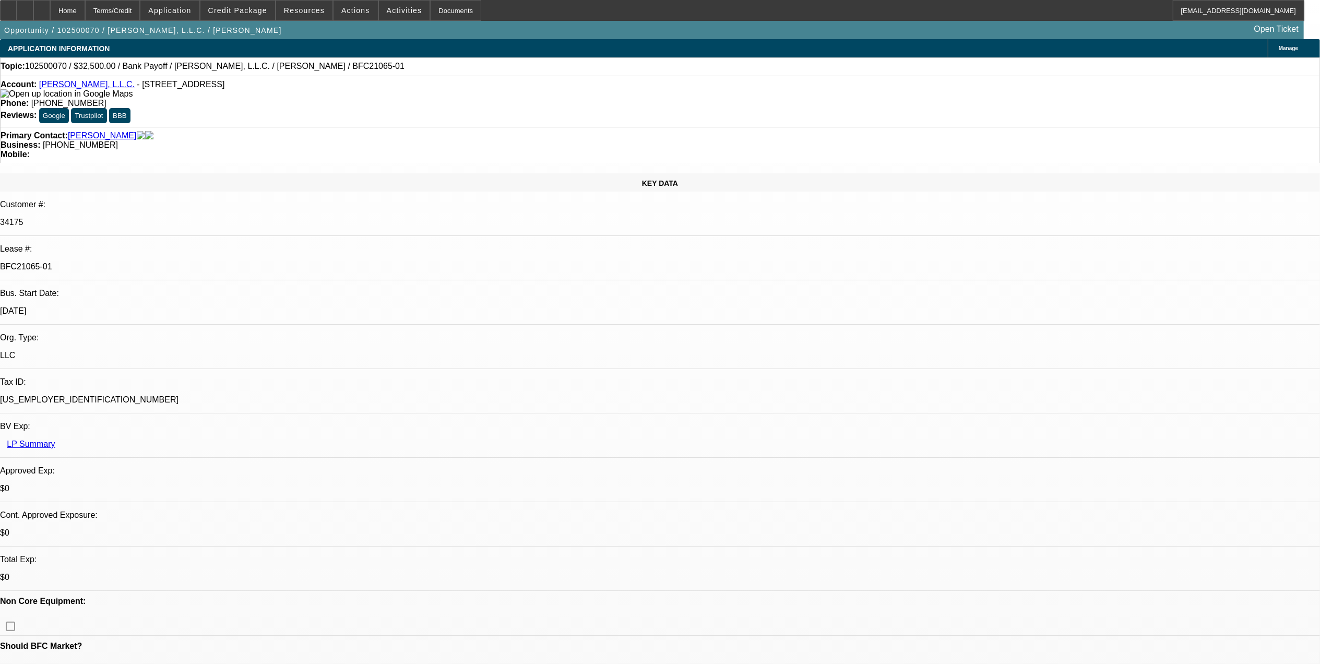
select select "3"
select select "6"
click at [50, 9] on div at bounding box center [41, 10] width 17 height 21
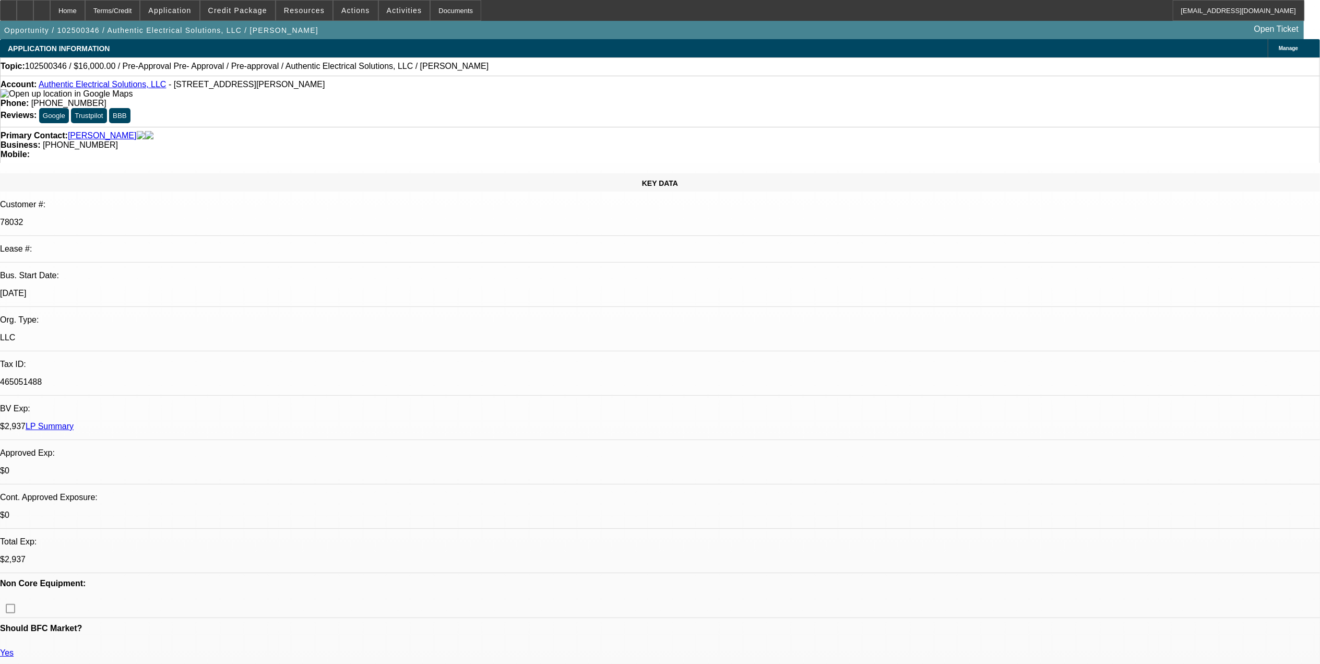
select select "0"
select select "3"
select select "0.1"
select select "4"
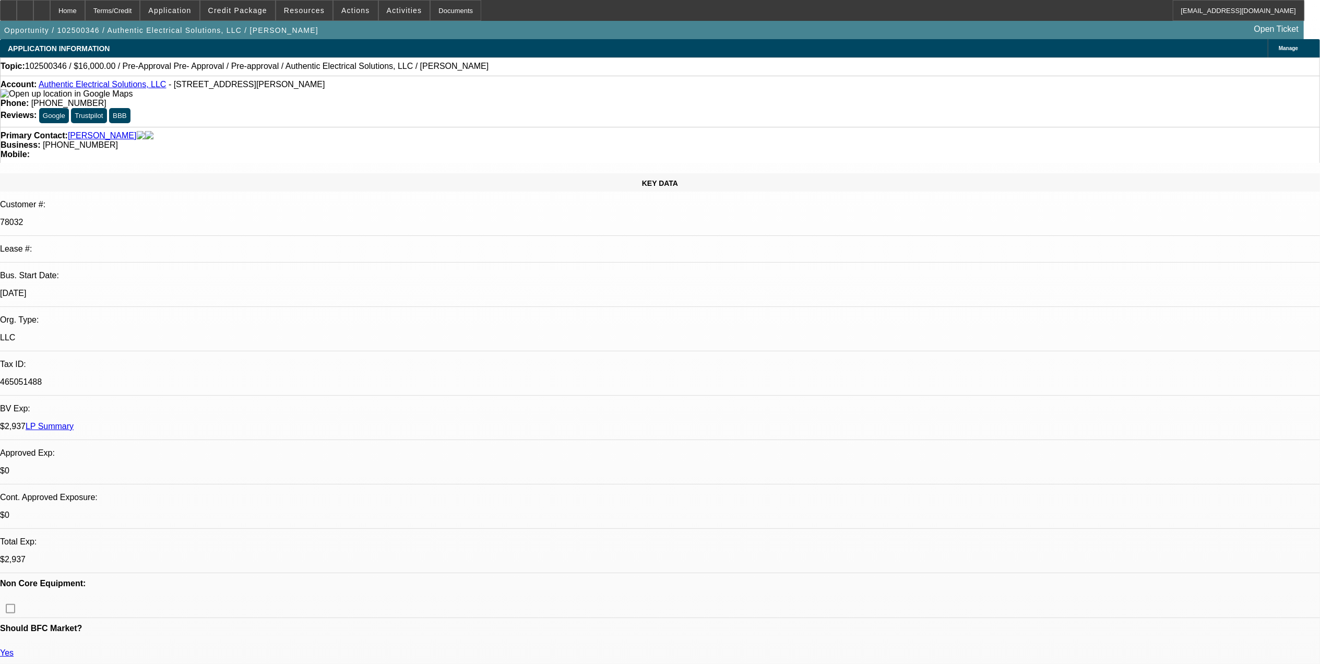
click at [1029, 156] on button "reply_all Reply All" at bounding box center [1036, 153] width 66 height 25
